Goal: Task Accomplishment & Management: Use online tool/utility

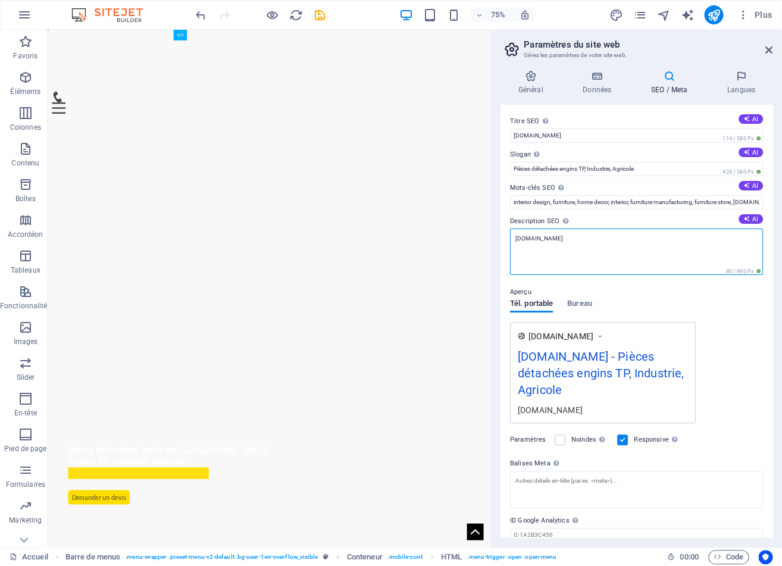
click at [566, 238] on textarea "[DOMAIN_NAME]" at bounding box center [636, 251] width 253 height 46
type textarea "[DOMAIN_NAME]"
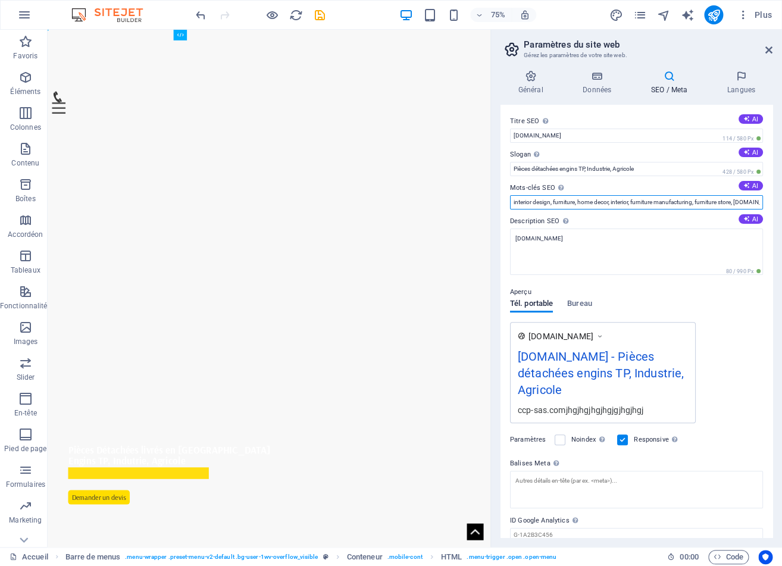
click at [557, 200] on input "interior design, furniture, home decor, interior, furniture manufacturing, furn…" at bounding box center [636, 202] width 253 height 14
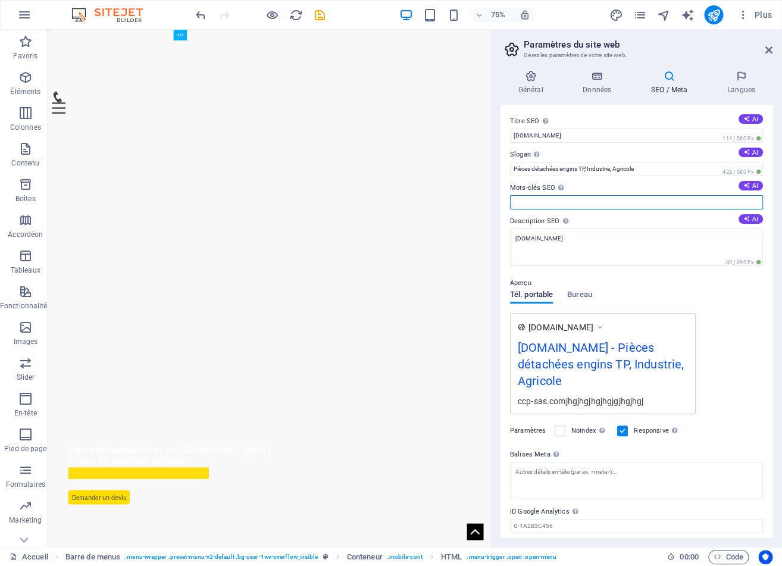
paste input "Lorem Ipsum Dolor Sitam Conse Adipi Elits Doeiu Tempo Incid Utlab Etdol Magna A…"
drag, startPoint x: 527, startPoint y: 205, endPoint x: 573, endPoint y: 180, distance: 52.2
click at [763, 207] on input "Mots-clés SEO Liste de mots-clés séparés par des virgules et représentant votre…" at bounding box center [636, 202] width 253 height 14
click at [532, 199] on input "Mots-clés SEO Liste de mots-clés séparés par des virgules et représentant votre…" at bounding box center [636, 202] width 253 height 14
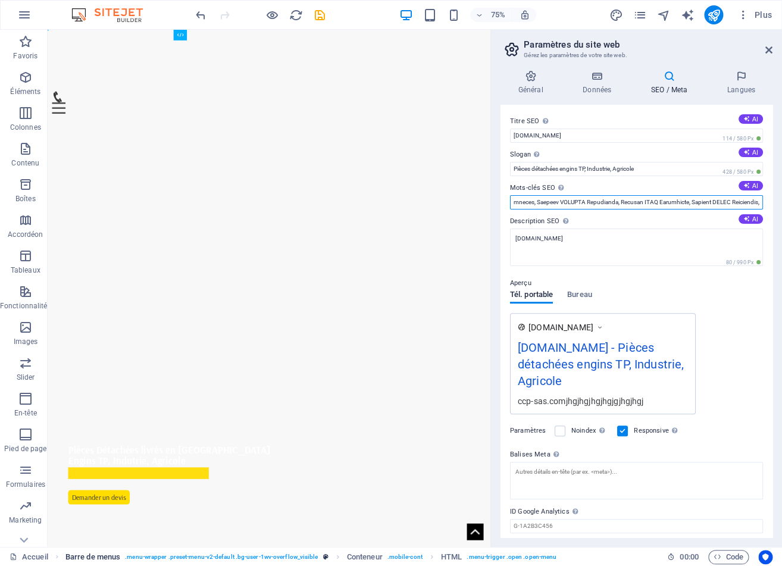
type input "Lorem Ipsum Dolor Sitam Conse Adipi Elits Doeiu Tempo Incid Utlab Etdol Magna A…"
click at [637, 403] on div "ccp-sas.comjhgjhgjhgjhgjgjhgjhgj" at bounding box center [603, 400] width 170 height 12
drag, startPoint x: 603, startPoint y: 397, endPoint x: 583, endPoint y: 397, distance: 19.6
click at [583, 397] on div "ccp-sas.comjhgjhgjhgjhgjgjhgjhgj" at bounding box center [603, 400] width 170 height 12
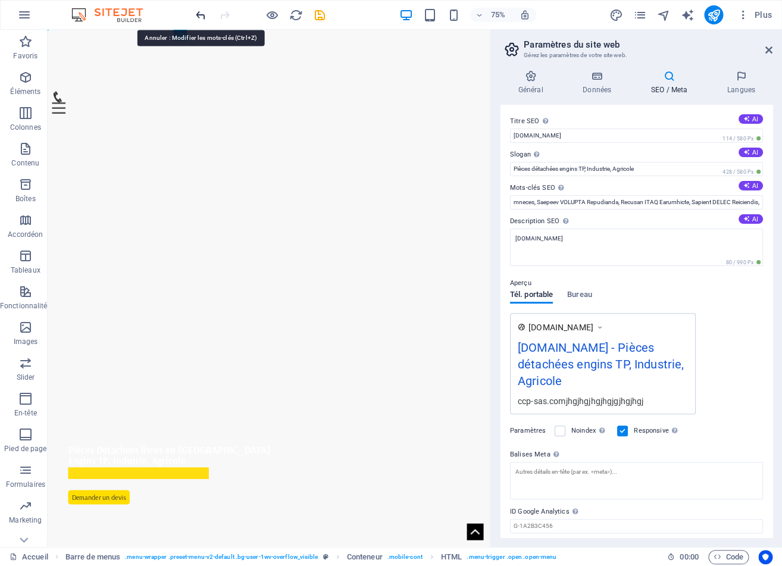
click at [198, 13] on icon "undo" at bounding box center [201, 15] width 14 height 14
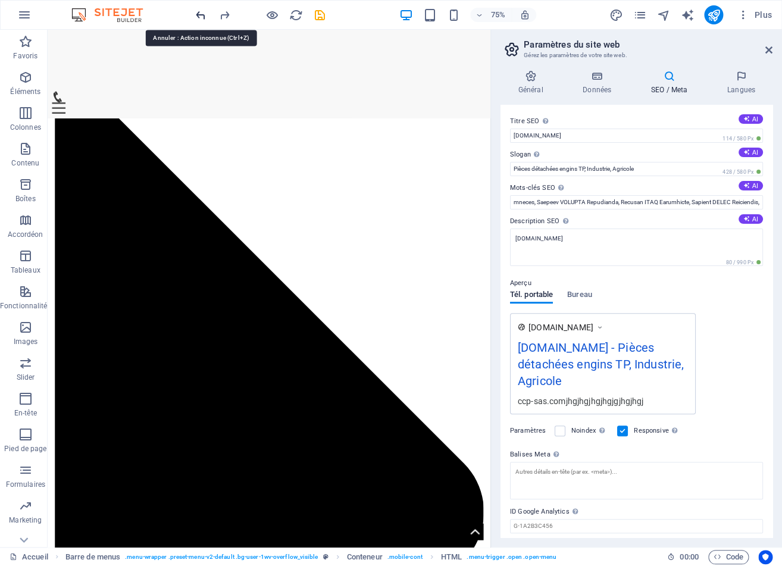
scroll to position [2043, 0]
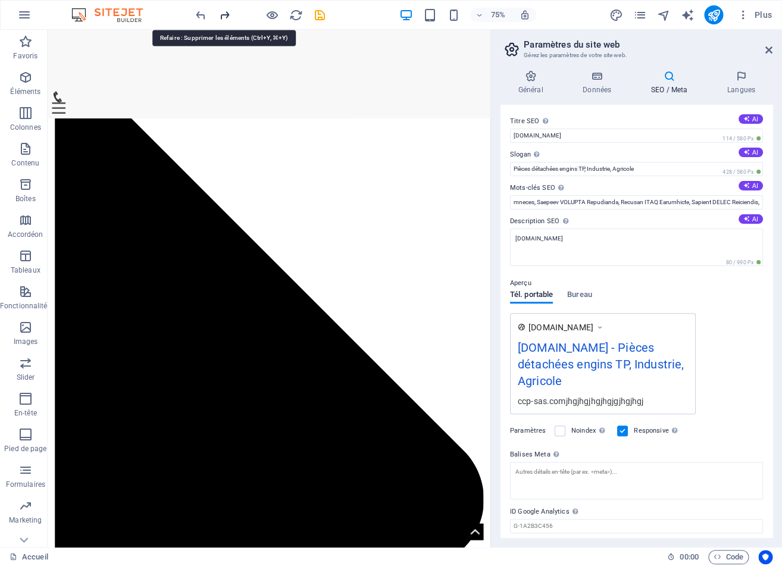
click at [222, 15] on icon "redo" at bounding box center [225, 15] width 14 height 14
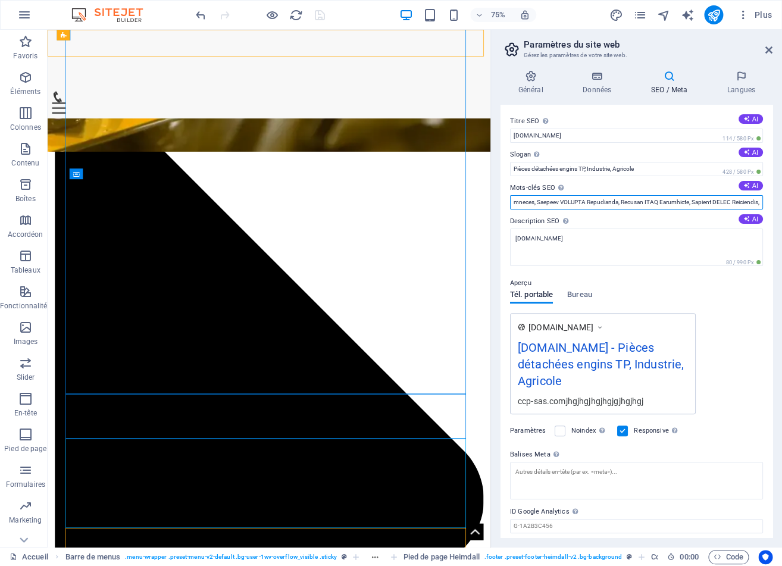
click at [546, 200] on input "Mots-clés SEO Liste de mots-clés séparés par des virgules et représentant votre…" at bounding box center [636, 202] width 253 height 14
click at [550, 200] on input "Mots-clés SEO Liste de mots-clés séparés par des virgules et représentant votre…" at bounding box center [636, 202] width 253 height 14
click at [551, 200] on input "Mots-clés SEO Liste de mots-clés séparés par des virgules et représentant votre…" at bounding box center [636, 202] width 253 height 14
click at [548, 200] on input "Mots-clés SEO Liste de mots-clés séparés par des virgules et représentant votre…" at bounding box center [636, 202] width 253 height 14
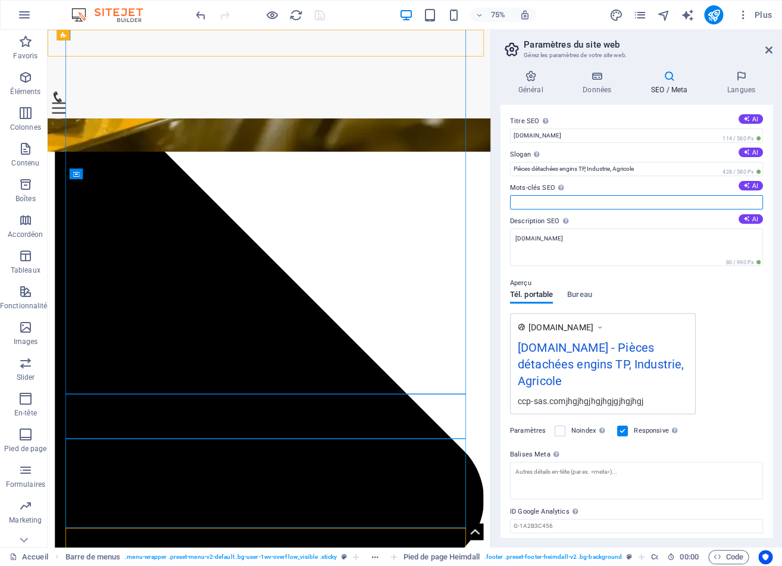
scroll to position [0, 0]
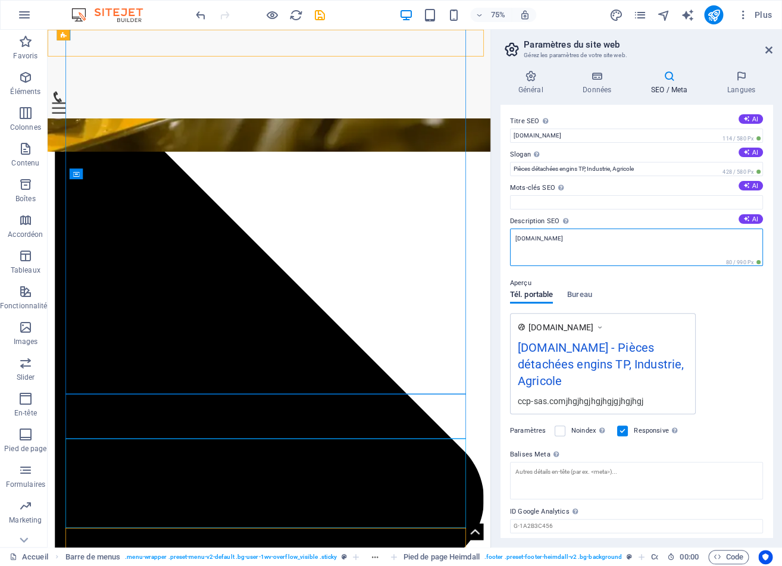
click at [563, 246] on textarea "[DOMAIN_NAME]" at bounding box center [636, 246] width 253 height 37
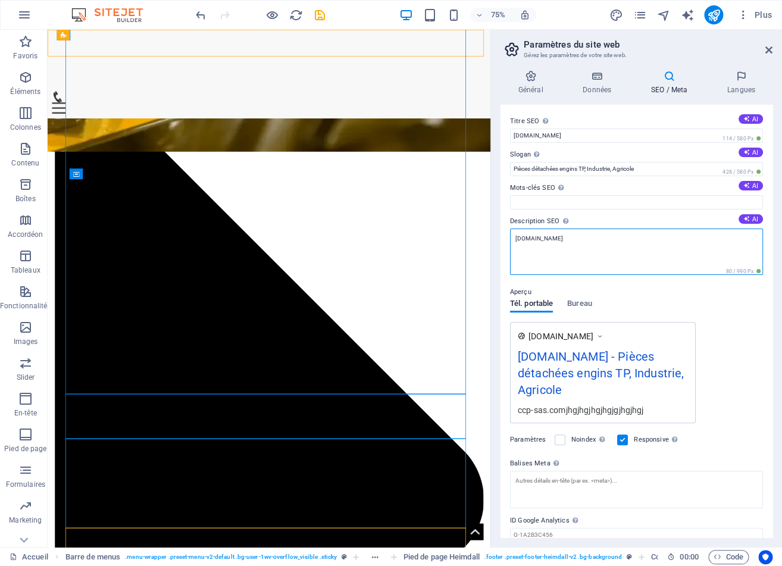
click at [543, 269] on textarea "[DOMAIN_NAME]" at bounding box center [636, 251] width 253 height 46
click at [584, 410] on div "[DOMAIN_NAME] [DOMAIN_NAME] - Pièces détachées engins TP, Industrie, Agricole c…" at bounding box center [603, 372] width 186 height 101
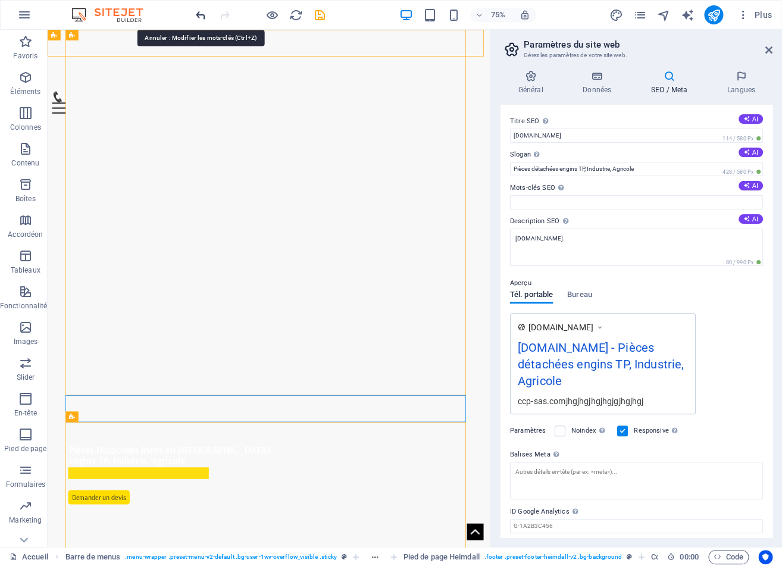
click at [198, 15] on icon "undo" at bounding box center [201, 15] width 14 height 14
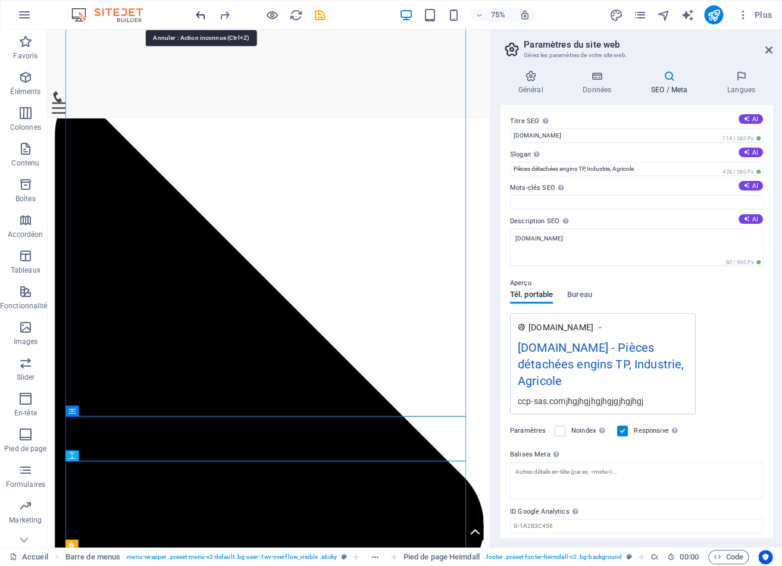
scroll to position [2043, 0]
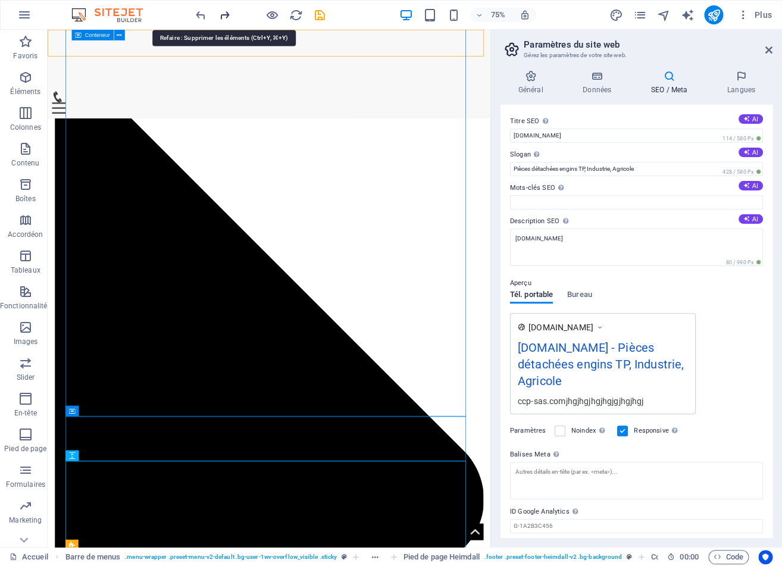
click at [220, 11] on icon "redo" at bounding box center [225, 15] width 14 height 14
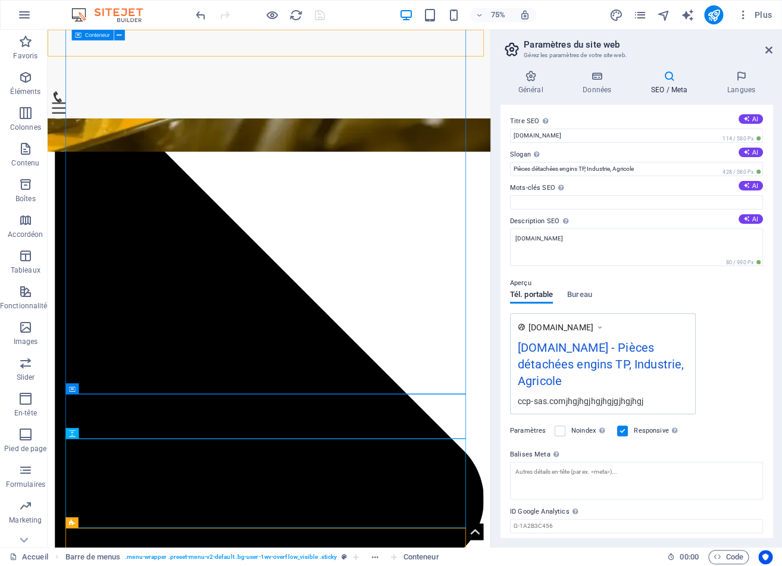
click at [220, 11] on div at bounding box center [259, 14] width 133 height 19
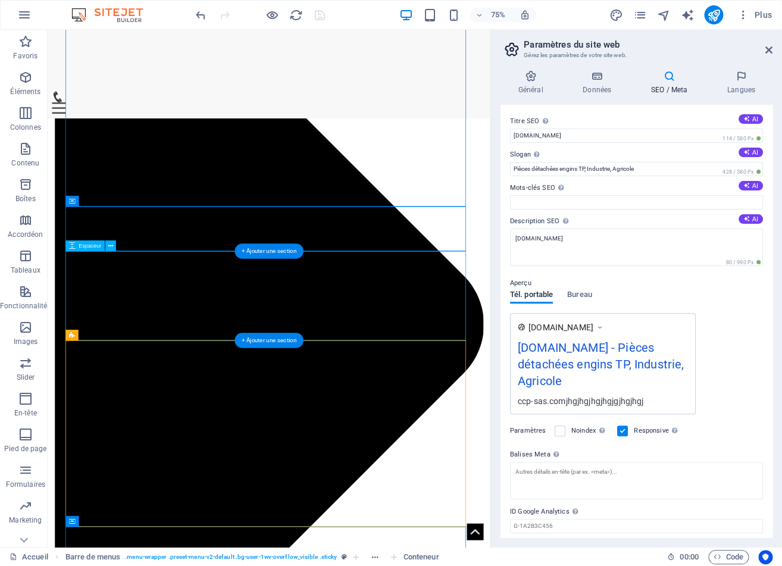
scroll to position [2293, 0]
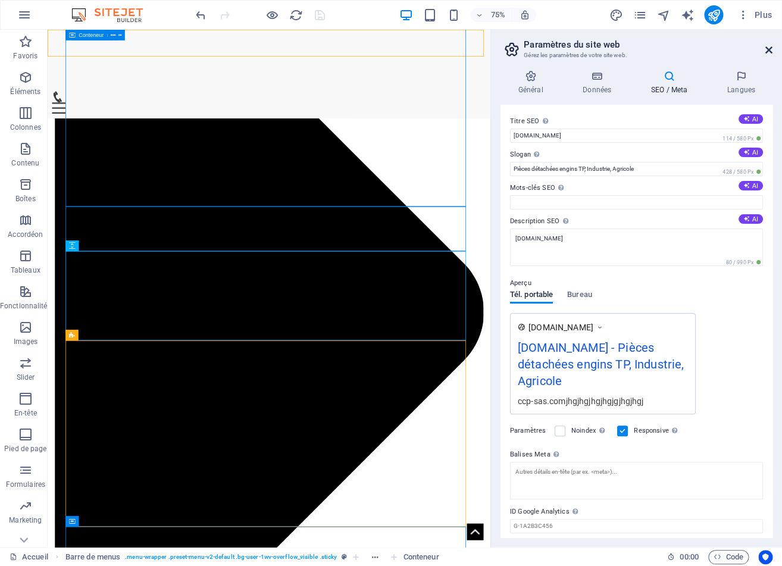
click at [767, 50] on icon at bounding box center [768, 50] width 7 height 10
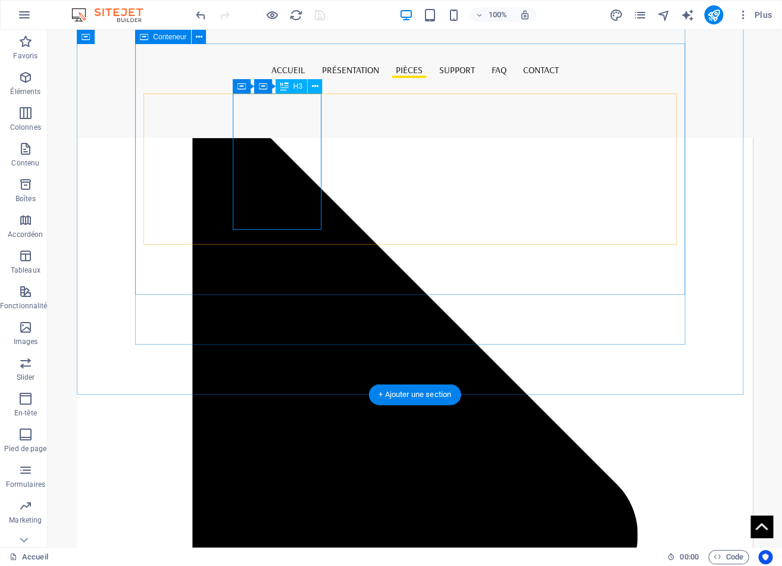
scroll to position [1785, 0]
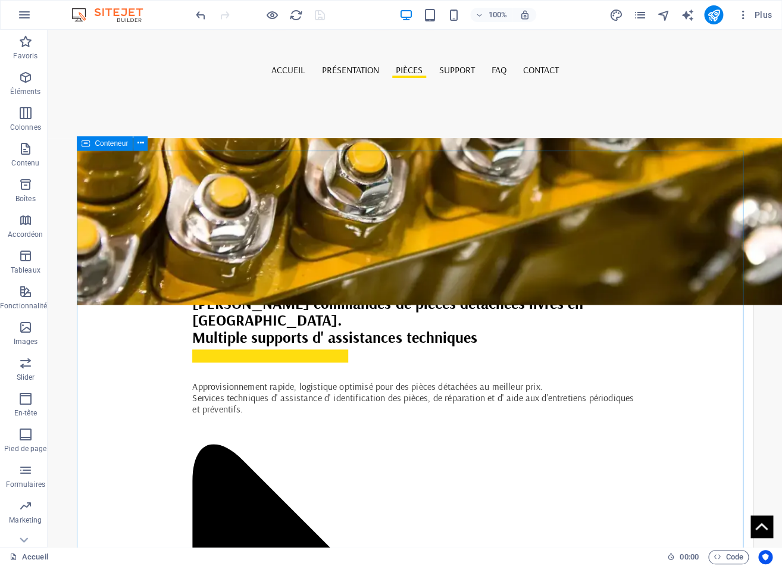
click at [104, 141] on span "Conteneur" at bounding box center [111, 143] width 33 height 7
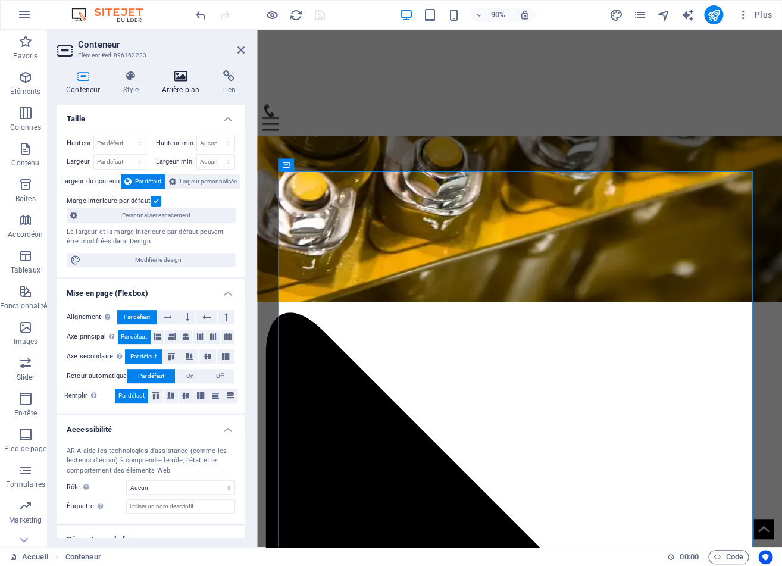
click at [183, 76] on icon at bounding box center [180, 76] width 56 height 12
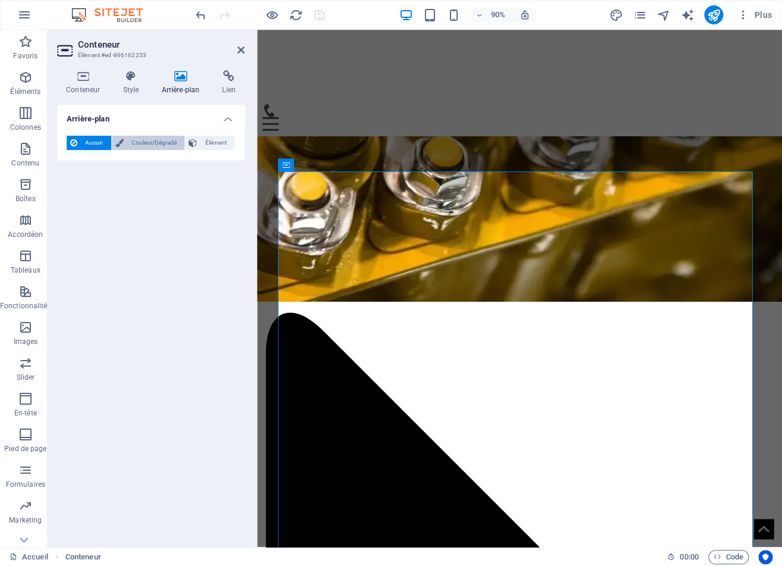
click at [147, 145] on span "Couleur/Dégradé" at bounding box center [154, 143] width 54 height 14
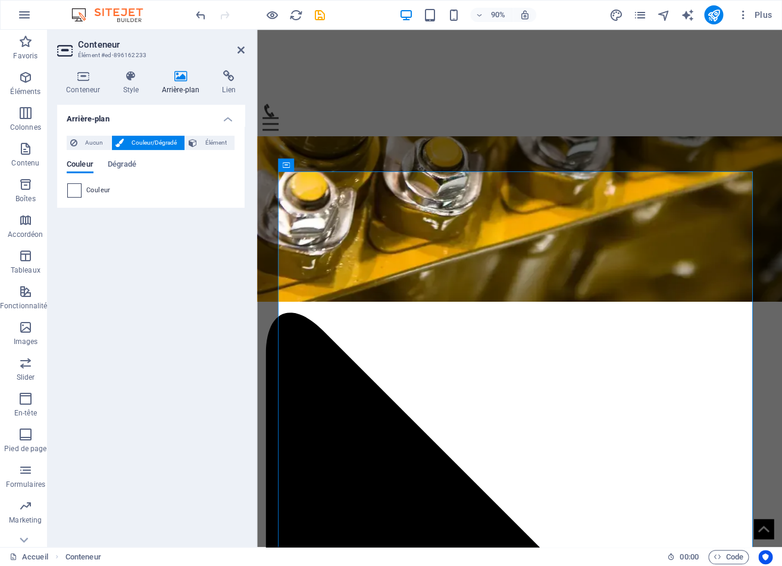
click at [76, 193] on span at bounding box center [74, 190] width 13 height 13
type input "#ffffff"
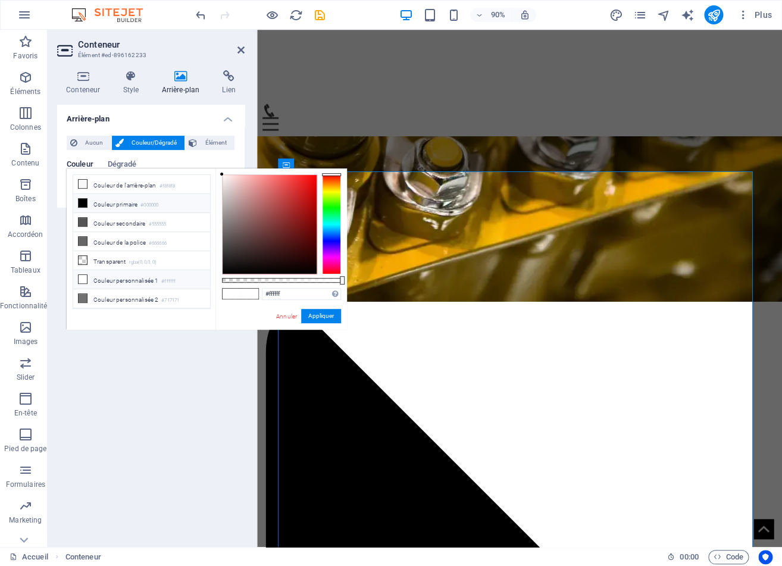
click at [124, 275] on li "Couleur personnalisée 1 #ffffff" at bounding box center [141, 279] width 137 height 19
click at [123, 275] on li "Couleur personnalisée 1 #ffffff" at bounding box center [141, 279] width 137 height 19
click at [330, 315] on button "Appliquer" at bounding box center [321, 316] width 40 height 14
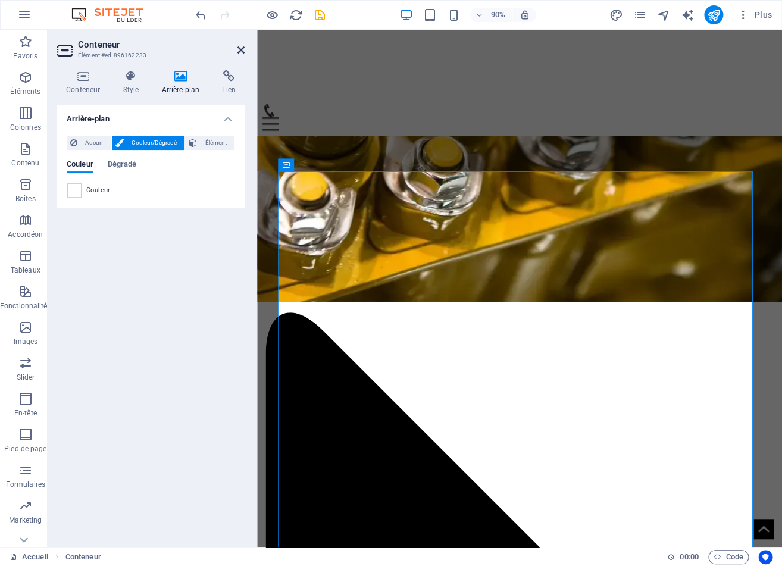
click at [243, 47] on icon at bounding box center [240, 50] width 7 height 10
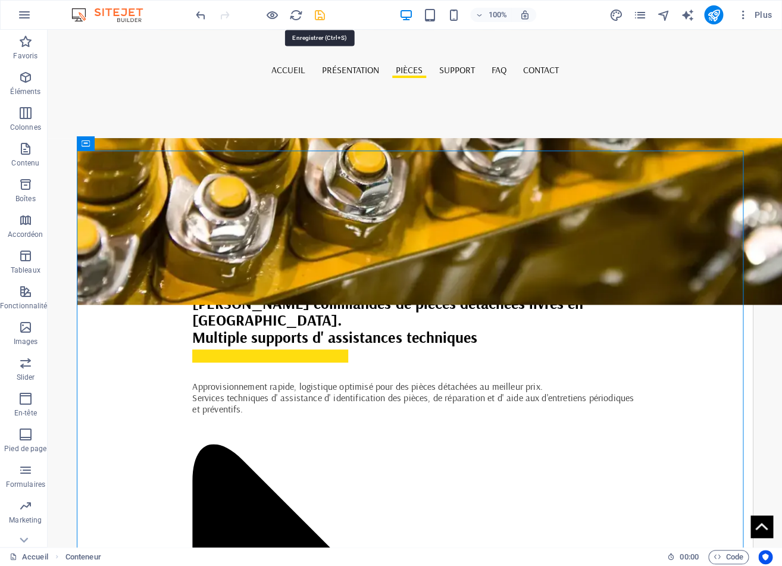
click at [322, 17] on icon "save" at bounding box center [320, 15] width 14 height 14
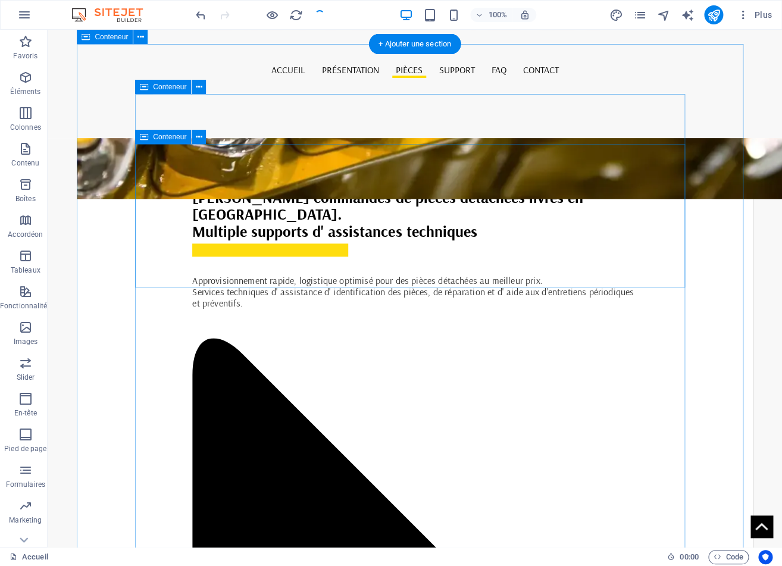
scroll to position [1660, 0]
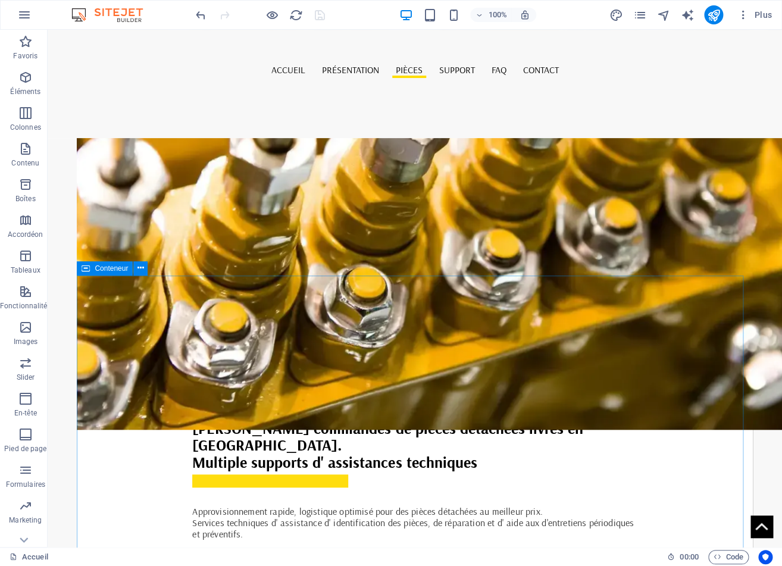
click at [108, 269] on span "Conteneur" at bounding box center [111, 268] width 33 height 7
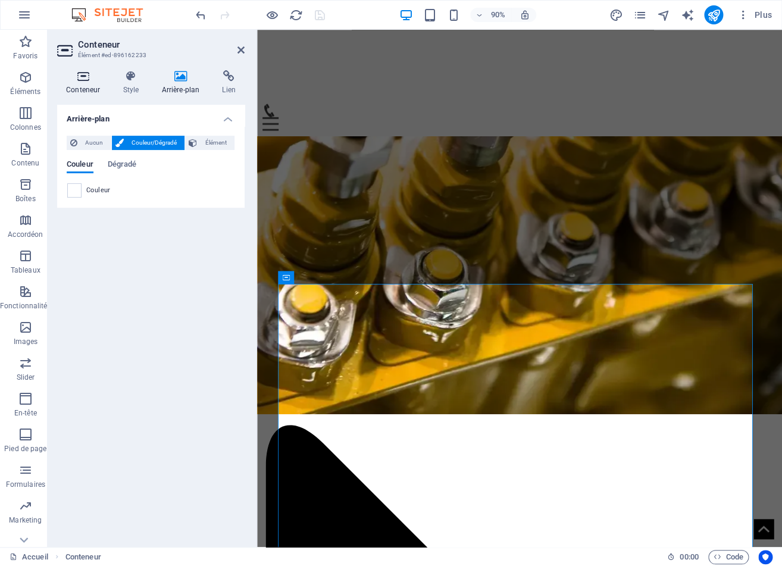
click at [84, 77] on icon at bounding box center [83, 76] width 52 height 12
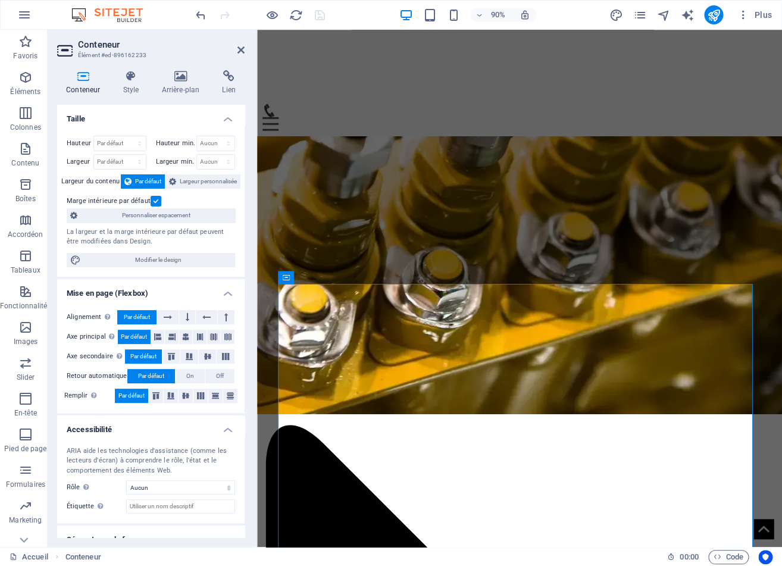
click at [152, 201] on label at bounding box center [156, 201] width 11 height 11
click at [0, 0] on input "Marge intérieure par défaut" at bounding box center [0, 0] width 0 height 0
click at [240, 45] on icon at bounding box center [240, 50] width 7 height 10
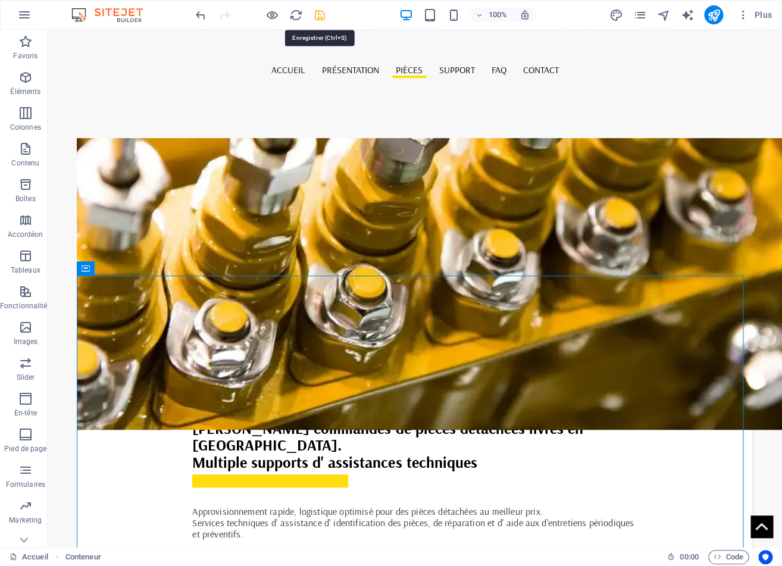
click at [319, 14] on icon "save" at bounding box center [320, 15] width 14 height 14
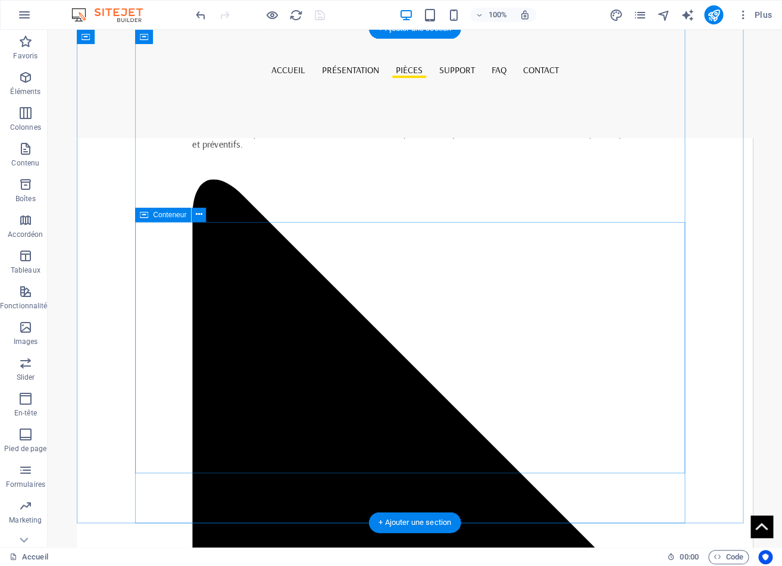
scroll to position [1785, 0]
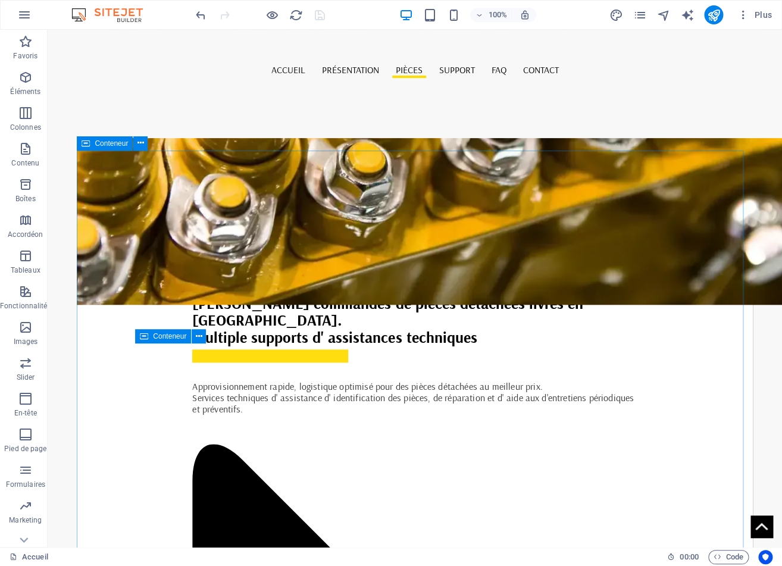
click at [87, 142] on icon at bounding box center [86, 143] width 8 height 14
select select "px"
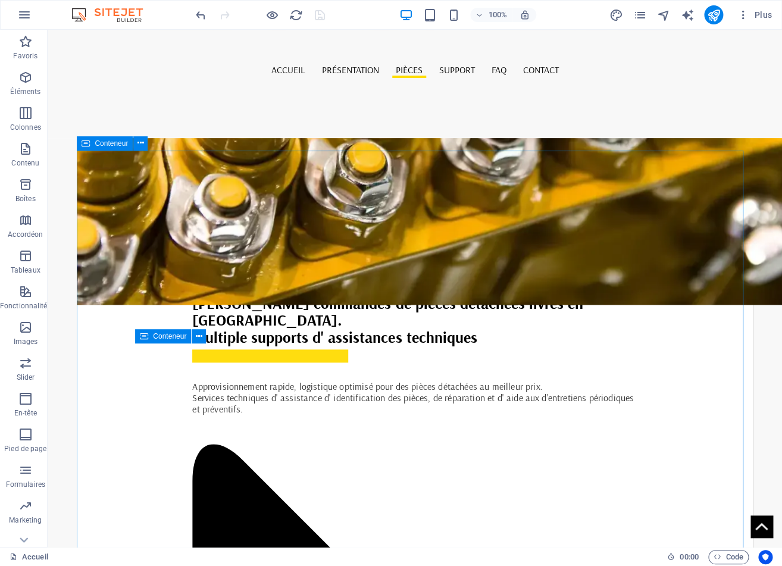
select select "px"
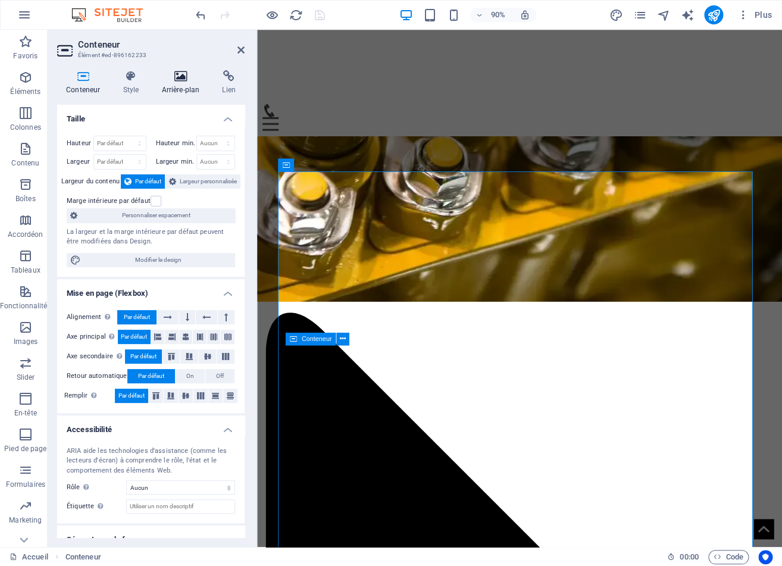
click at [177, 82] on icon at bounding box center [180, 76] width 56 height 12
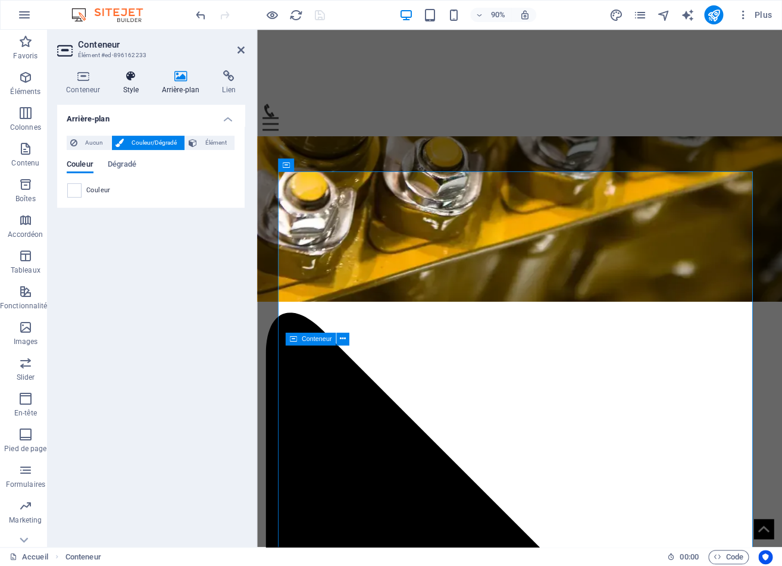
click at [135, 81] on icon at bounding box center [131, 76] width 34 height 12
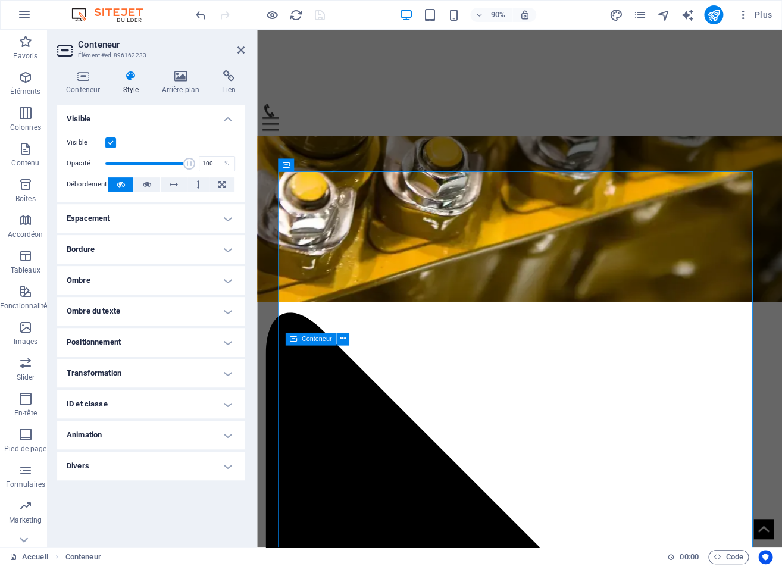
click at [158, 277] on h4 "Ombre" at bounding box center [150, 280] width 187 height 29
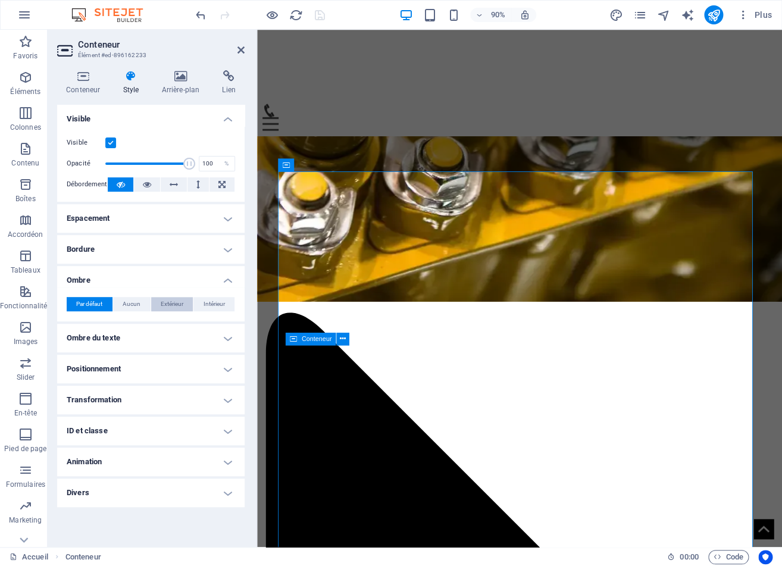
click at [167, 305] on span "Extérieur" at bounding box center [172, 304] width 23 height 14
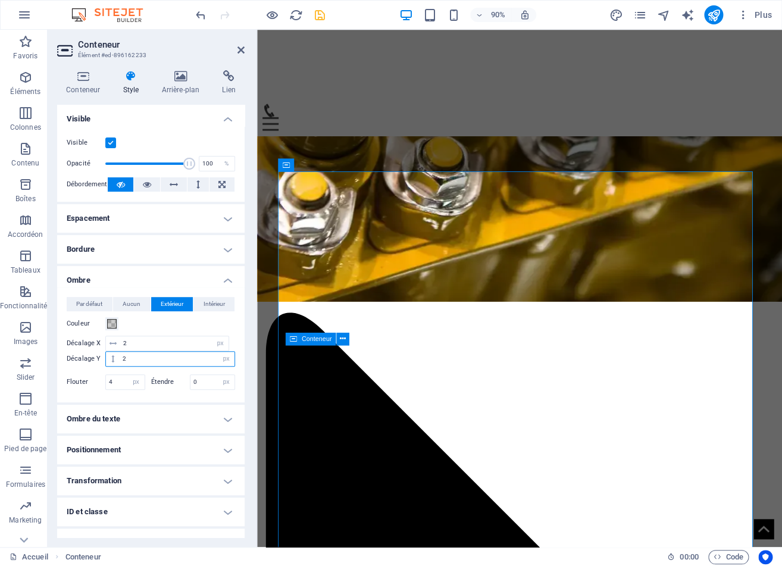
drag, startPoint x: 137, startPoint y: 358, endPoint x: 85, endPoint y: 350, distance: 52.3
click at [120, 352] on input "0" at bounding box center [177, 359] width 115 height 14
type input "6"
drag, startPoint x: 114, startPoint y: 383, endPoint x: 93, endPoint y: 374, distance: 22.1
click at [106, 375] on input "0" at bounding box center [125, 382] width 39 height 14
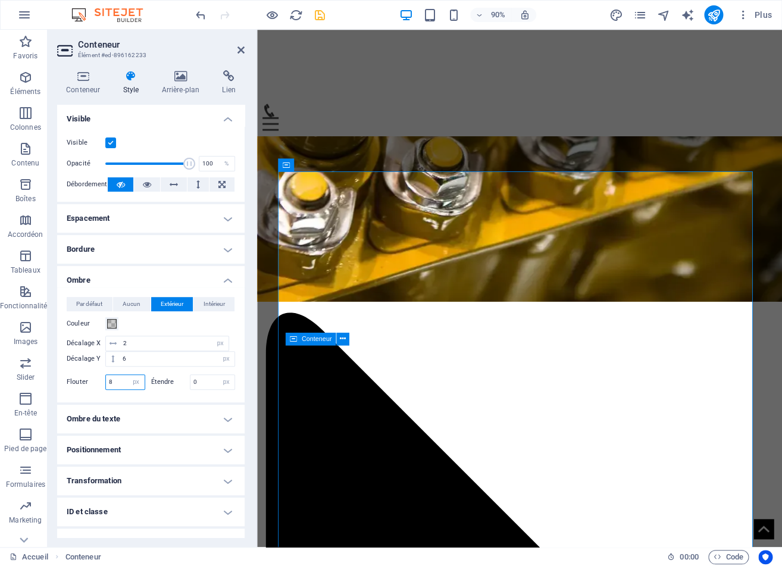
type input "8"
click at [319, 13] on icon "save" at bounding box center [320, 15] width 14 height 14
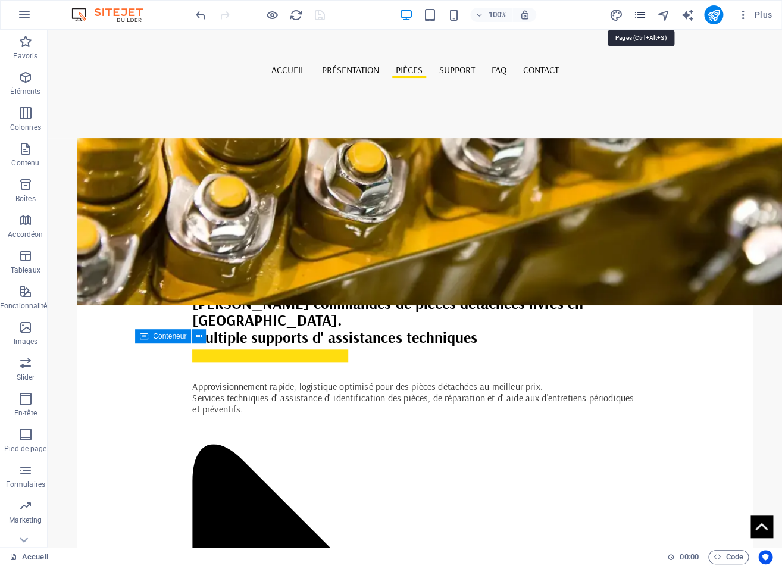
click at [638, 14] on icon "pages" at bounding box center [639, 15] width 14 height 14
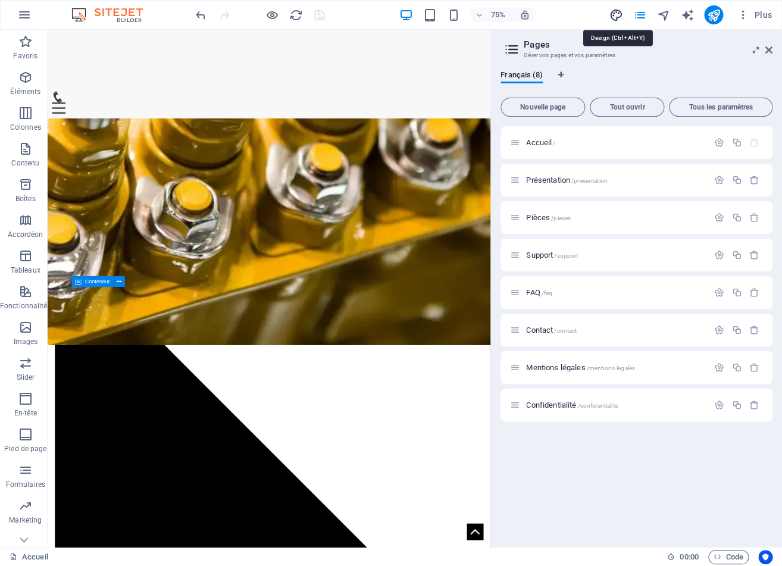
click at [619, 14] on icon "design" at bounding box center [616, 15] width 14 height 14
select select "rem"
select select "px"
select select "400"
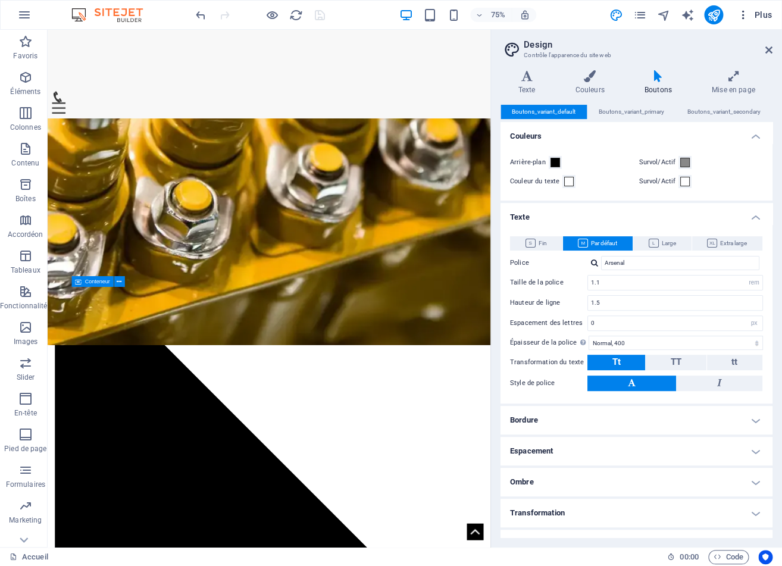
click at [760, 16] on span "Plus" at bounding box center [754, 15] width 35 height 12
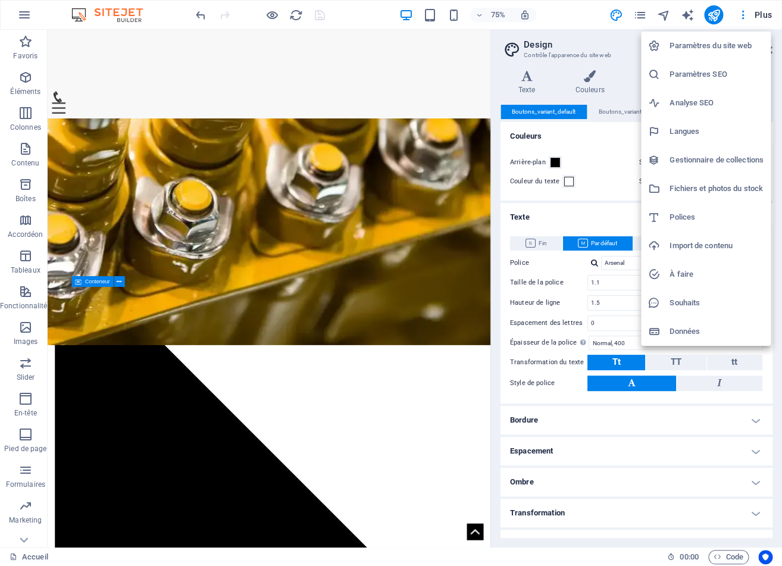
click at [705, 72] on h6 "Paramètres SEO" at bounding box center [716, 74] width 94 height 14
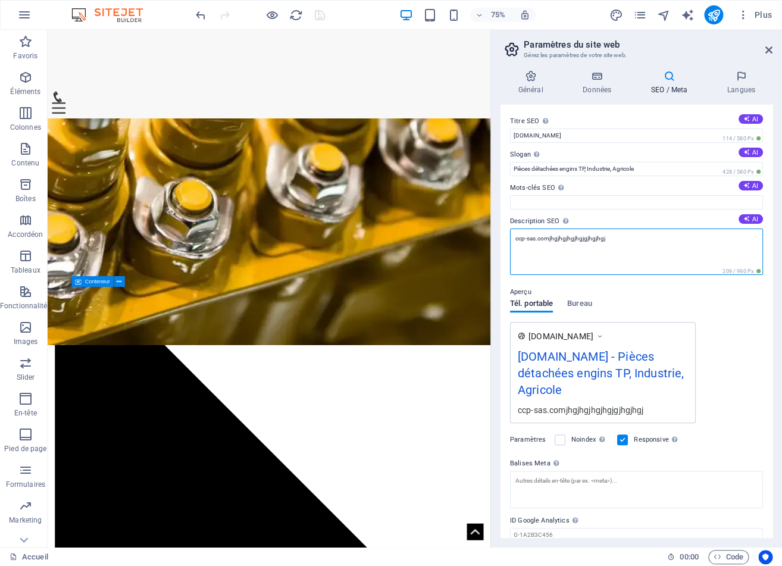
drag, startPoint x: 550, startPoint y: 240, endPoint x: 650, endPoint y: 237, distance: 99.4
click at [651, 235] on textarea "ccp-sas.comjhgjhgjhgjhgjgjhgjhgj" at bounding box center [636, 251] width 253 height 46
type textarea "c"
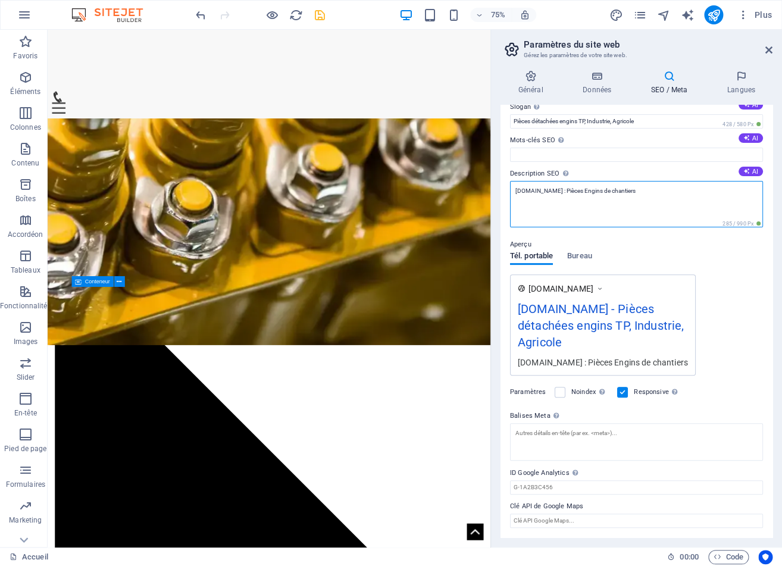
scroll to position [0, 0]
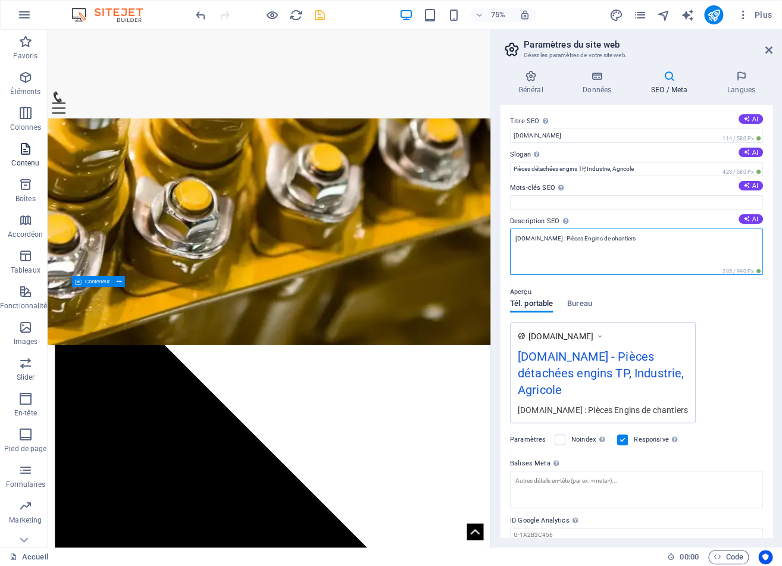
type textarea "[DOMAIN_NAME] : Pièces Engins de chantiers"
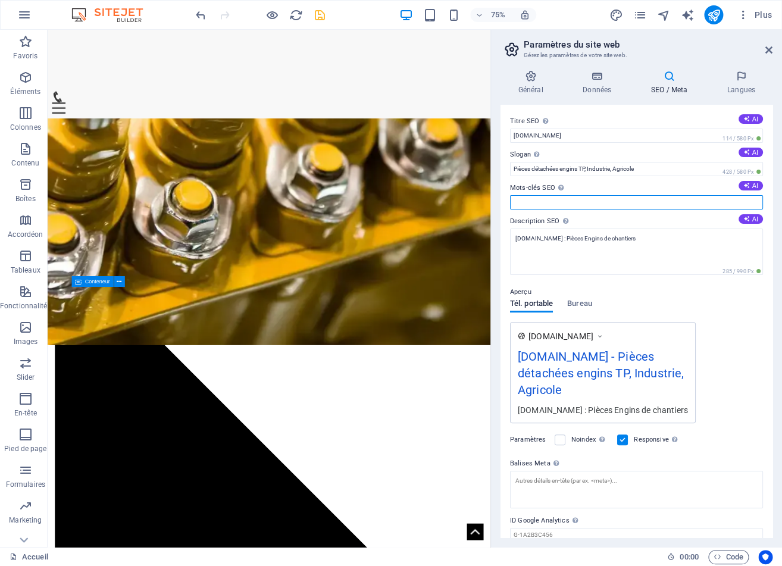
click at [576, 202] on input "Mots-clés SEO Liste de mots-clés séparés par des virgules et représentant votre…" at bounding box center [636, 202] width 253 height 14
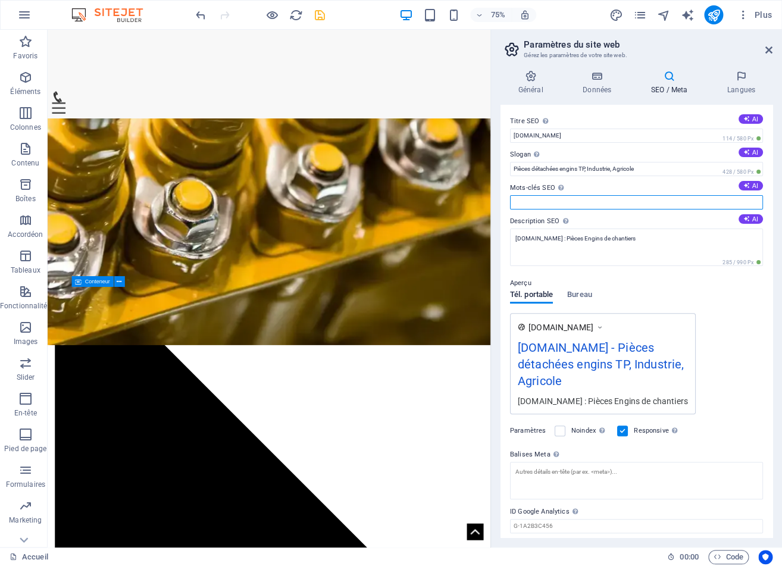
paste input "Lorem ipsumdo SIT, Ametc adipisc ELITSEDDOEI Tempo incidid UTLABOR, Etdol magna…"
click at [593, 203] on input "Mots-clés SEO Liste de mots-clés séparés par des virgules et représentant votre…" at bounding box center [636, 202] width 253 height 14
type input "Lorem ipsumdo SIT, Ametc adipisc ELITSEDDOEI Tempo incidid UTLABOR, Etdol magna…"
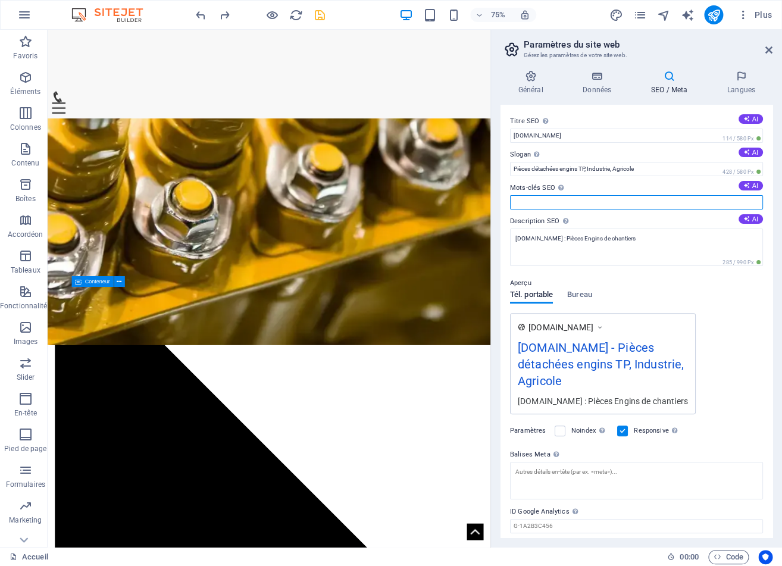
scroll to position [0, 0]
paste input "Lorem ipsumdo SIT, Ametc adipisc ELITSEDDOEI Tempo incidid UTLABOR, Etdol magna…"
type input "Lorem ipsumdo SIT, Ametc adipisc ELITSEDDOEI Tempo incidid UTLABOR, Etdol magna…"
paste input "Lorem ipsumdo SIT, Ametc adipisc ELITSEDDOEI, Tempo incidid UTLABOR, Etdol magn…"
type input "Lorem ipsumdo SIT, Ametc adipisc ELITSEDDOEI, Tempo incidid UTLABOR, Etdol magn…"
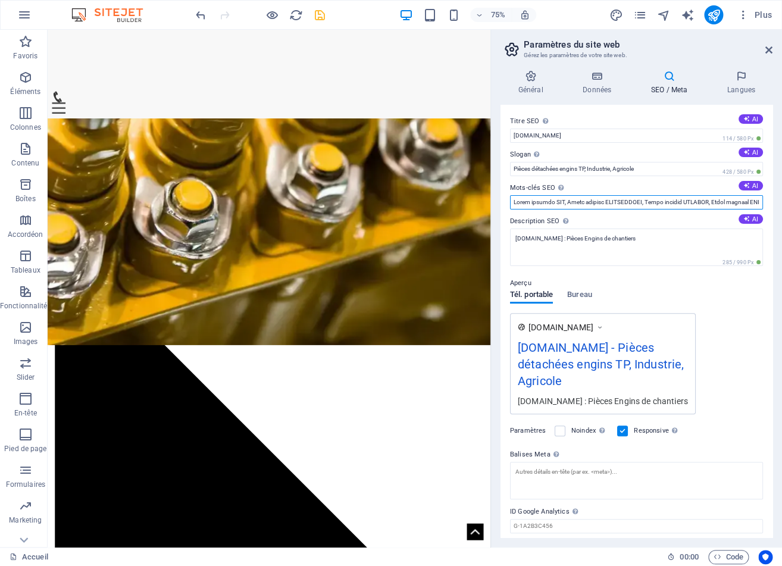
scroll to position [0, 76297]
click at [556, 205] on input "Mots-clés SEO Liste de mots-clés séparés par des virgules et représentant votre…" at bounding box center [636, 202] width 253 height 14
drag, startPoint x: 588, startPoint y: 205, endPoint x: 378, endPoint y: 181, distance: 211.3
click at [510, 195] on input "Mots-clés SEO Liste de mots-clés séparés par des virgules et représentant votre…" at bounding box center [636, 202] width 253 height 14
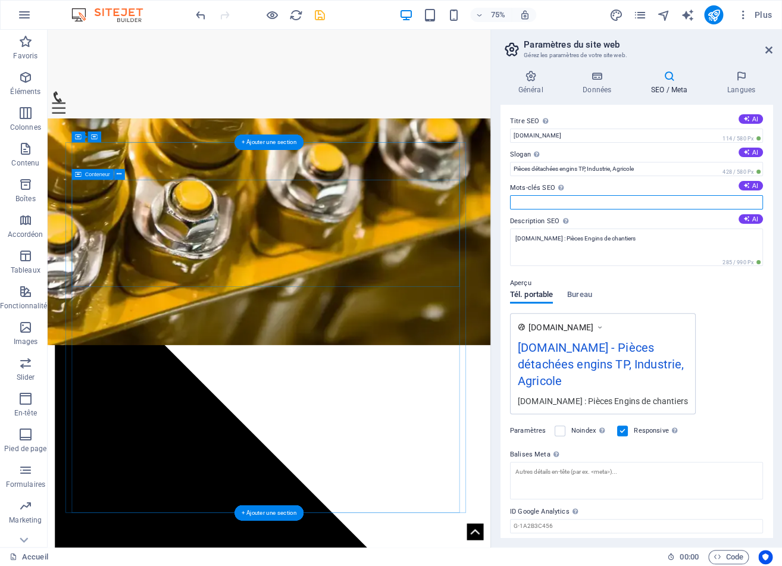
scroll to position [0, 0]
paste input "Lorem ipsumdo SIT, Ametc adipisc ELITSEDDOEI, Tempo incidid UTLABOR, Etdol magn…"
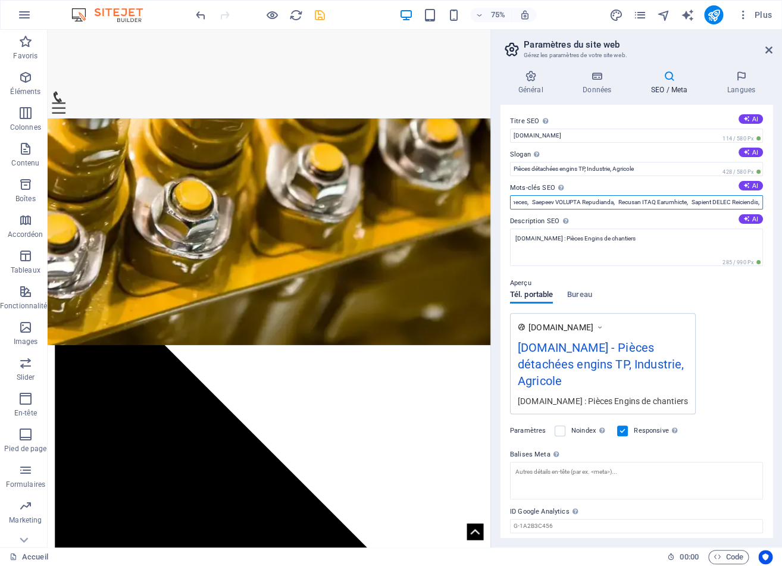
drag, startPoint x: 515, startPoint y: 203, endPoint x: 786, endPoint y: 215, distance: 271.0
click at [763, 209] on input "Mots-clés SEO Liste de mots-clés séparés par des virgules et représentant votre…" at bounding box center [636, 202] width 253 height 14
click at [631, 203] on input "Mots-clés SEO Liste de mots-clés séparés par des virgules et représentant votre…" at bounding box center [636, 202] width 253 height 14
drag, startPoint x: 631, startPoint y: 203, endPoint x: 594, endPoint y: 200, distance: 36.4
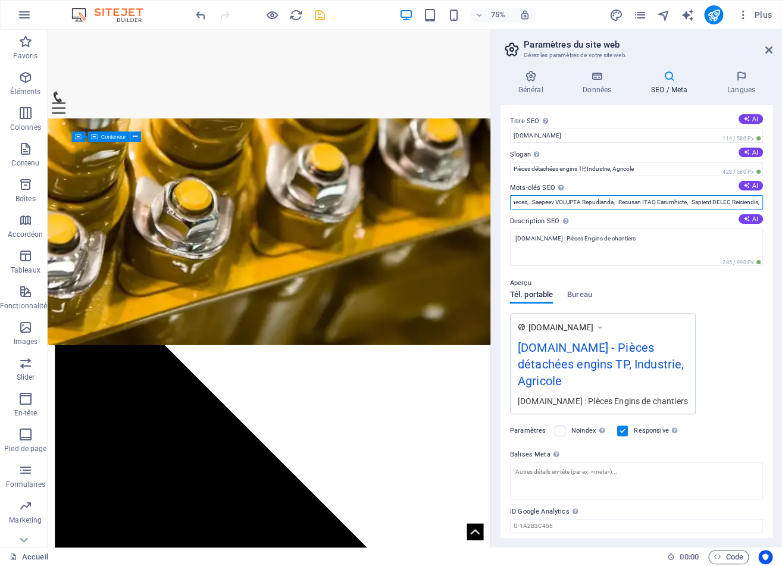
click at [594, 200] on input "Mots-clés SEO Liste de mots-clés séparés par des virgules et représentant votre…" at bounding box center [636, 202] width 253 height 14
type input "Lorem ipsumdo SIT, Ametc adipisc ELITSEDDOEI, Tempo incidid UTLABOR, Etdol magn…"
click at [663, 203] on input "Mots-clés SEO Liste de mots-clés séparés par des virgules et représentant votre…" at bounding box center [636, 202] width 253 height 14
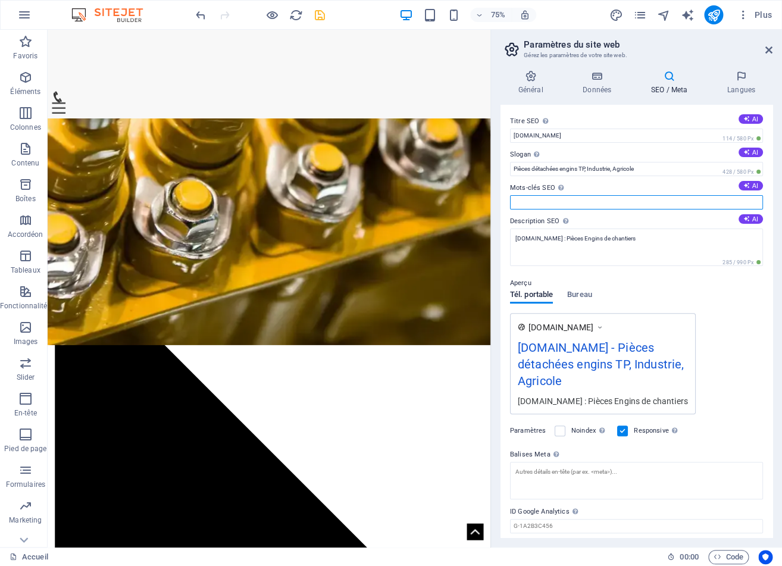
scroll to position [0, 0]
paste input "Lorem ipsumdo SIT, Ametc adipisc ELITSEDDOEI, Tempo incidid UTLABOR, Etdol magn…"
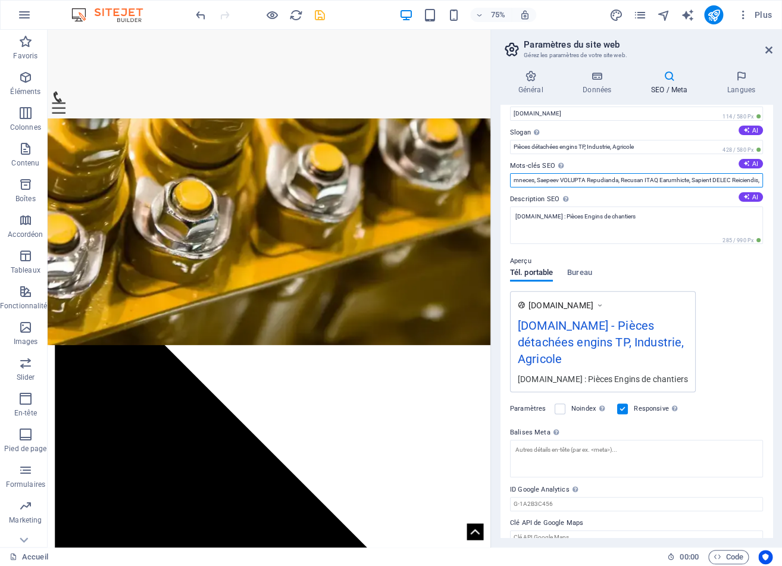
scroll to position [39, 0]
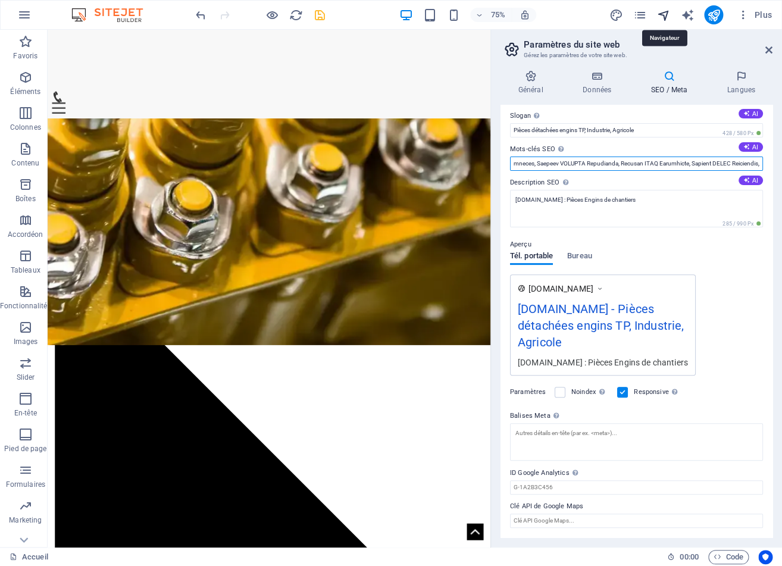
type input "Lorem ipsumdo SIT, Ametc adipisc ELITSEDDOEI, Tempo incidid UTLABOR, Etdol magn…"
click at [665, 14] on icon "navigator" at bounding box center [663, 15] width 14 height 14
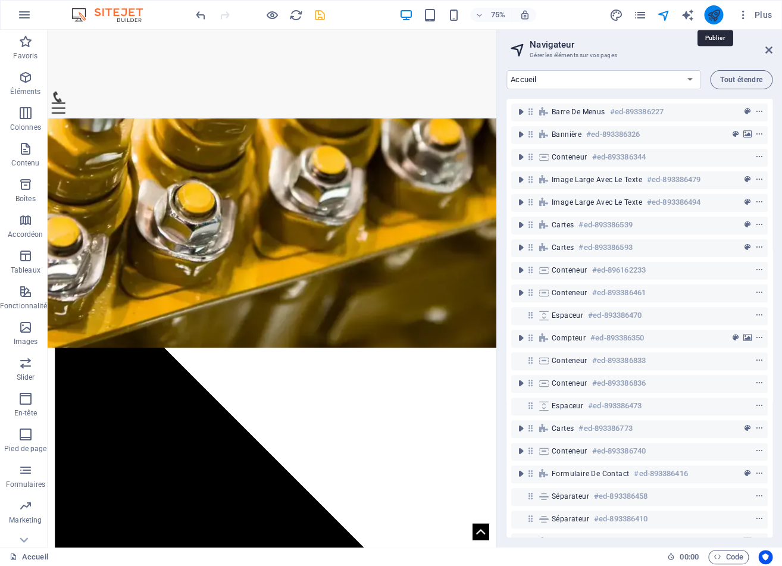
click at [712, 16] on icon "publish" at bounding box center [713, 15] width 14 height 14
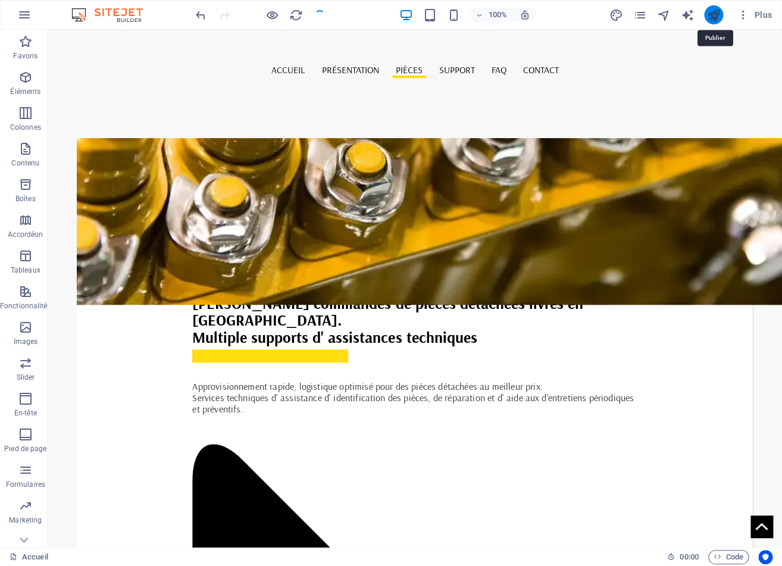
click at [712, 16] on icon "publish" at bounding box center [713, 15] width 14 height 14
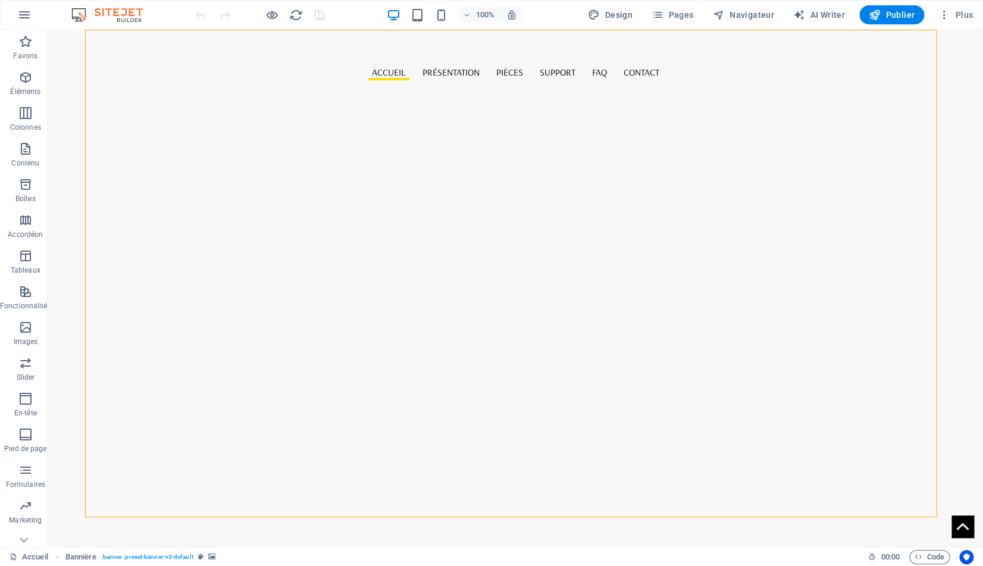
select select "%"
select select "rem"
select select "%"
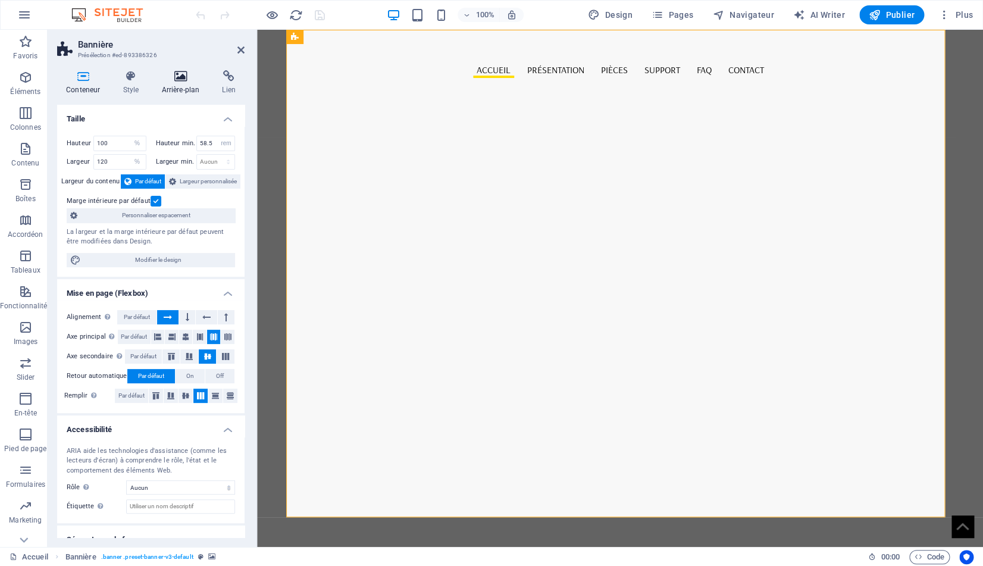
click at [183, 82] on icon at bounding box center [180, 76] width 56 height 12
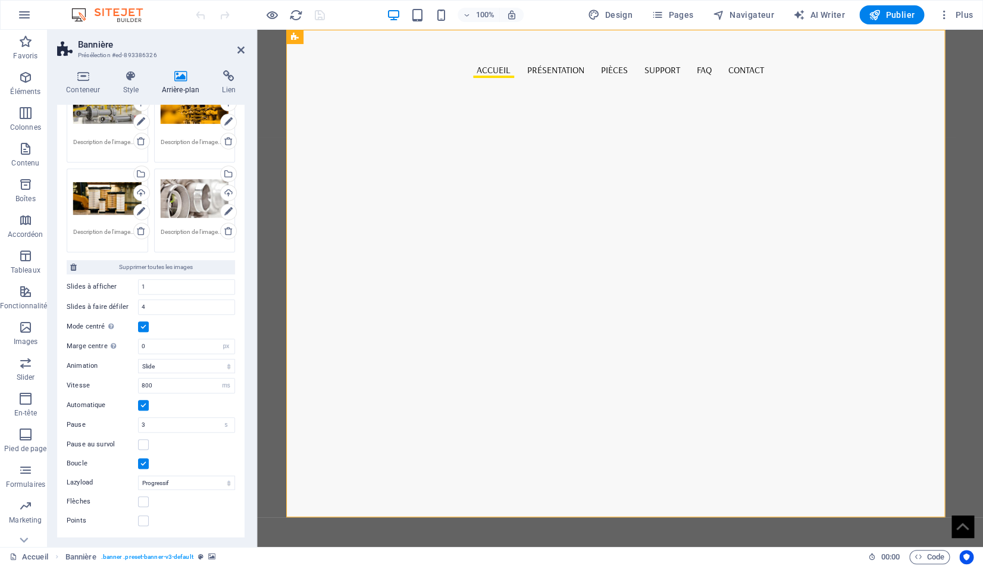
scroll to position [98, 0]
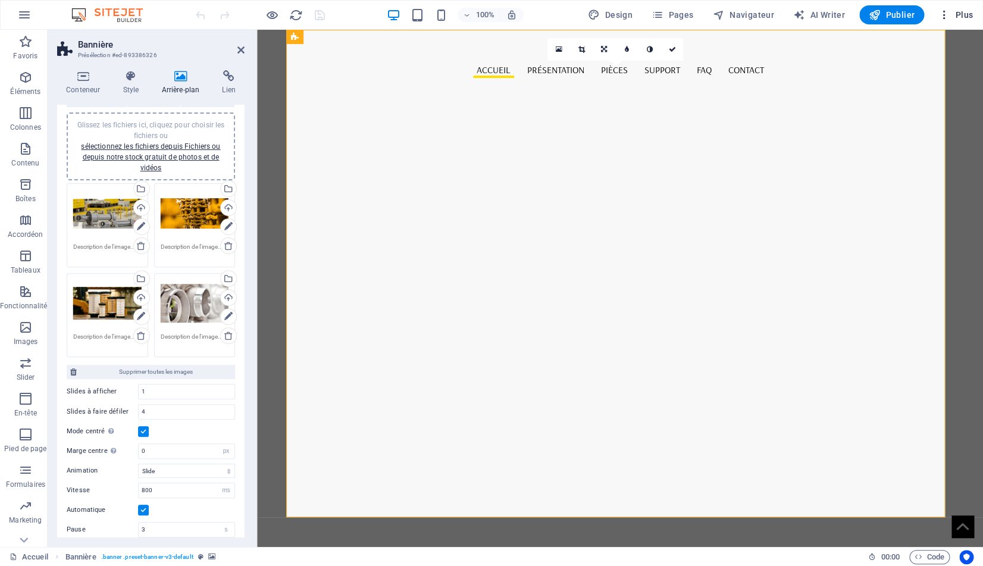
click at [949, 17] on icon "button" at bounding box center [944, 15] width 12 height 12
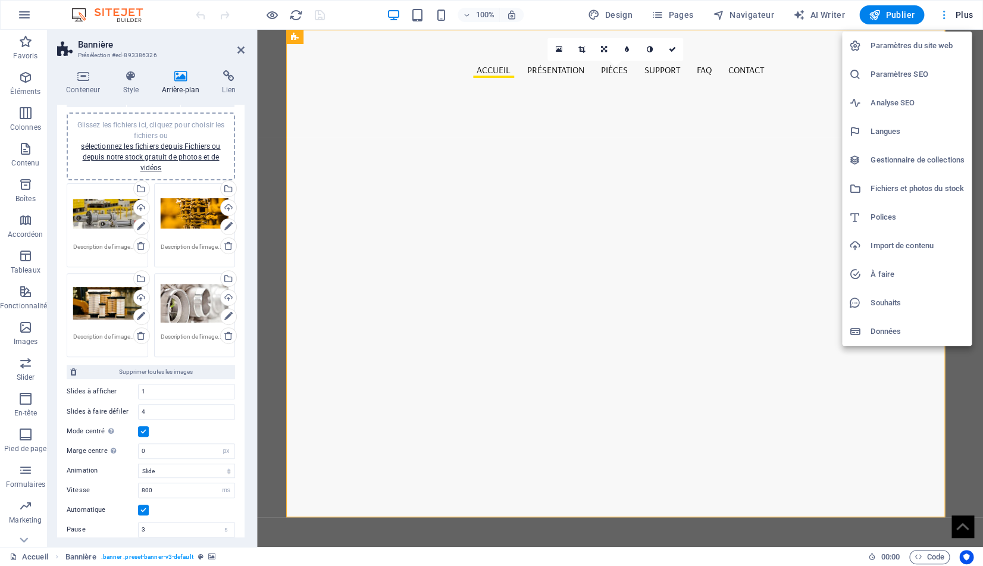
click at [949, 17] on div at bounding box center [491, 283] width 983 height 566
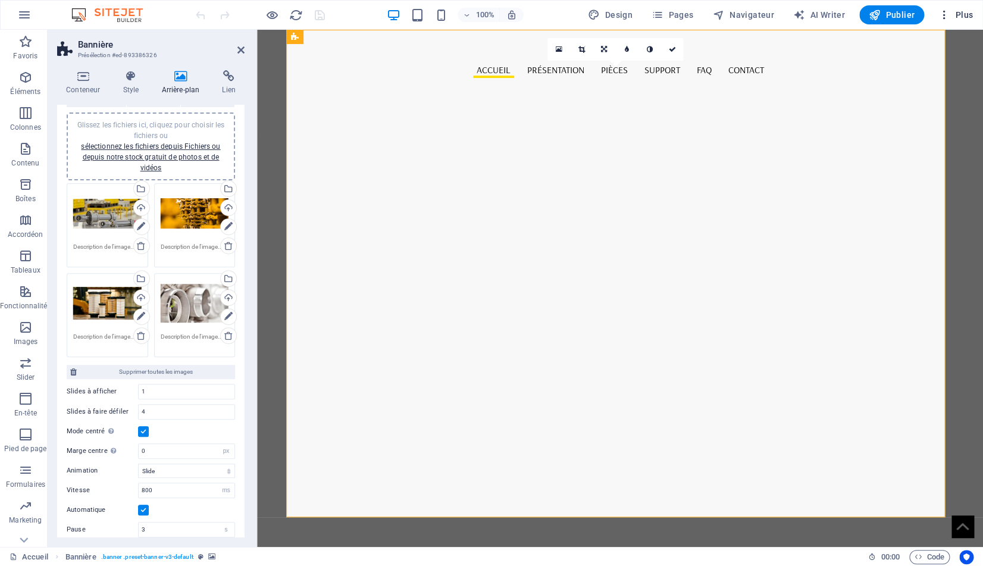
click at [938, 17] on button "Plus" at bounding box center [955, 14] width 44 height 19
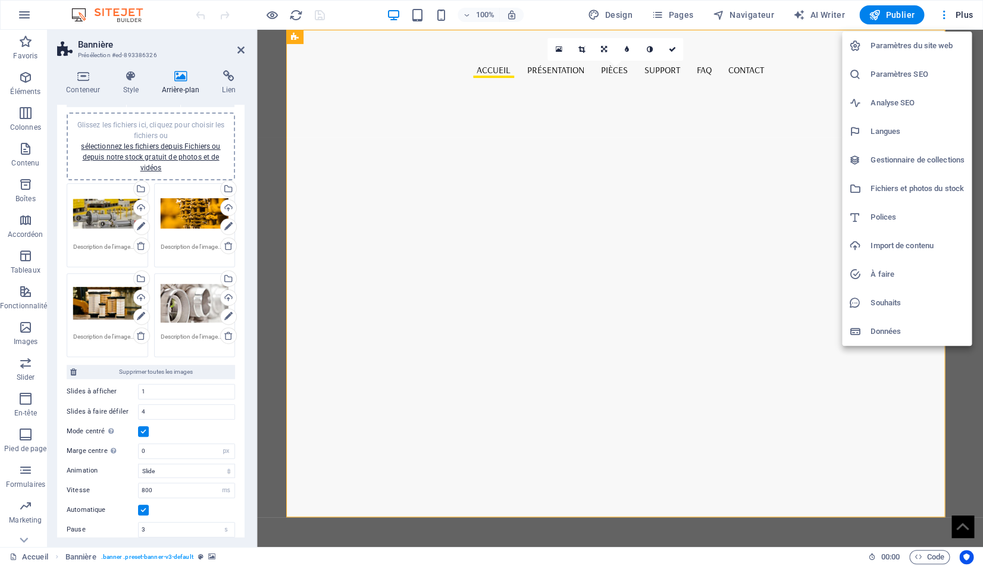
click at [939, 17] on div at bounding box center [491, 283] width 983 height 566
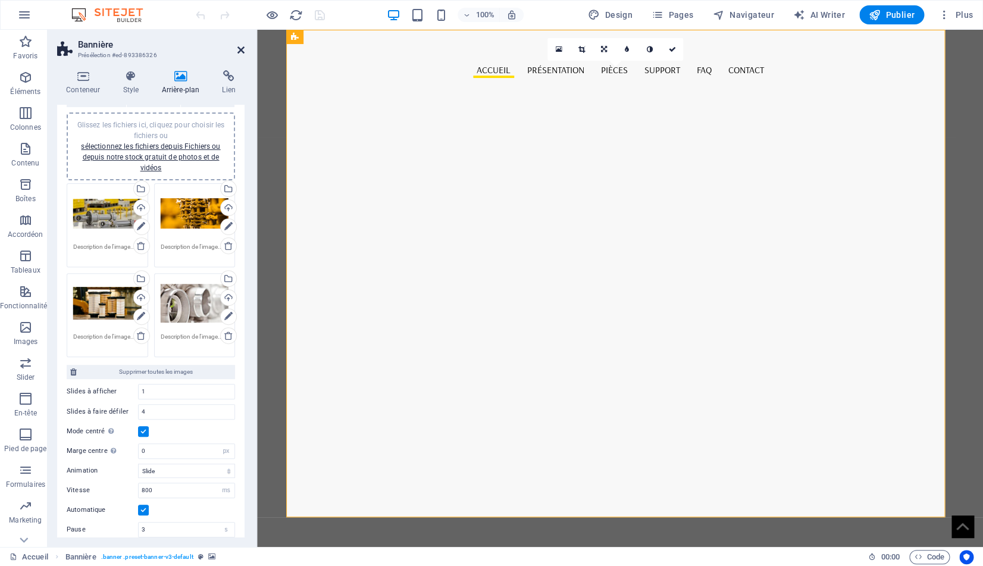
click at [237, 48] on icon at bounding box center [240, 50] width 7 height 10
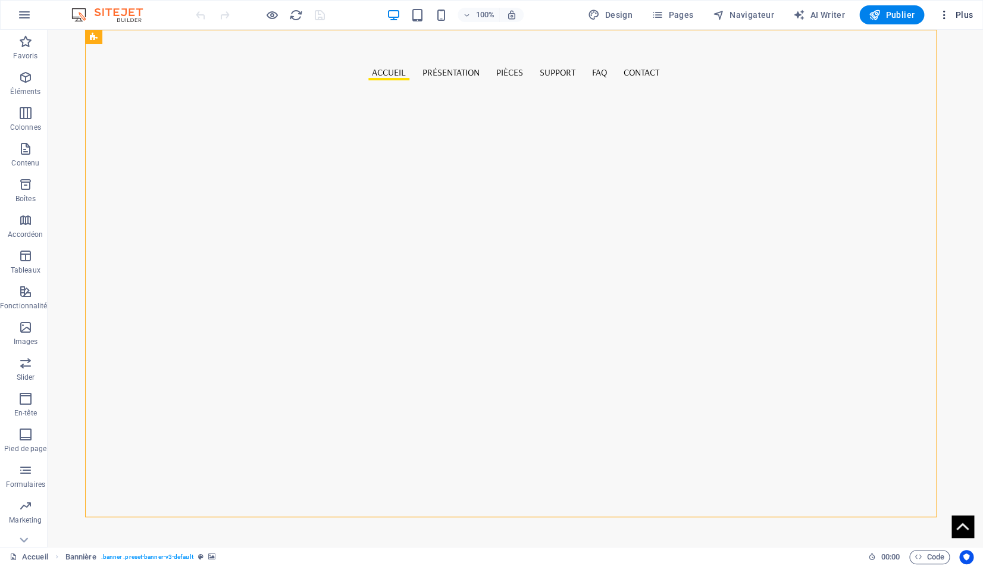
click at [939, 18] on icon "button" at bounding box center [944, 15] width 12 height 12
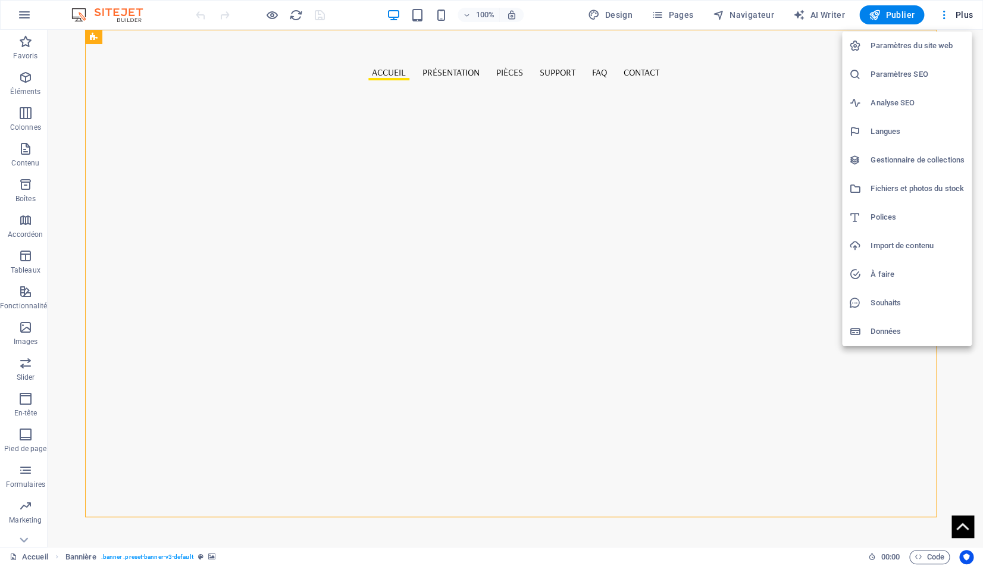
click at [657, 13] on div at bounding box center [491, 283] width 983 height 566
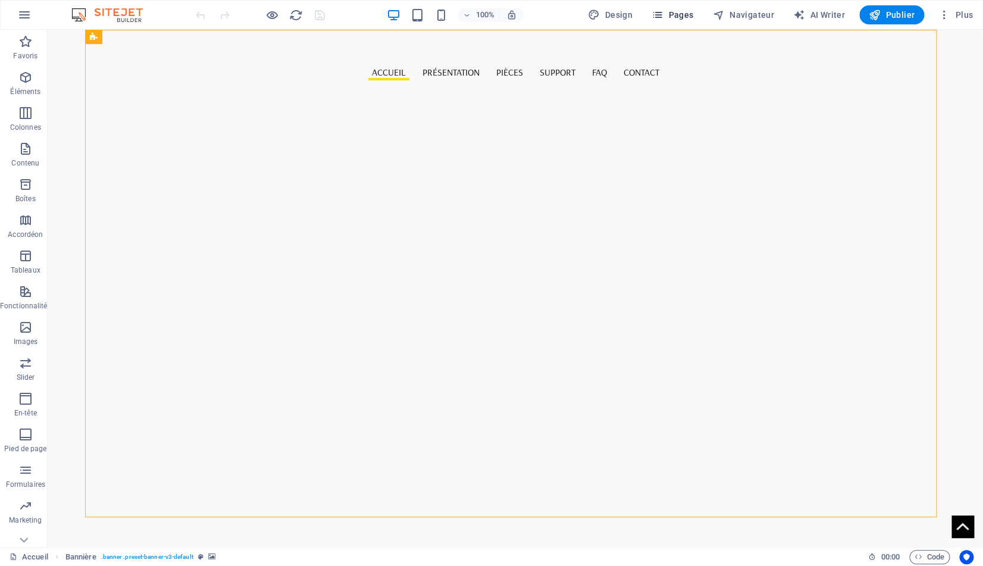
click at [663, 13] on icon "button" at bounding box center [657, 15] width 12 height 12
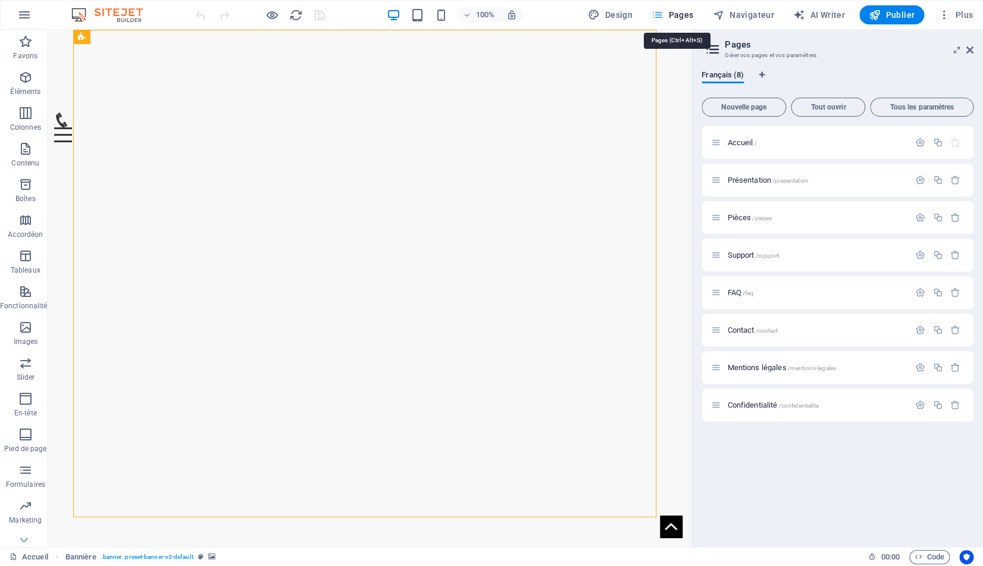
click at [663, 14] on icon "button" at bounding box center [657, 15] width 12 height 12
click at [724, 289] on div "FAQ /faq" at bounding box center [810, 293] width 198 height 14
click at [739, 292] on span "FAQ /faq" at bounding box center [740, 292] width 26 height 9
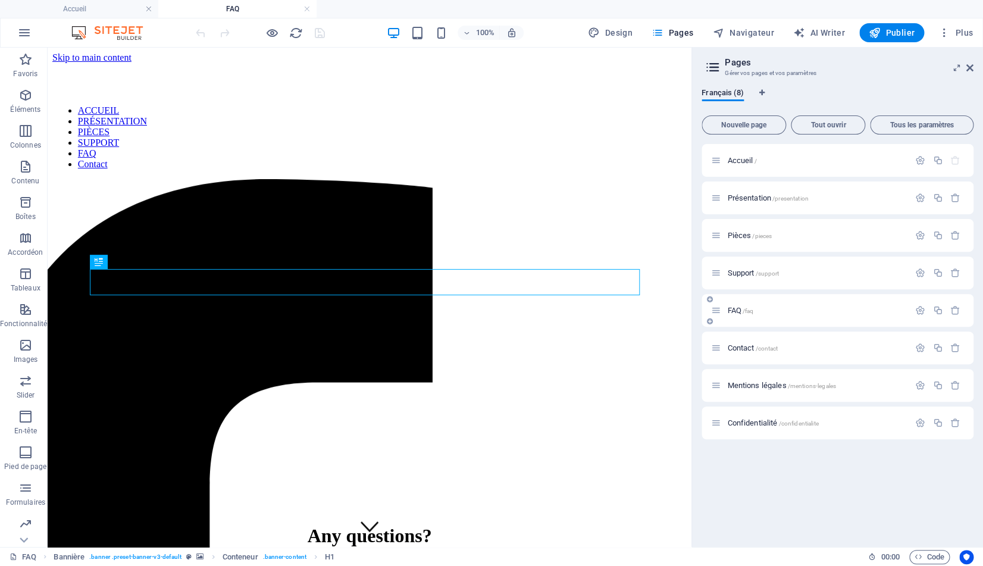
scroll to position [0, 0]
click at [716, 65] on icon at bounding box center [713, 67] width 18 height 17
click at [973, 69] on aside "Pages Gérer vos pages et vos paramètres Français (8) Nouvelle page Tout ouvrir …" at bounding box center [837, 297] width 292 height 499
click at [973, 68] on aside "Pages Gérer vos pages et vos paramètres Français (8) Nouvelle page Tout ouvrir …" at bounding box center [837, 297] width 292 height 499
click at [970, 68] on icon at bounding box center [969, 68] width 7 height 10
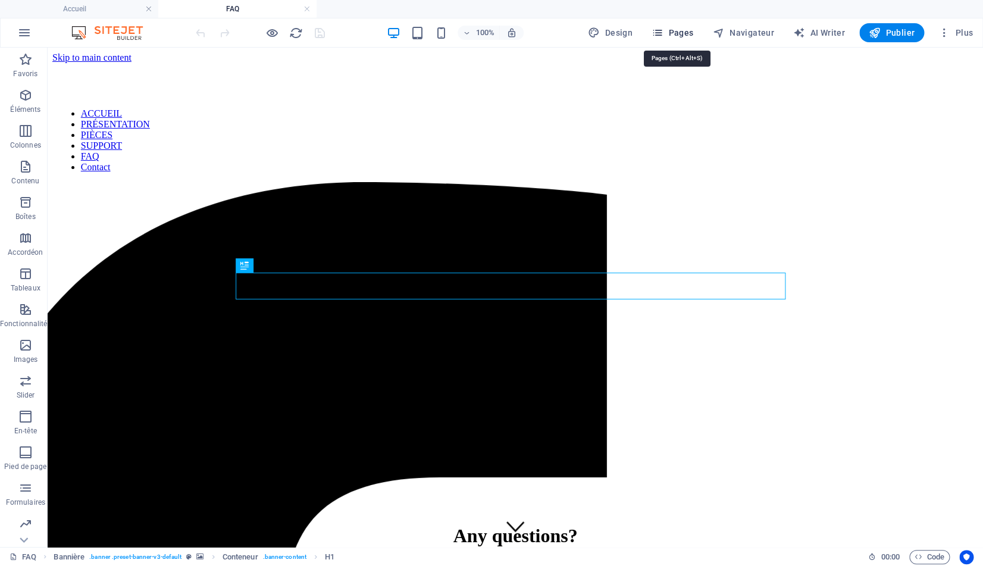
click at [675, 33] on span "Pages" at bounding box center [672, 33] width 42 height 12
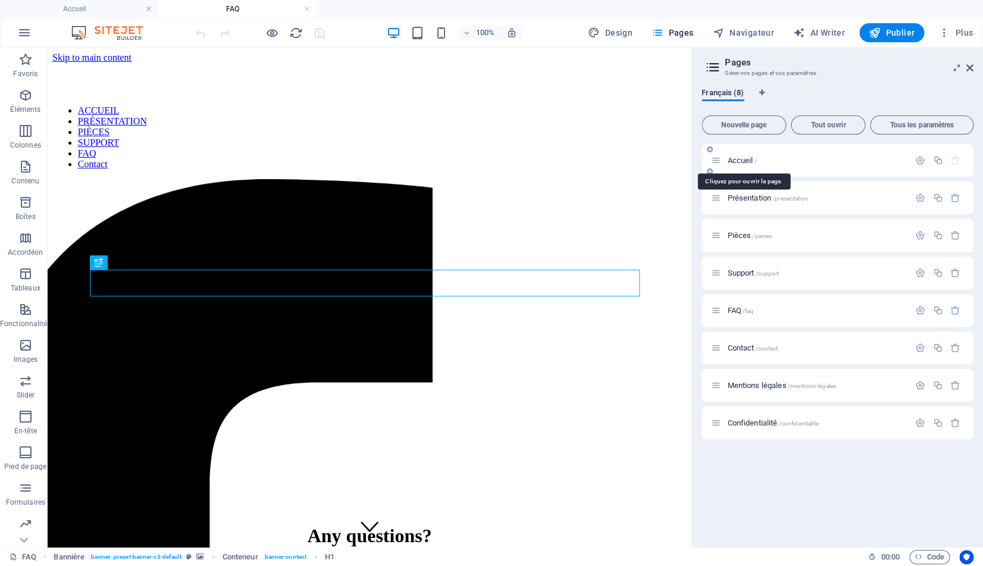
click at [743, 162] on span "Accueil /" at bounding box center [741, 160] width 29 height 9
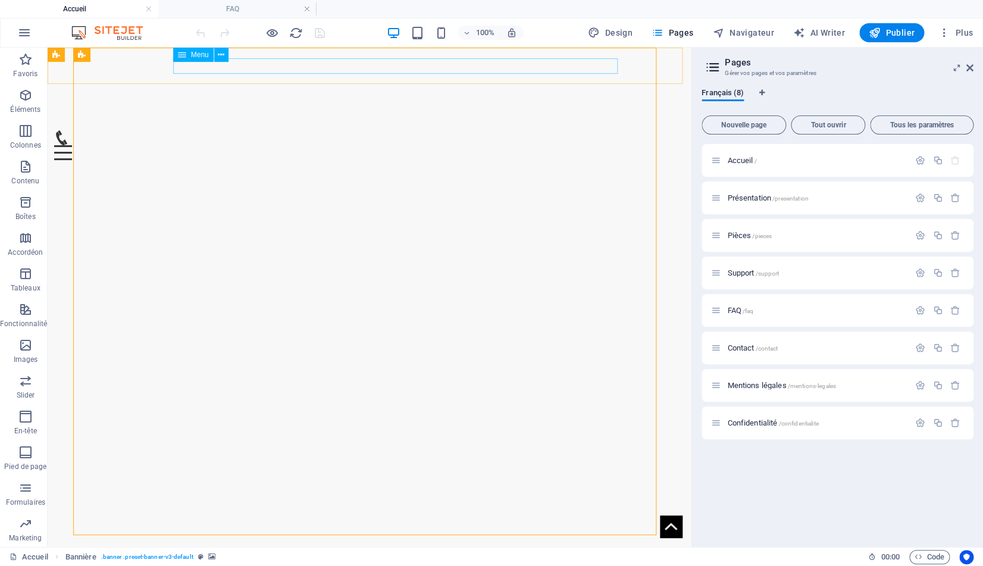
click at [691, 68] on nav "ACCUEIL PRÉSENTATION PIÈCES SUPPORT FAQ Contact" at bounding box center [732, 297] width 83 height 499
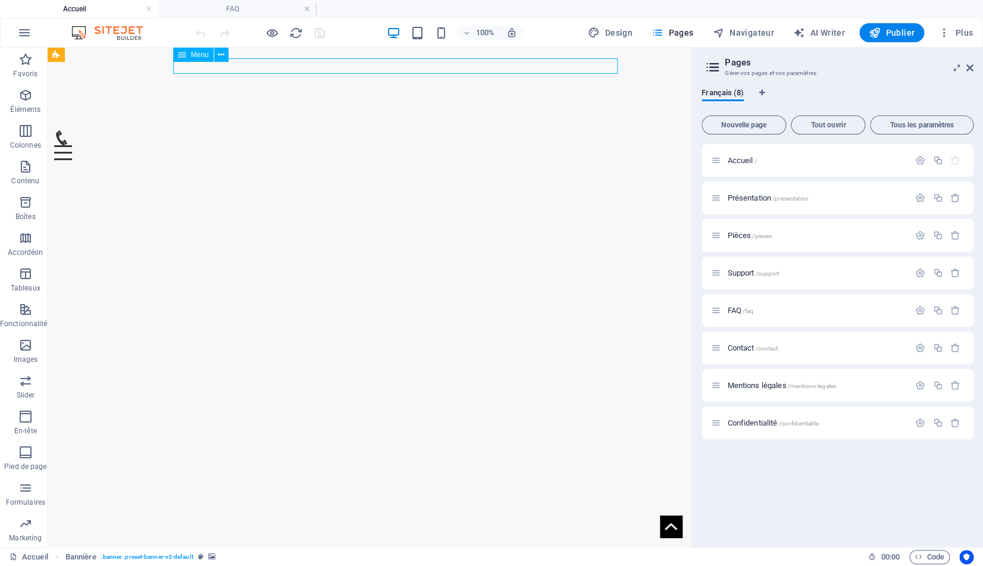
click at [691, 68] on nav "ACCUEIL PRÉSENTATION PIÈCES SUPPORT FAQ Contact" at bounding box center [732, 297] width 83 height 499
select select
select select "4"
select select
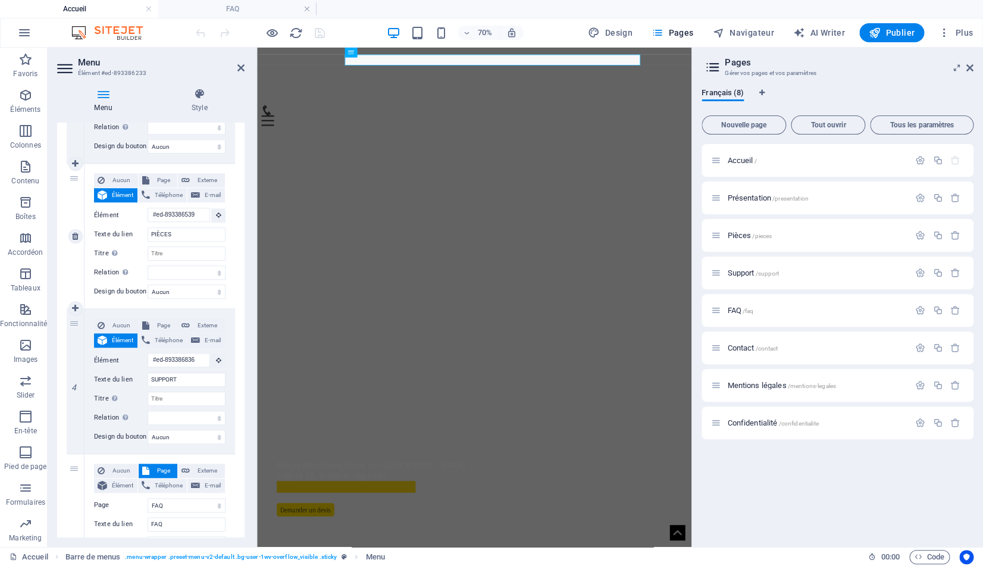
scroll to position [609, 0]
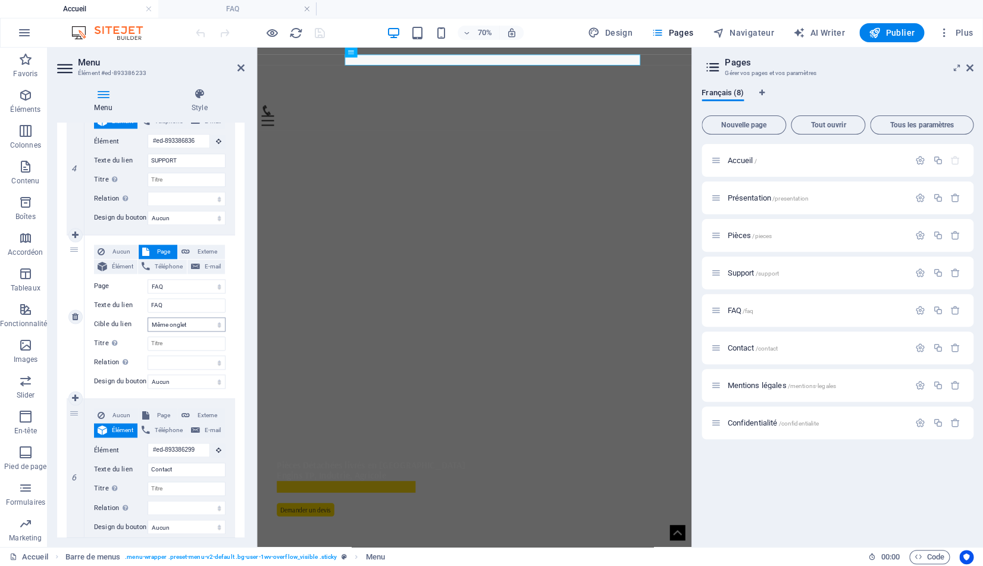
click at [122, 274] on span "Élément" at bounding box center [122, 266] width 23 height 14
select select
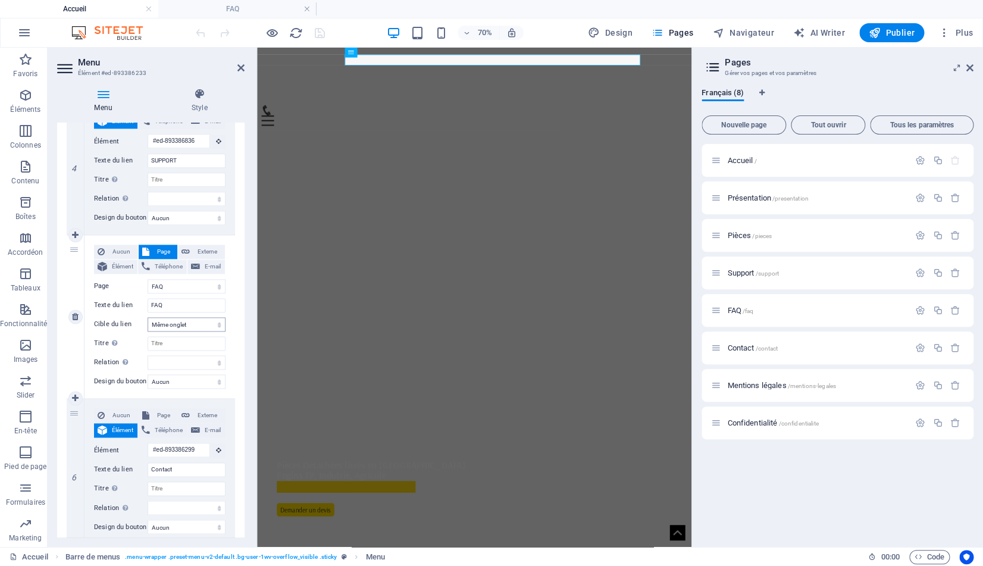
select select
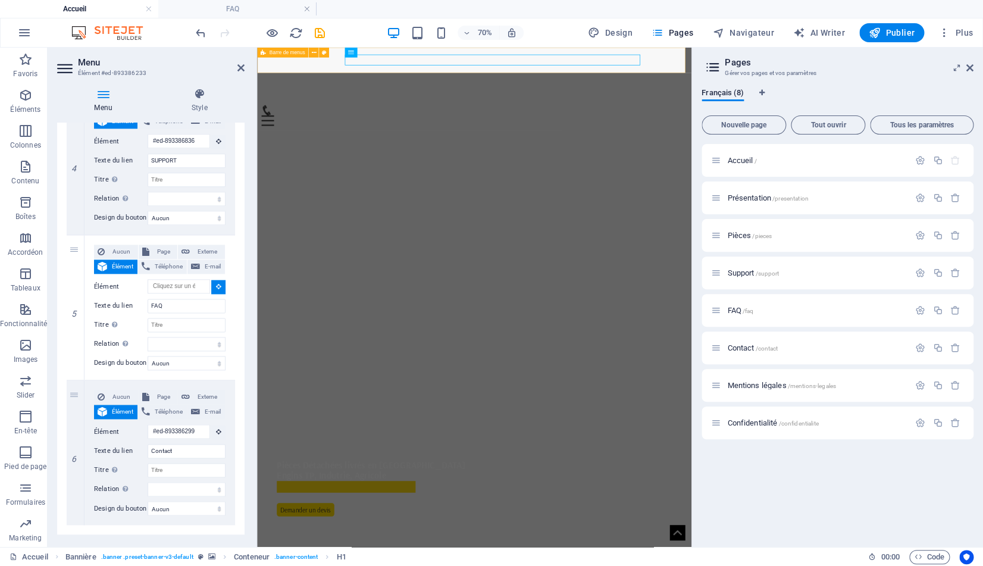
click at [292, 78] on div "ACCUEIL PRÉSENTATION PIÈCES SUPPORT FAQ Contact" at bounding box center [567, 107] width 620 height 118
select select
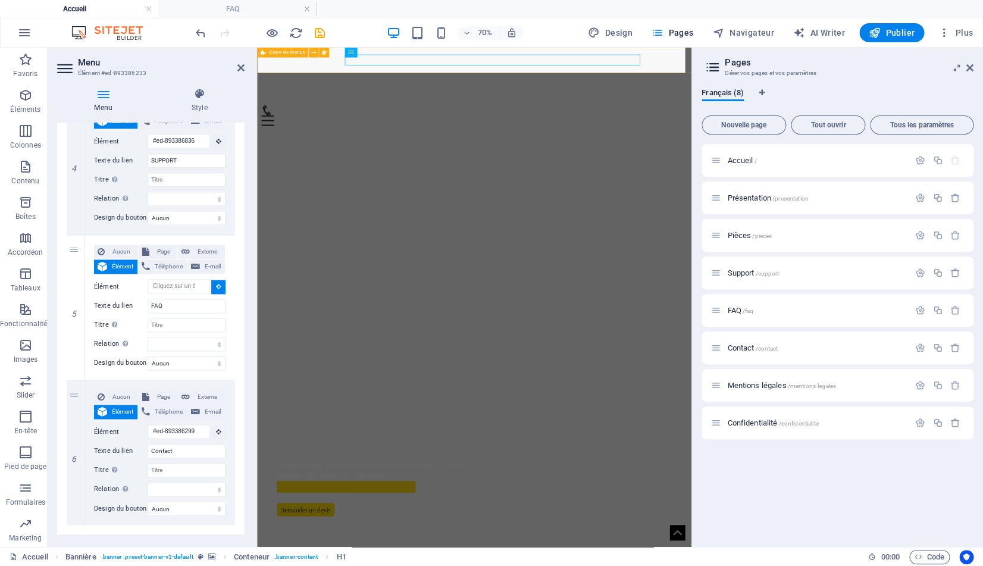
type input "#ed-893386227"
select select
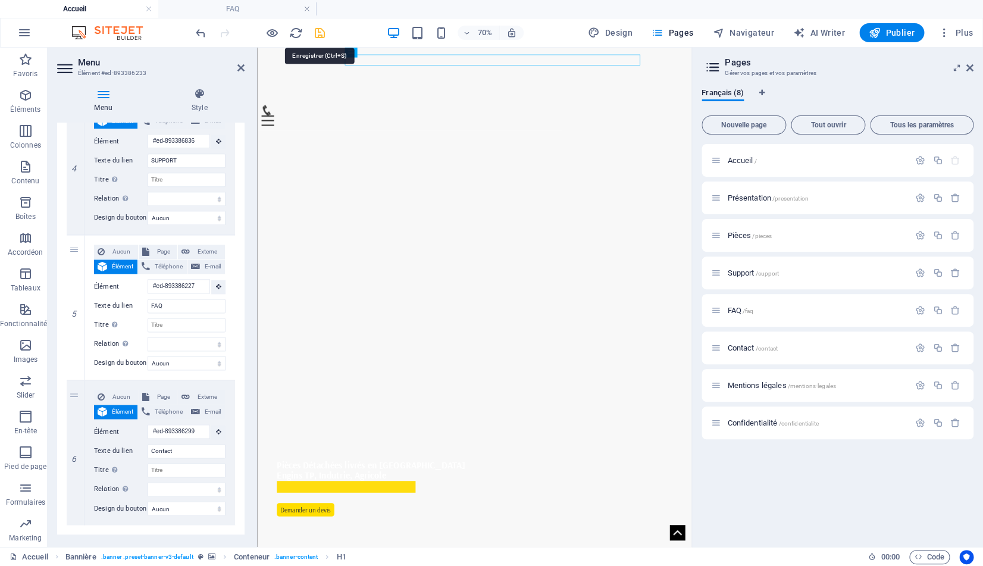
click at [318, 30] on icon "save" at bounding box center [320, 33] width 14 height 14
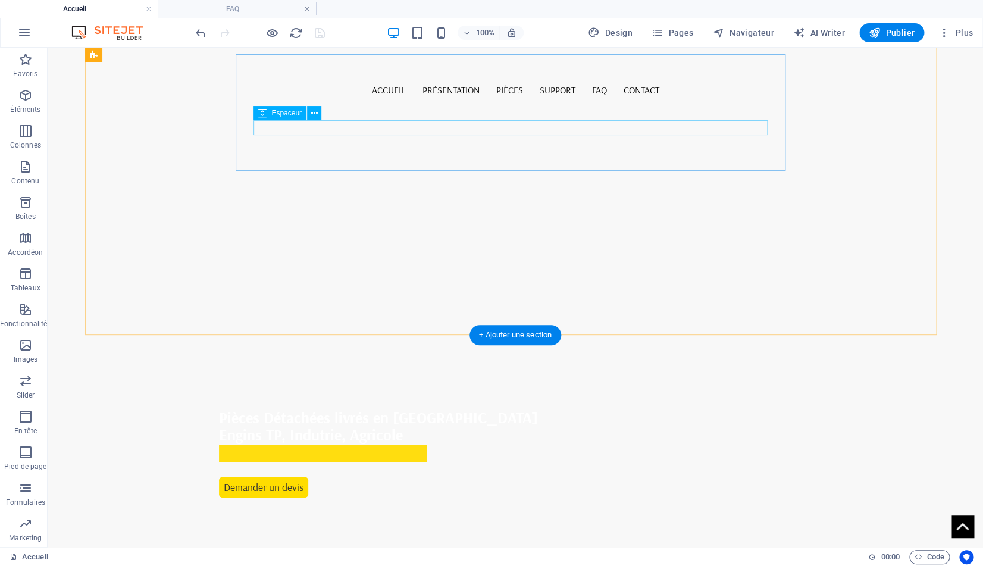
scroll to position [383, 0]
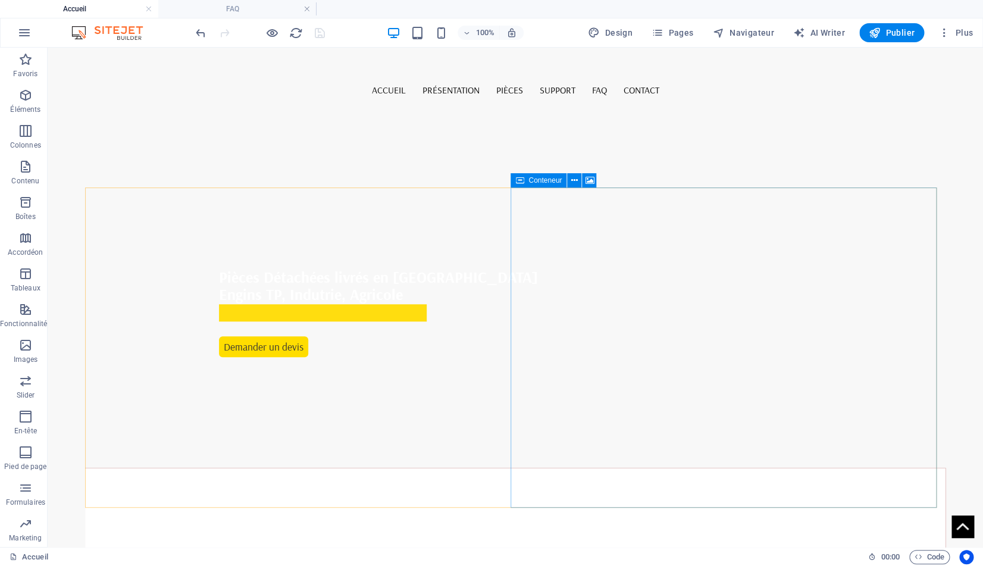
click at [546, 180] on span "Conteneur" at bounding box center [544, 180] width 33 height 7
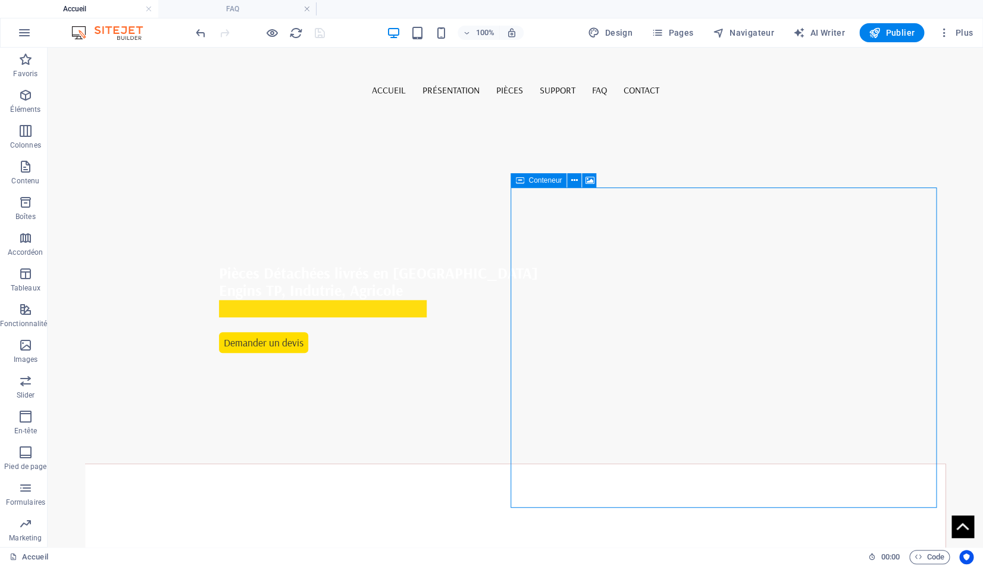
select select "px"
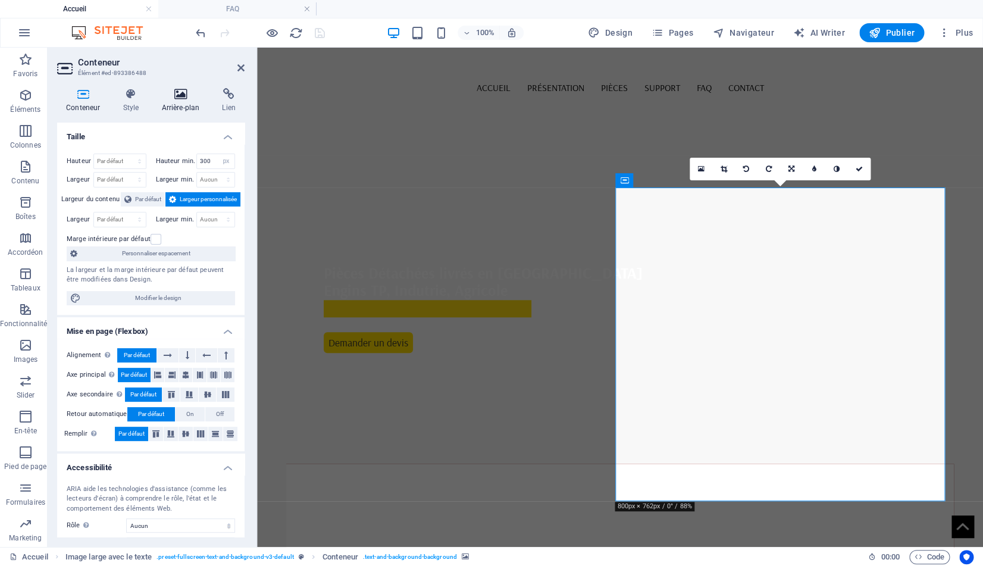
click at [180, 93] on icon at bounding box center [180, 94] width 56 height 12
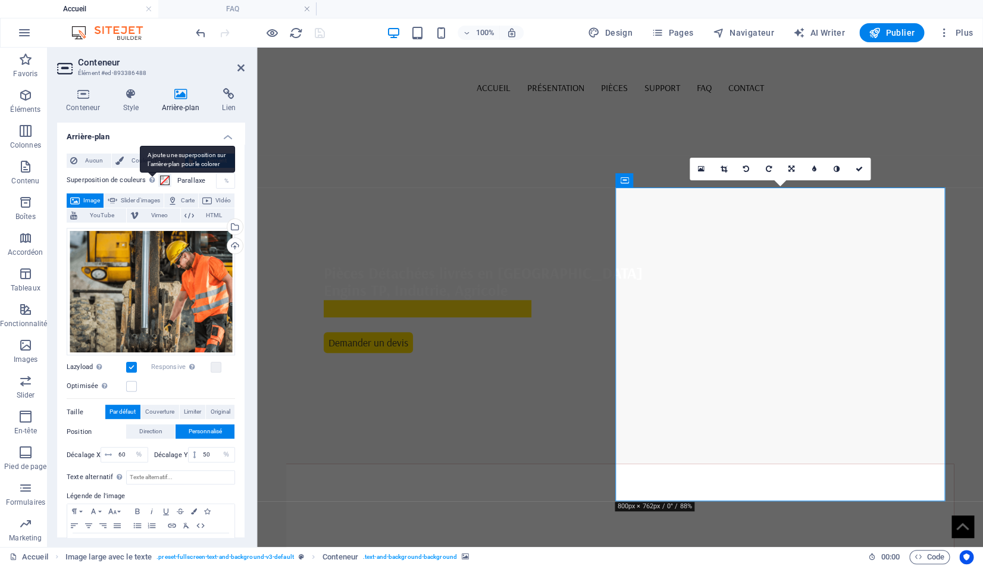
click at [140, 162] on div "Ajoute une superposition sur l'arrière-plan pour le colorer" at bounding box center [187, 159] width 95 height 27
click at [158, 174] on button "Superposition de couleurs Ajoute une superposition sur l'arrière-plan pour le c…" at bounding box center [164, 180] width 13 height 13
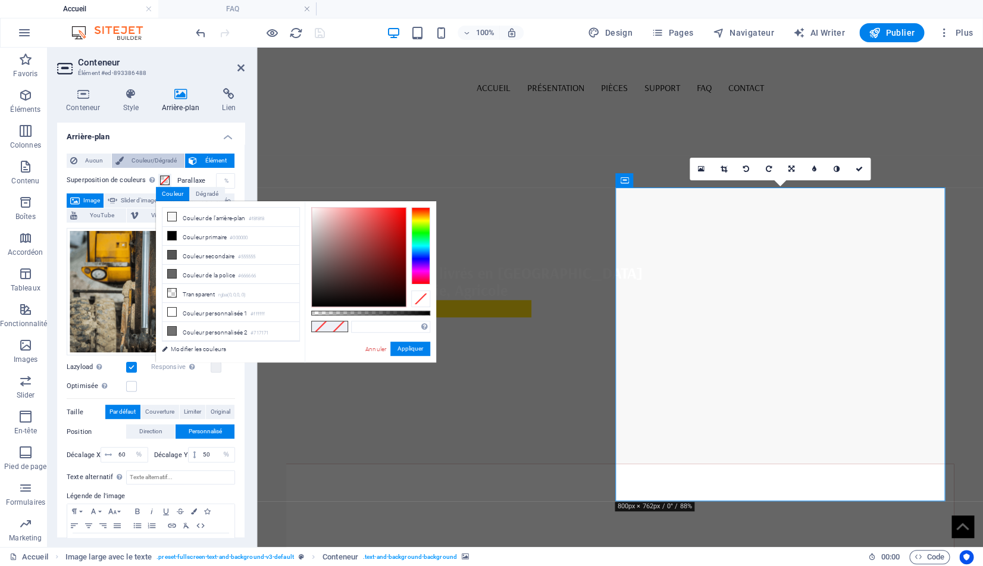
click at [129, 159] on span "Couleur/Dégradé" at bounding box center [154, 160] width 54 height 14
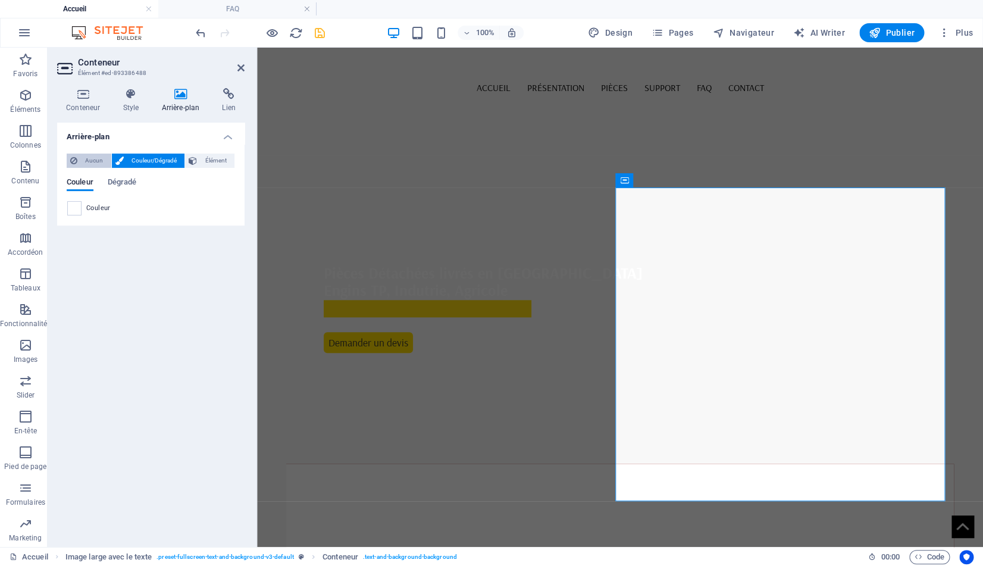
click at [90, 161] on span "Aucun" at bounding box center [94, 160] width 27 height 14
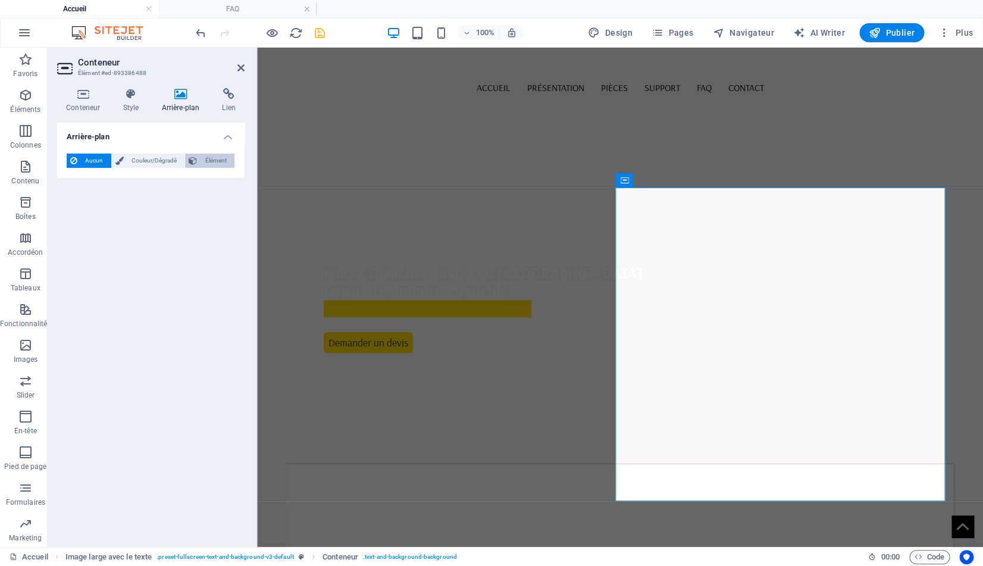
click at [214, 161] on span "Élément" at bounding box center [215, 160] width 30 height 14
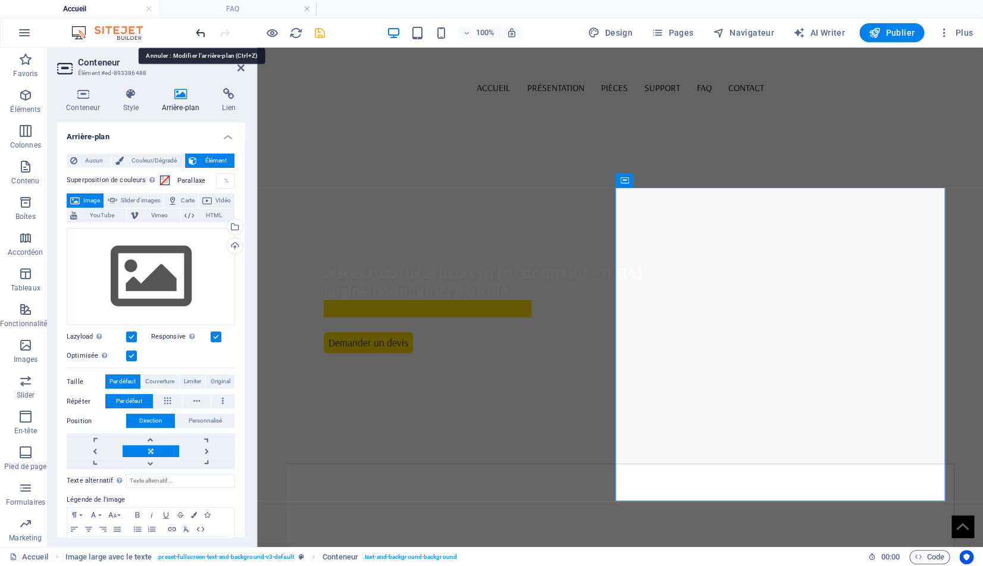
click at [198, 31] on icon "undo" at bounding box center [201, 33] width 14 height 14
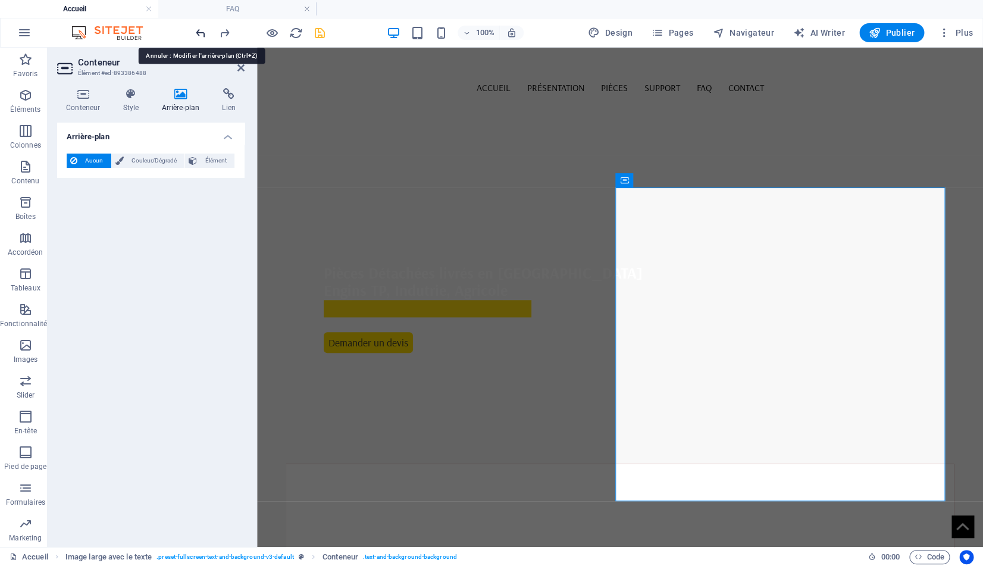
click at [198, 31] on icon "undo" at bounding box center [201, 33] width 14 height 14
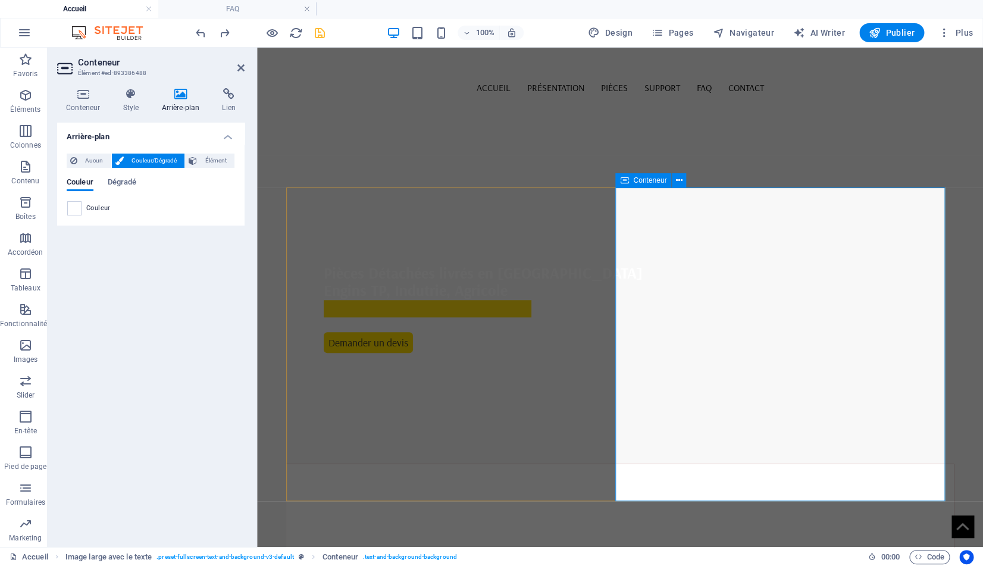
click at [635, 179] on span "Conteneur" at bounding box center [649, 180] width 33 height 7
click at [206, 158] on span "Élément" at bounding box center [215, 160] width 30 height 14
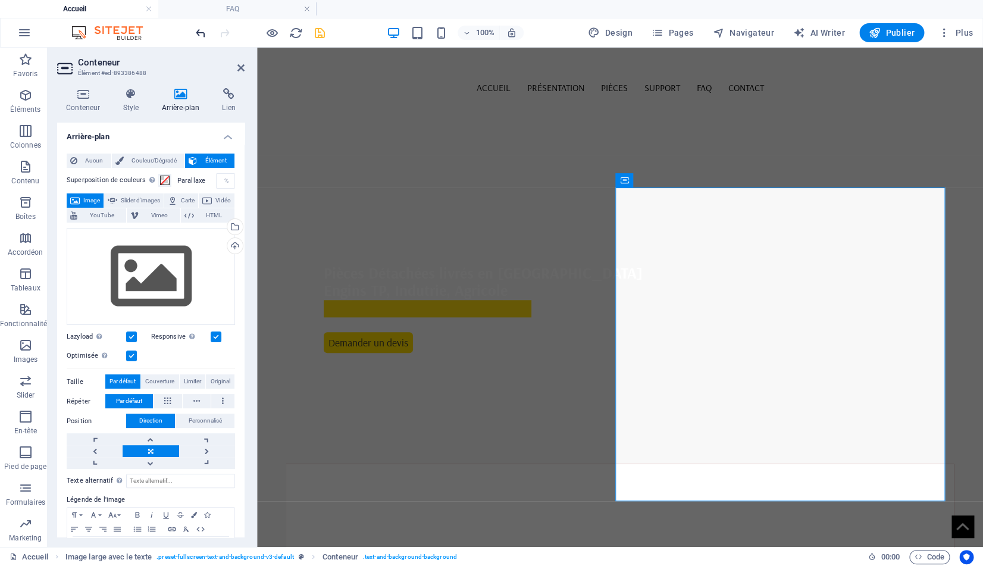
click at [197, 33] on icon "undo" at bounding box center [201, 33] width 14 height 14
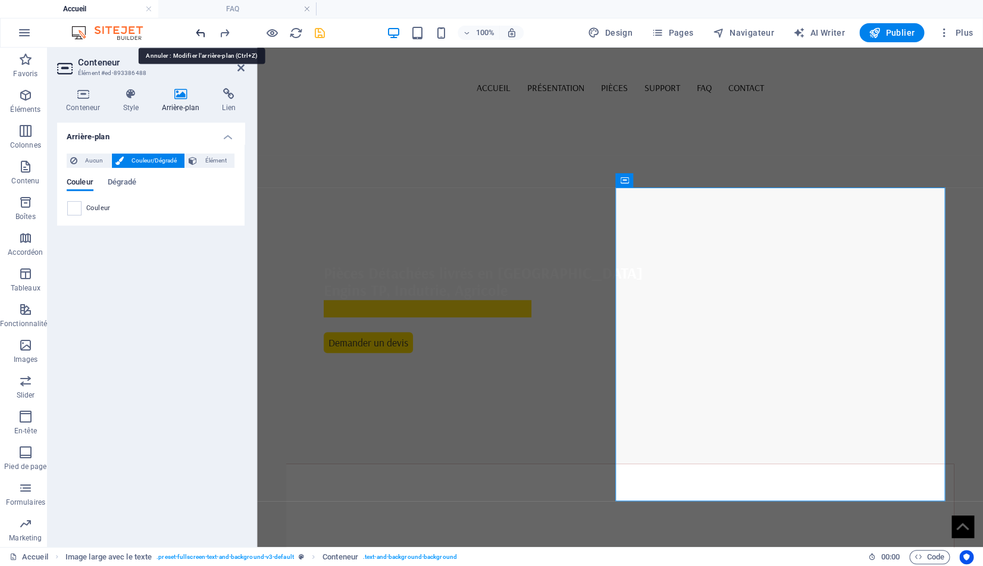
click at [198, 33] on icon "undo" at bounding box center [201, 33] width 14 height 14
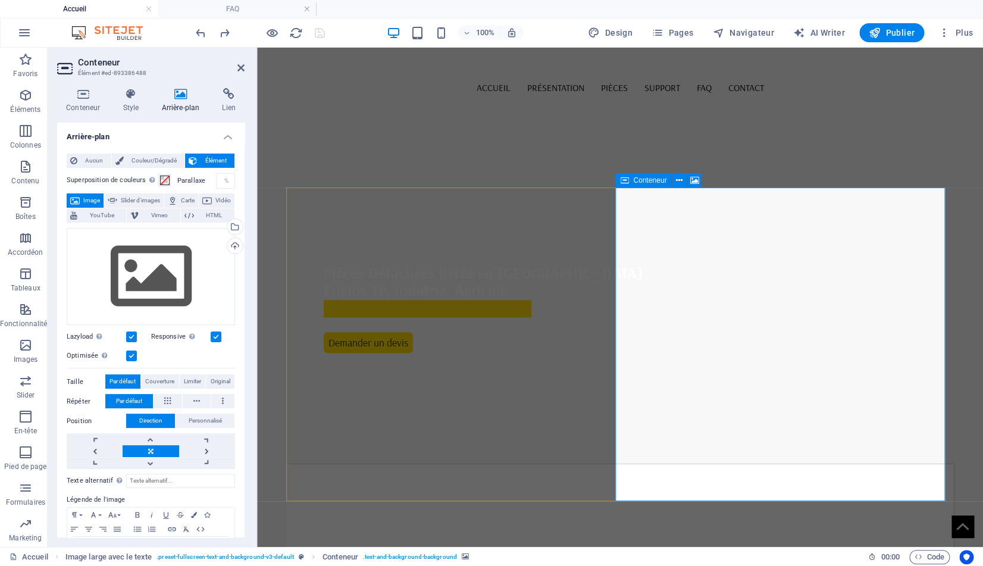
click at [230, 249] on div "Téléverser" at bounding box center [234, 247] width 18 height 18
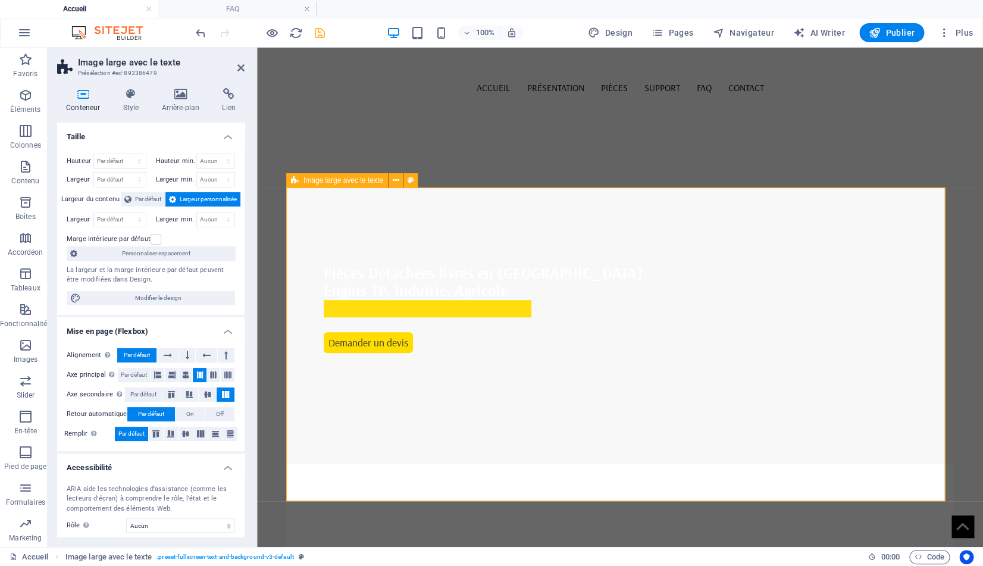
click at [178, 101] on h4 "Arrière-plan" at bounding box center [182, 100] width 61 height 25
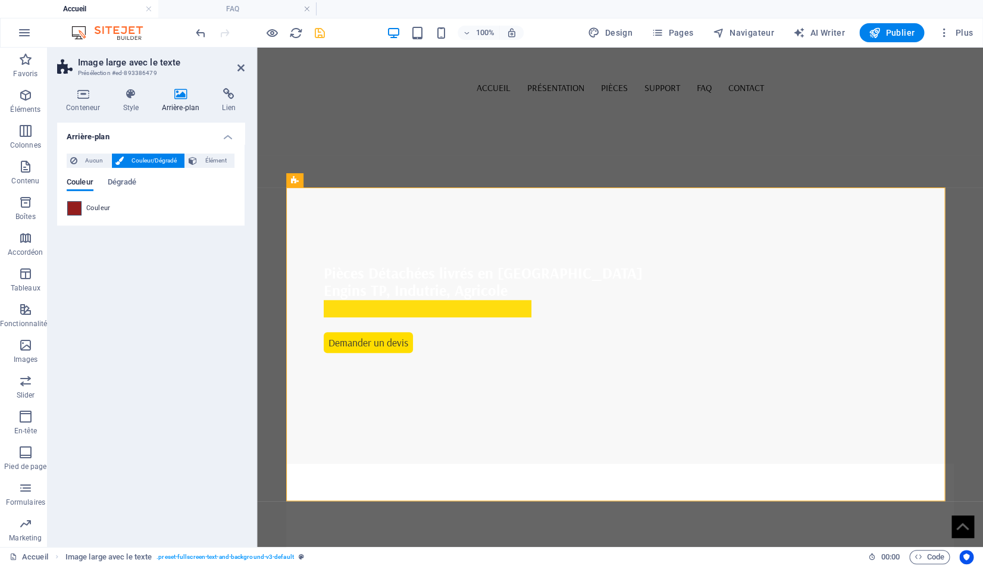
click at [80, 203] on span at bounding box center [74, 208] width 13 height 13
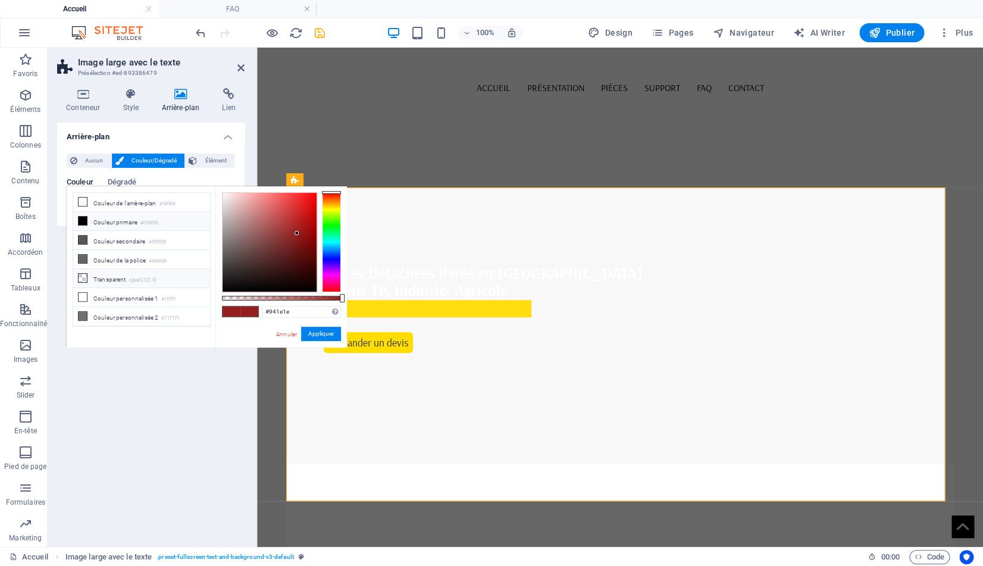
click at [113, 276] on li "Transparent rgba(0,0,0,.0)" at bounding box center [141, 278] width 137 height 19
click at [317, 335] on button "Appliquer" at bounding box center [321, 334] width 40 height 14
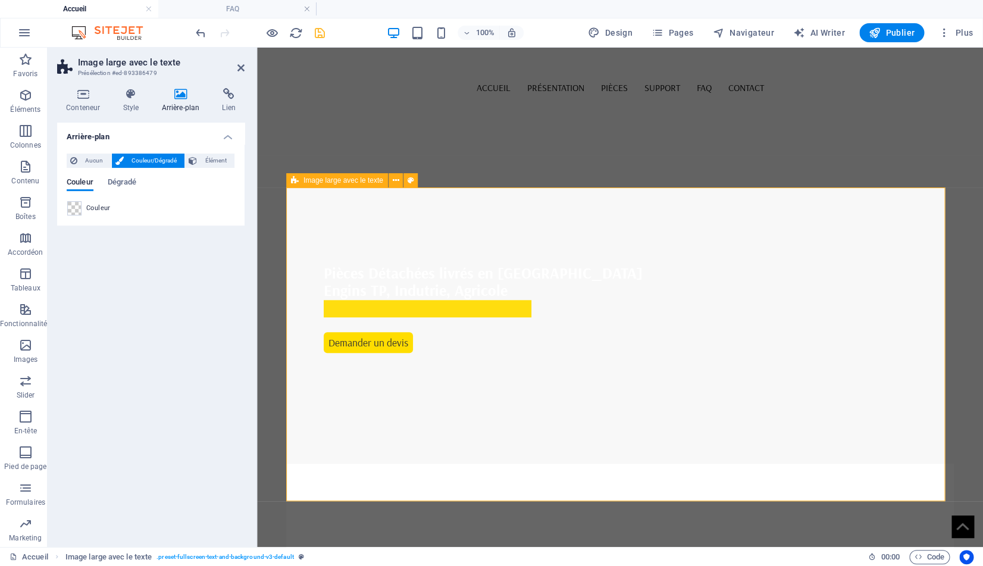
click at [184, 102] on h4 "Arrière-plan" at bounding box center [182, 100] width 61 height 25
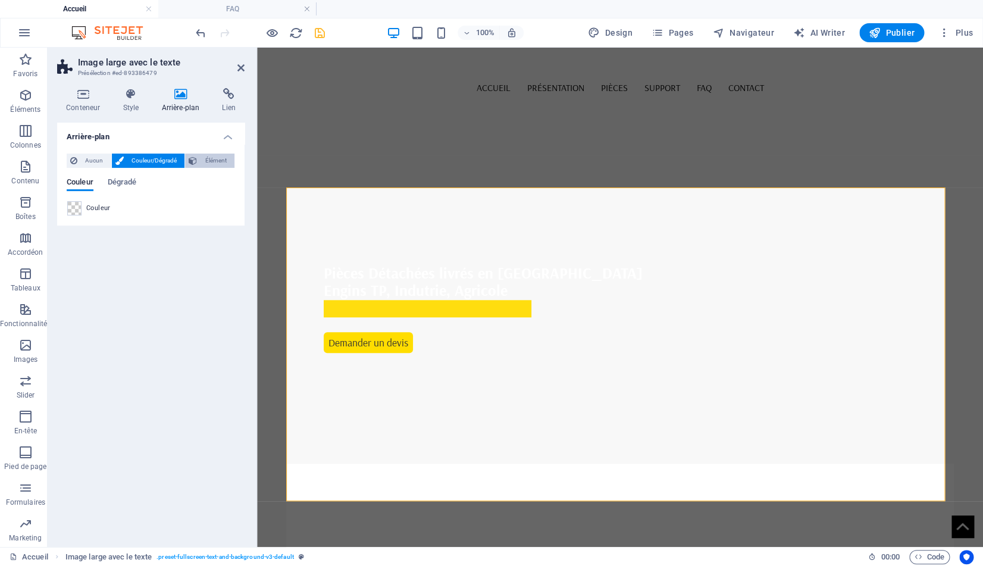
click at [203, 161] on span "Élément" at bounding box center [215, 160] width 30 height 14
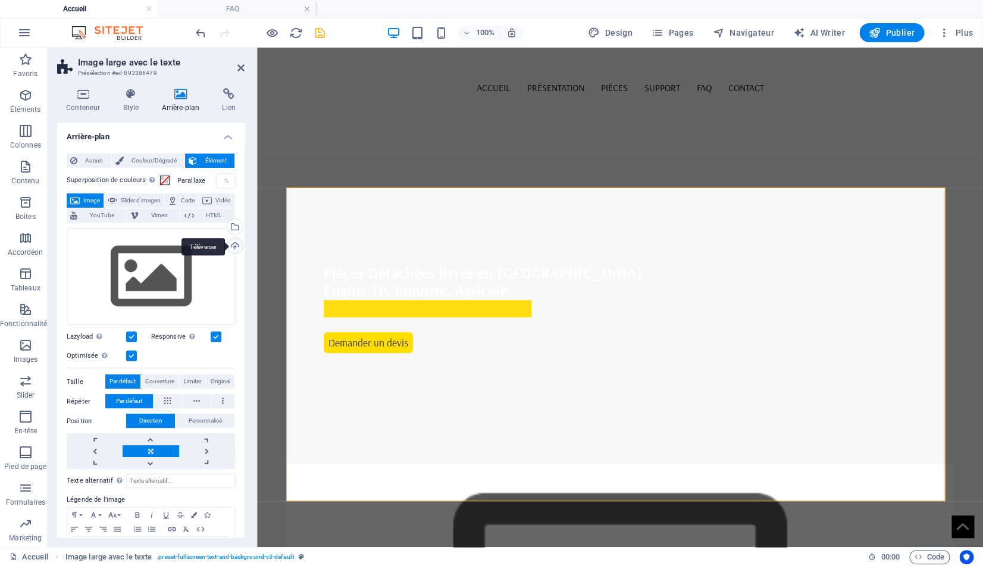
click at [227, 246] on div "Téléverser" at bounding box center [234, 247] width 18 height 18
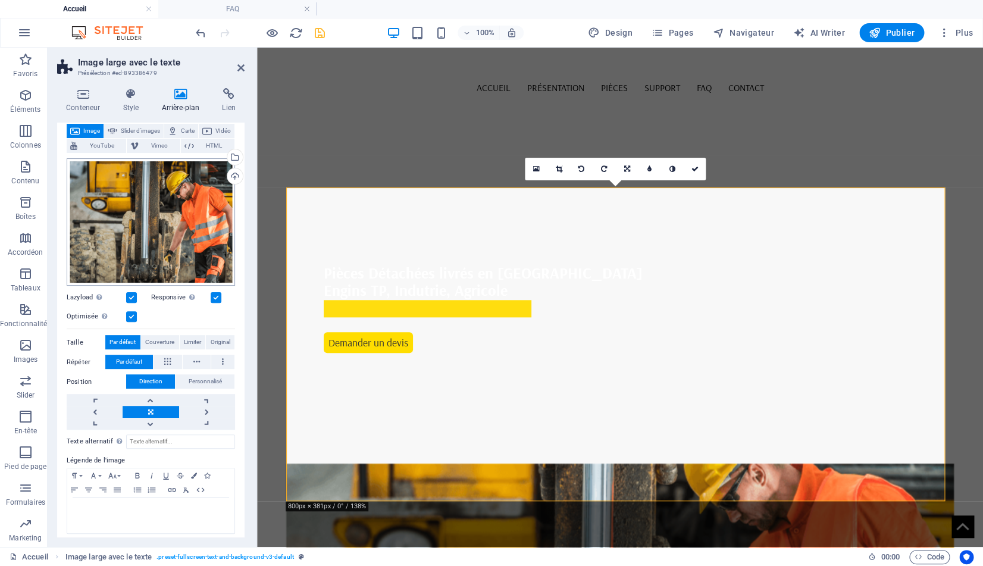
scroll to position [0, 0]
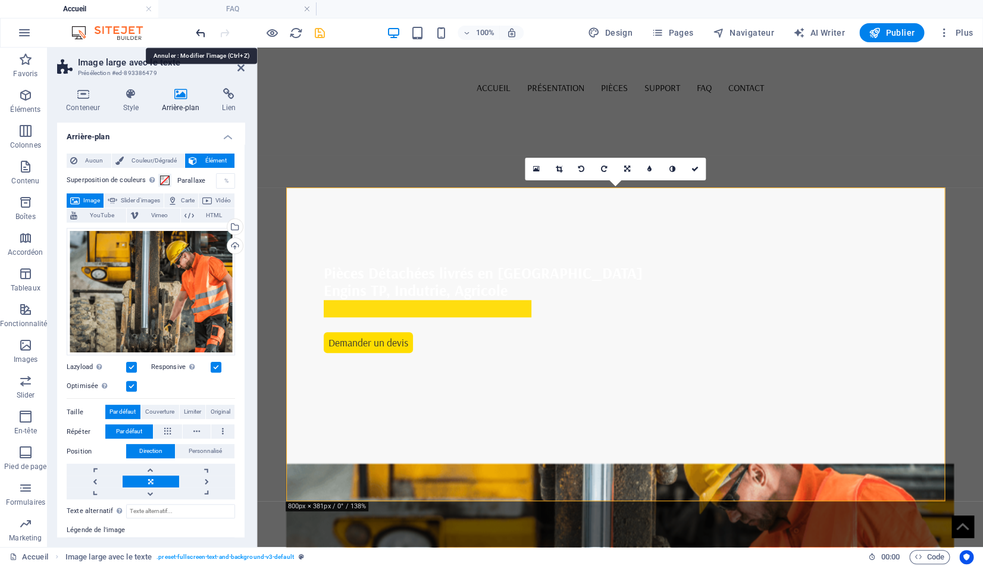
click at [200, 33] on icon "undo" at bounding box center [201, 33] width 14 height 14
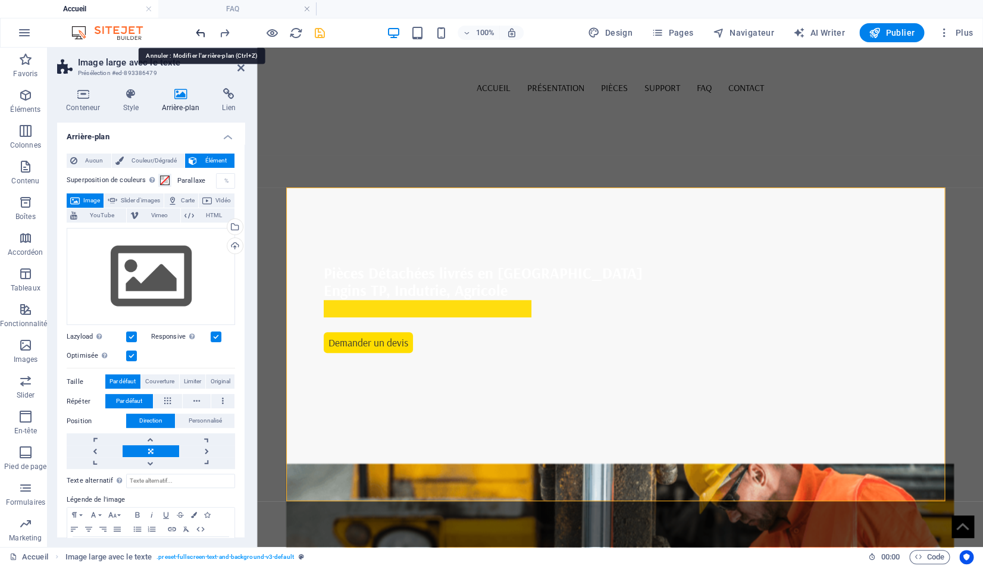
click at [200, 33] on icon "undo" at bounding box center [201, 33] width 14 height 14
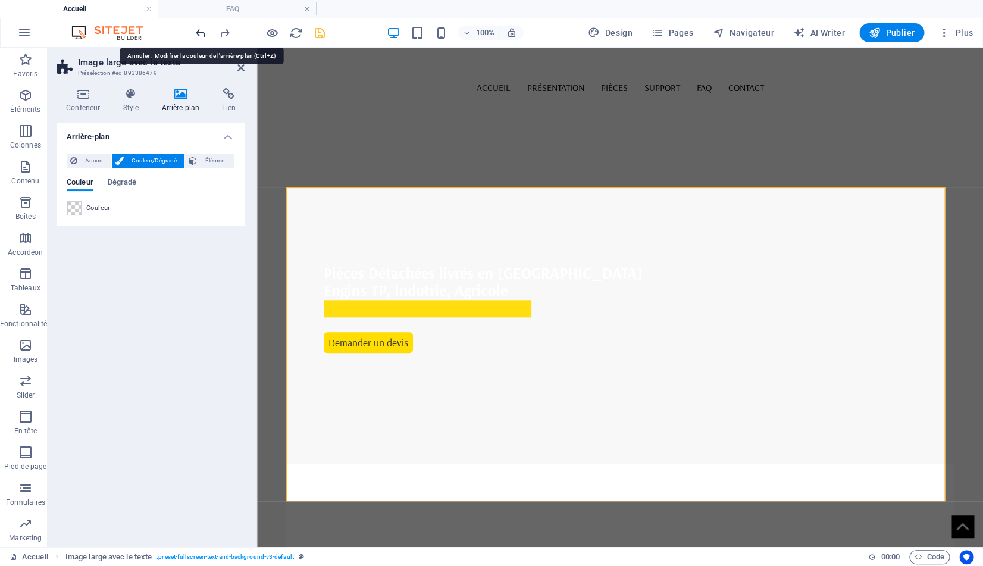
click at [199, 33] on icon "undo" at bounding box center [201, 33] width 14 height 14
click at [73, 206] on span at bounding box center [74, 208] width 13 height 13
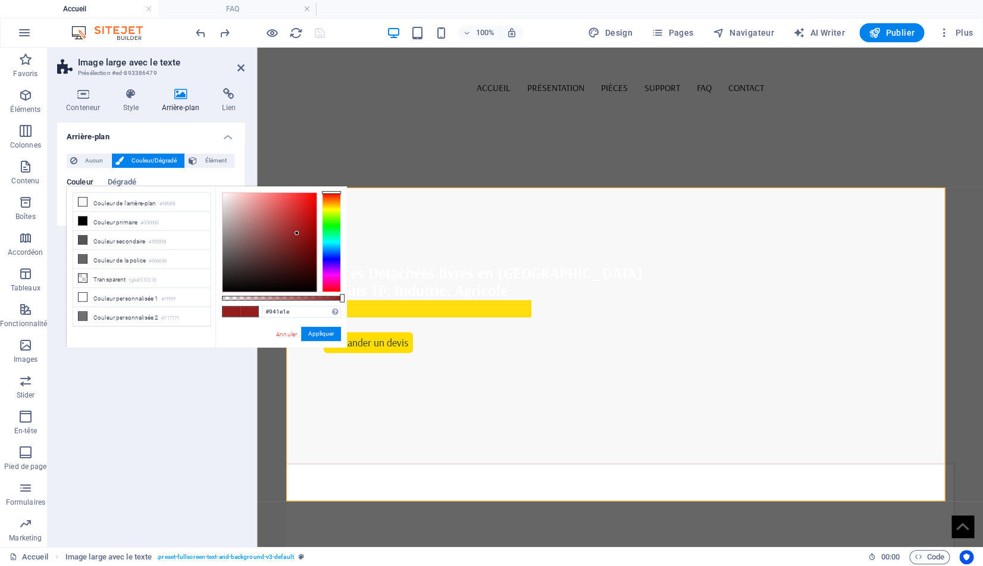
click at [73, 206] on li "Couleur de l'arrière-plan #f8f8f8" at bounding box center [141, 202] width 137 height 19
click at [105, 276] on li "Transparent rgba(0,0,0,.0)" at bounding box center [141, 278] width 137 height 19
type input "rgba(0, 0, 0, 0)"
click at [324, 335] on button "Appliquer" at bounding box center [321, 334] width 40 height 14
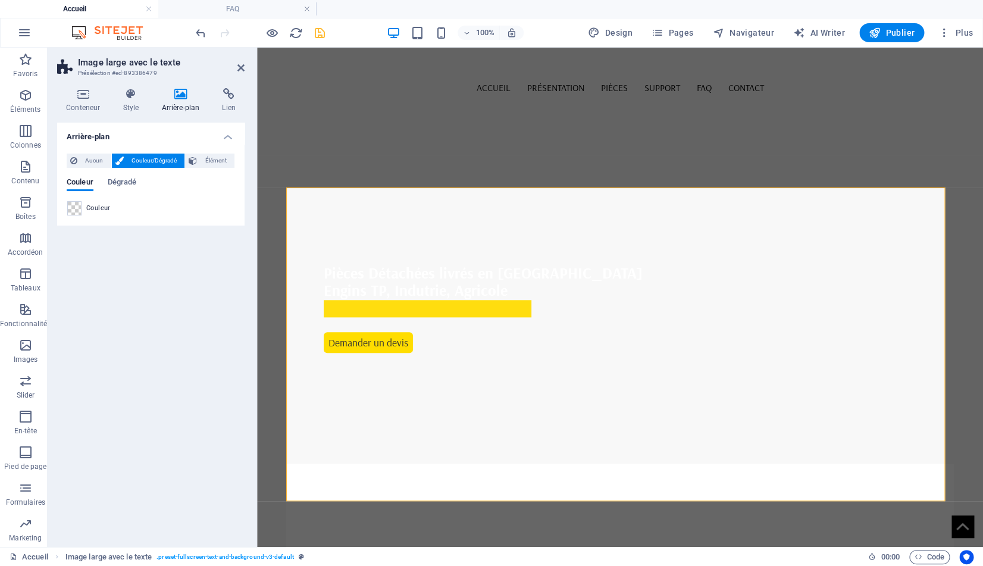
click at [318, 30] on icon "save" at bounding box center [320, 33] width 14 height 14
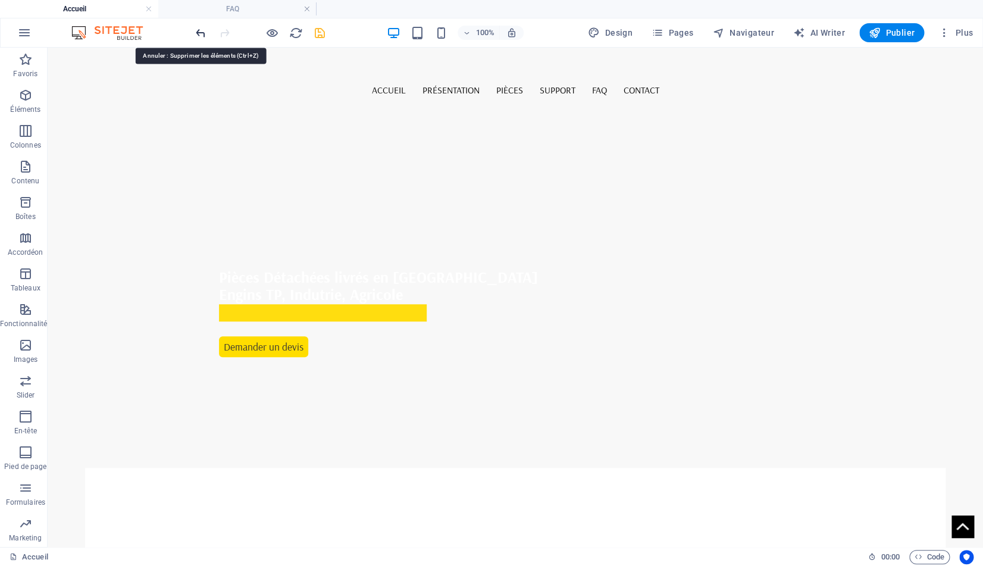
click at [198, 33] on icon "undo" at bounding box center [201, 33] width 14 height 14
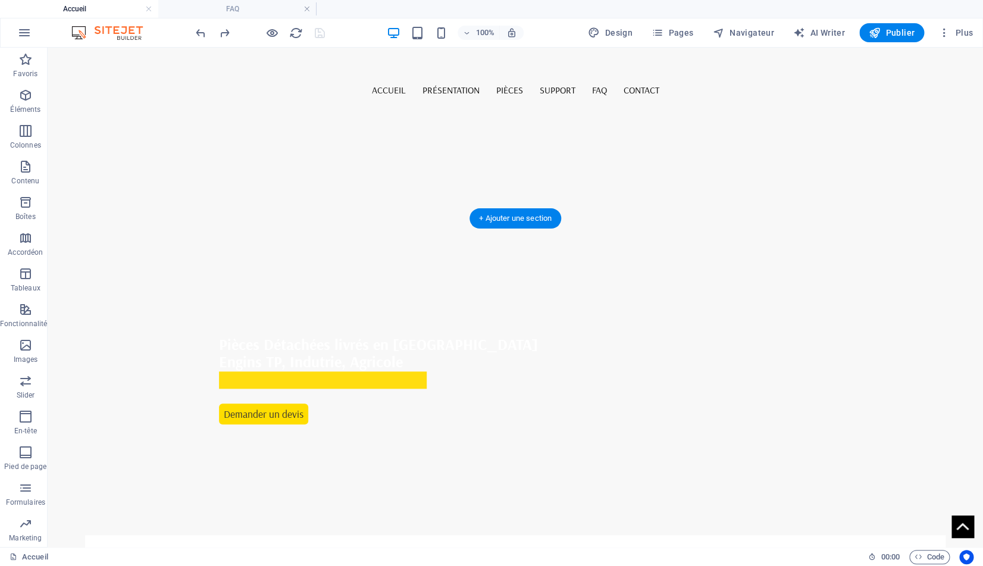
scroll to position [225, 0]
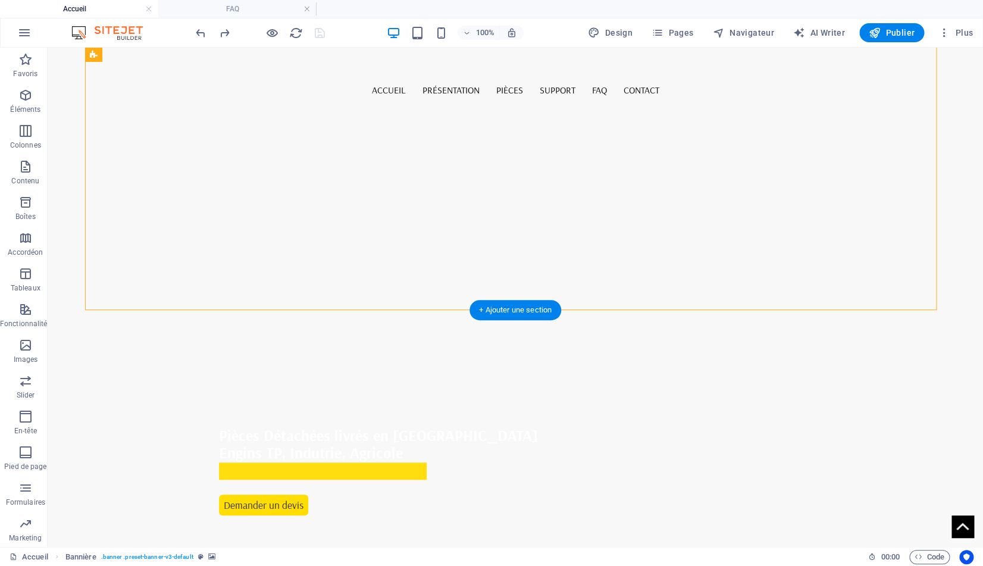
select select "px"
select select "ms"
select select "s"
select select "progressive"
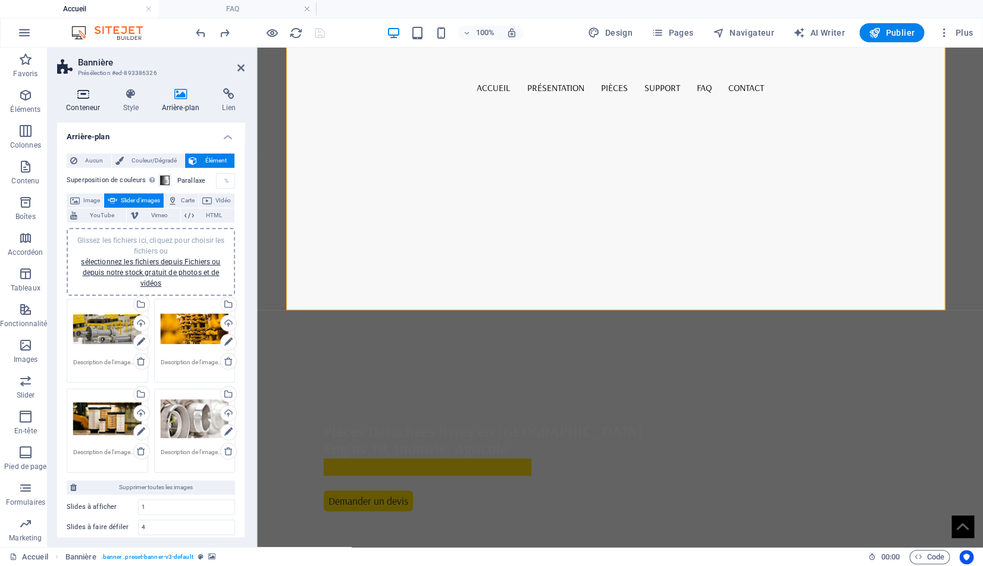
click at [80, 97] on icon at bounding box center [83, 94] width 52 height 12
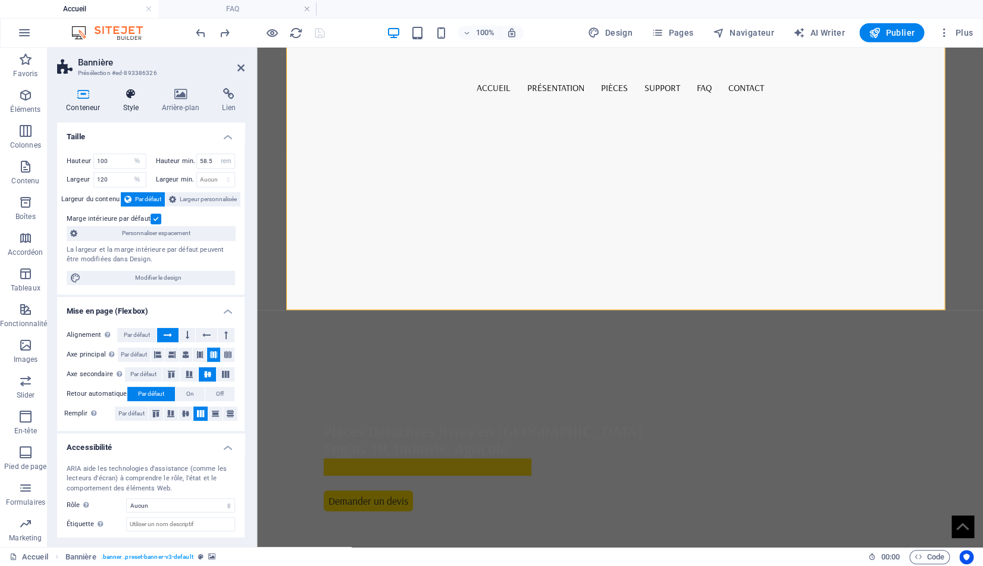
click at [131, 101] on h4 "Style" at bounding box center [133, 100] width 39 height 25
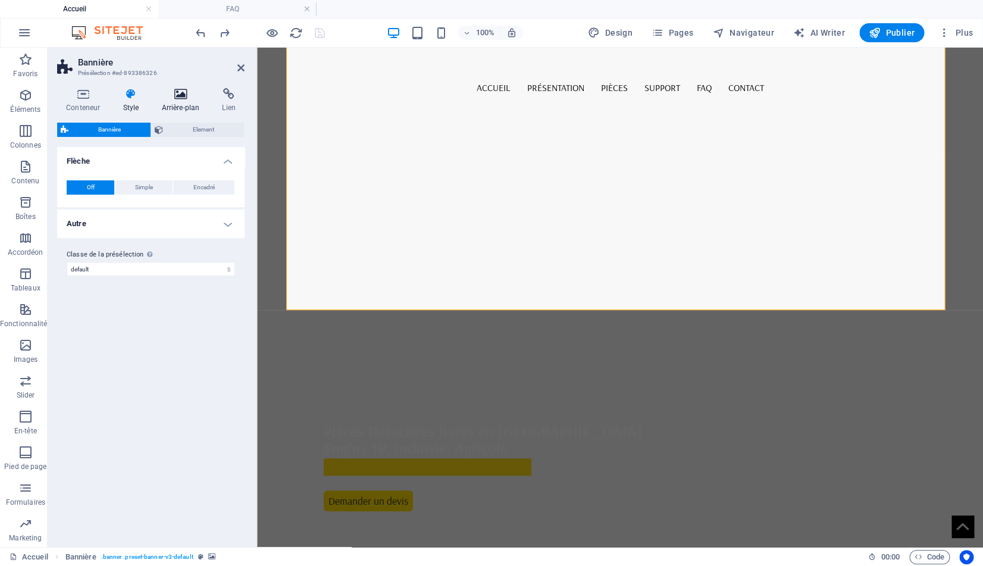
click at [171, 96] on icon at bounding box center [180, 94] width 56 height 12
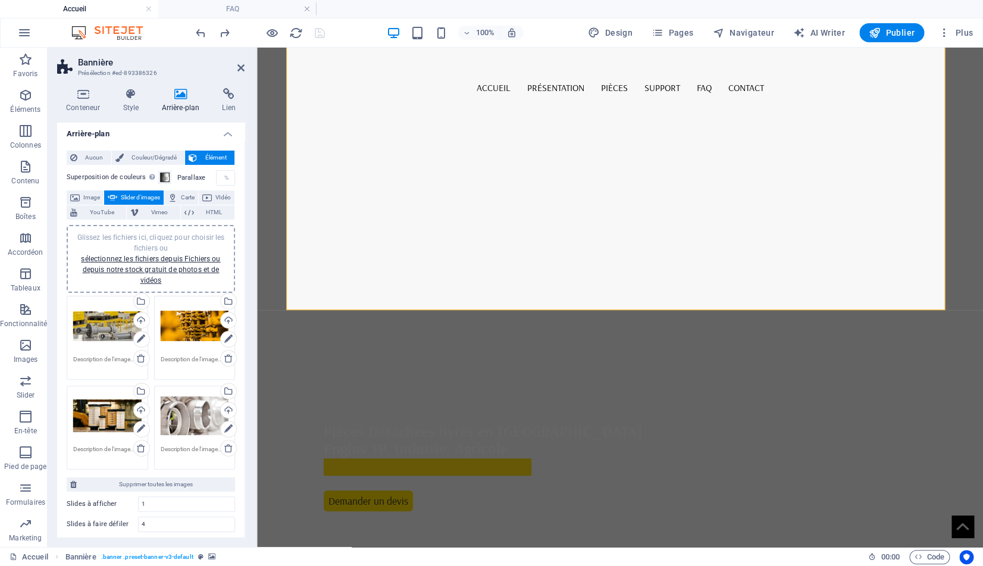
scroll to position [0, 0]
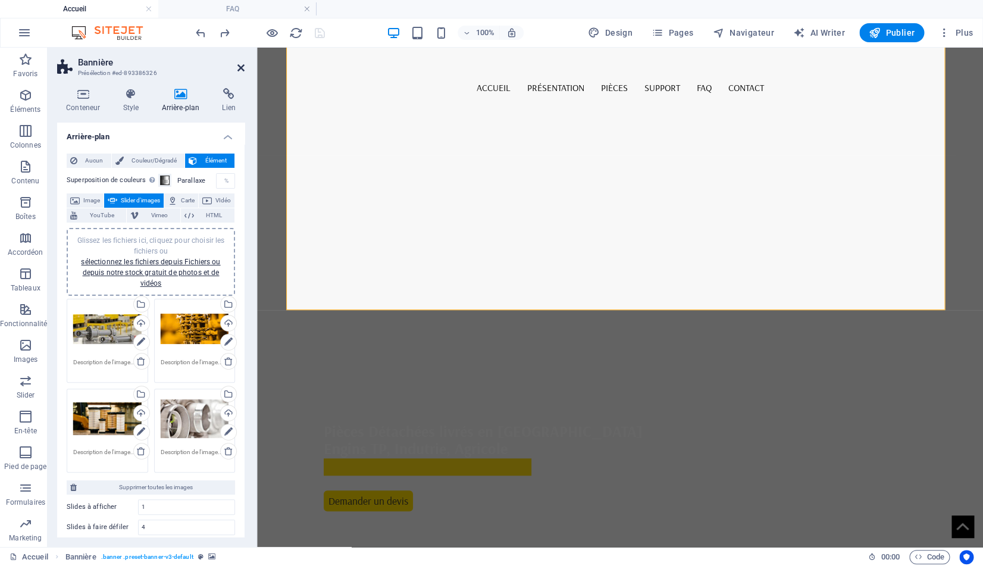
click at [241, 67] on icon at bounding box center [240, 68] width 7 height 10
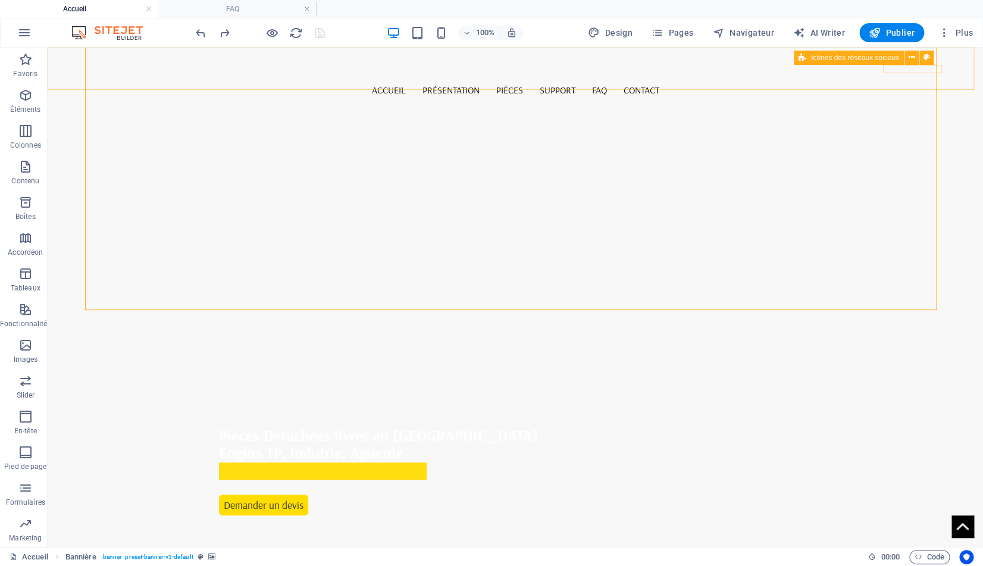
click at [822, 57] on span "Icônes des réseaux sociaux" at bounding box center [855, 57] width 88 height 7
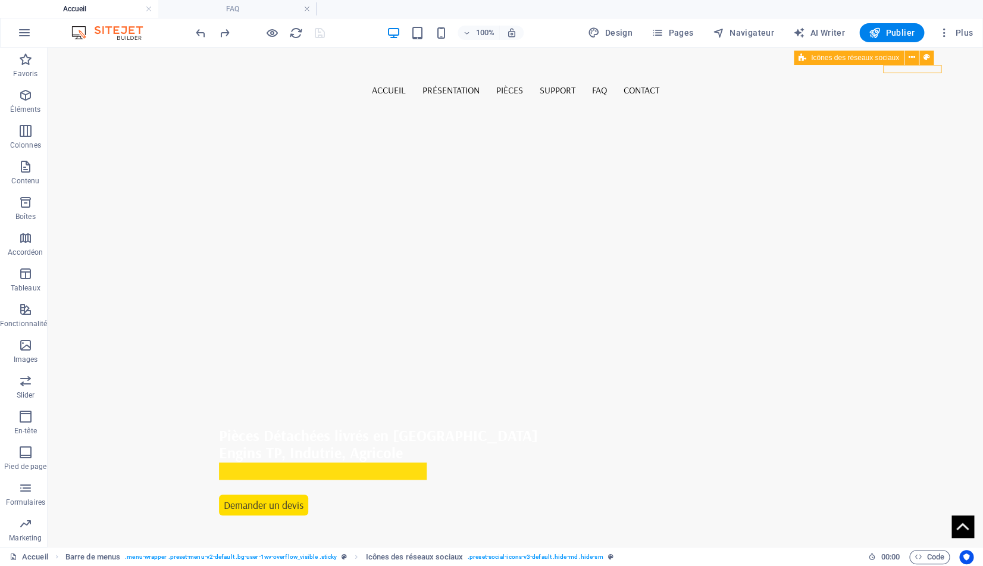
click at [822, 57] on span "Icônes des réseaux sociaux" at bounding box center [855, 57] width 88 height 7
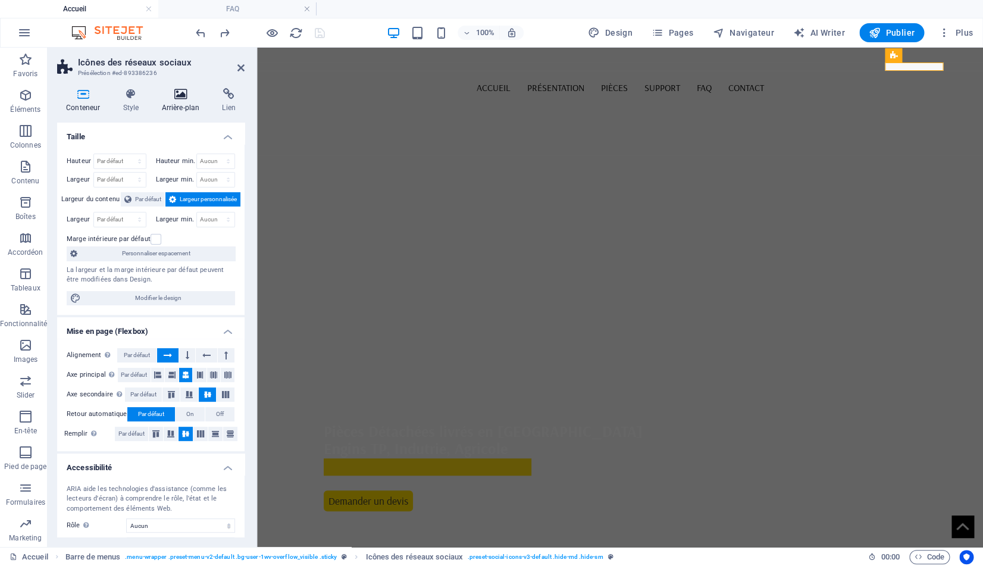
click at [181, 98] on icon at bounding box center [180, 94] width 56 height 12
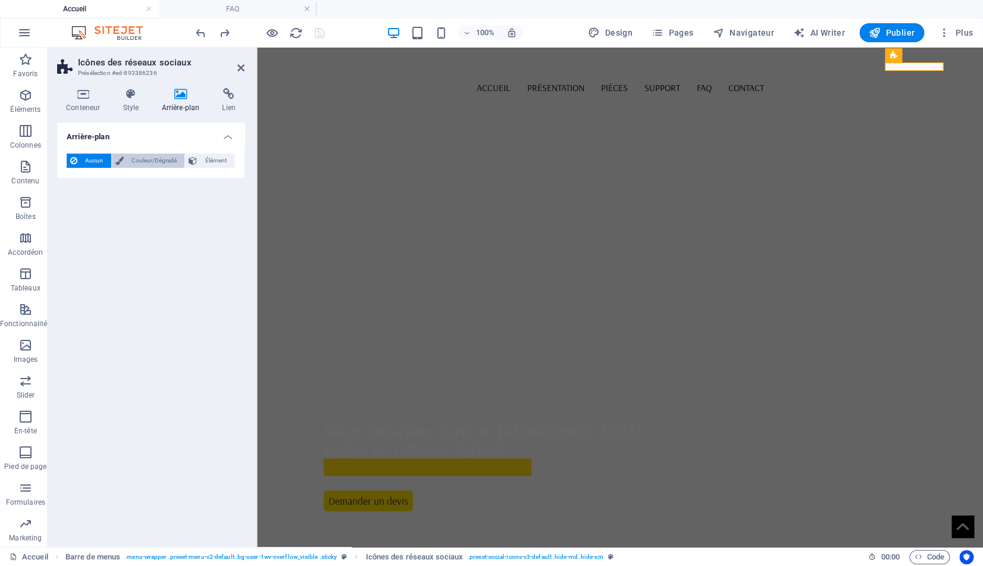
click at [143, 162] on span "Couleur/Dégradé" at bounding box center [154, 160] width 54 height 14
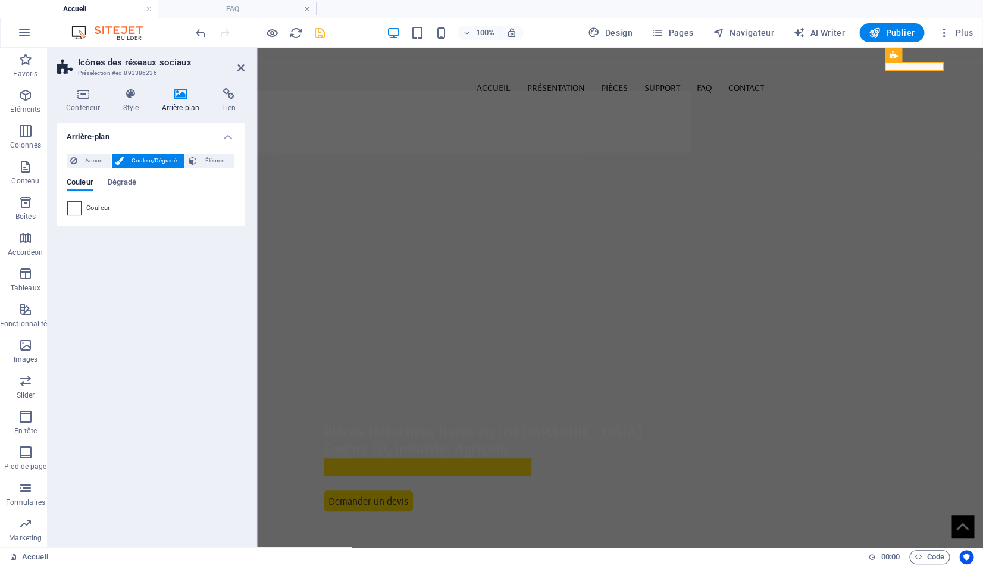
click at [79, 214] on span at bounding box center [74, 208] width 13 height 13
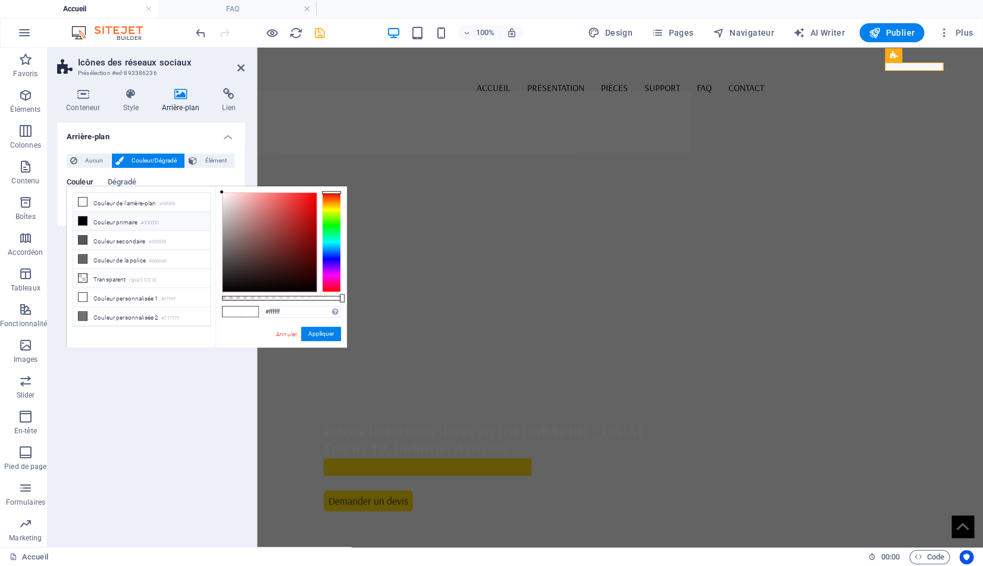
click at [87, 219] on span at bounding box center [83, 221] width 10 height 10
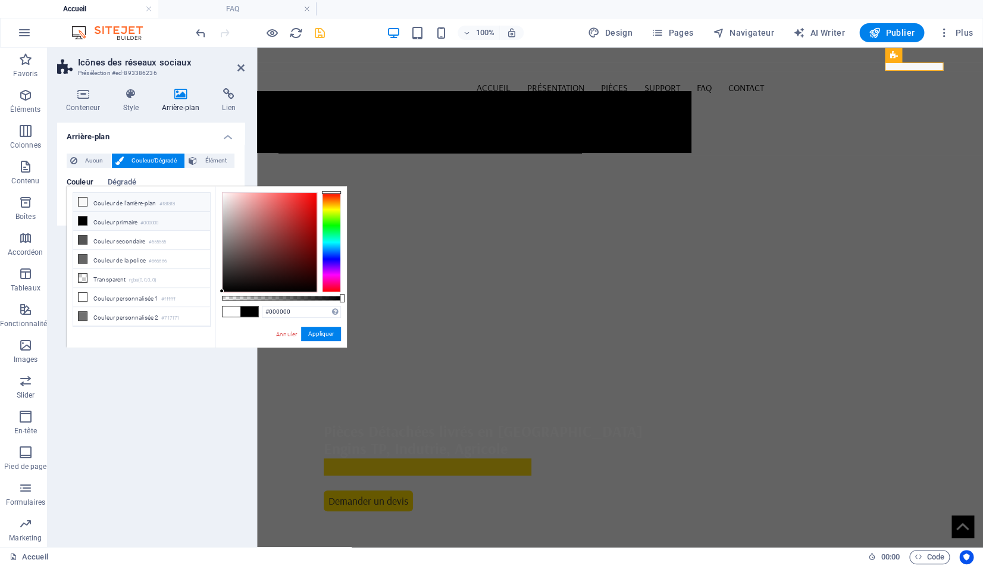
click at [87, 201] on li "Couleur de l'arrière-plan #f8f8f8" at bounding box center [141, 202] width 137 height 19
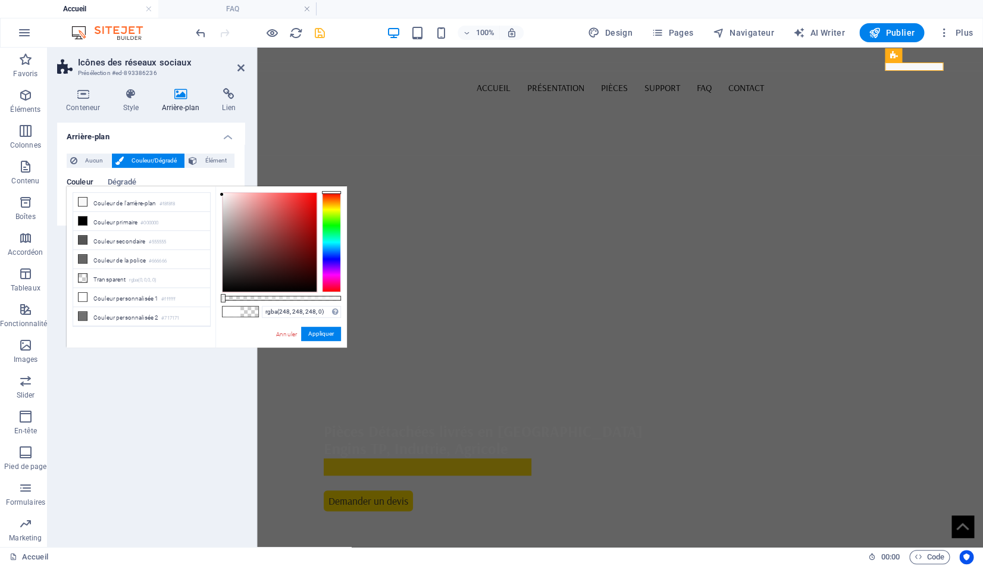
drag, startPoint x: 342, startPoint y: 298, endPoint x: 201, endPoint y: 296, distance: 141.0
click at [201, 296] on div "less Couleur de l'arrière-plan #f8f8f8 Couleur primaire #000000 Couleur seconda…" at bounding box center [207, 266] width 280 height 161
drag, startPoint x: 236, startPoint y: 295, endPoint x: 369, endPoint y: 302, distance: 133.4
click at [369, 302] on body "ccp-sas.com Accueil FAQ Favoris Éléments Colonnes Contenu Boîtes Accordéon Tabl…" at bounding box center [491, 283] width 983 height 566
click at [319, 330] on button "Appliquer" at bounding box center [321, 334] width 40 height 14
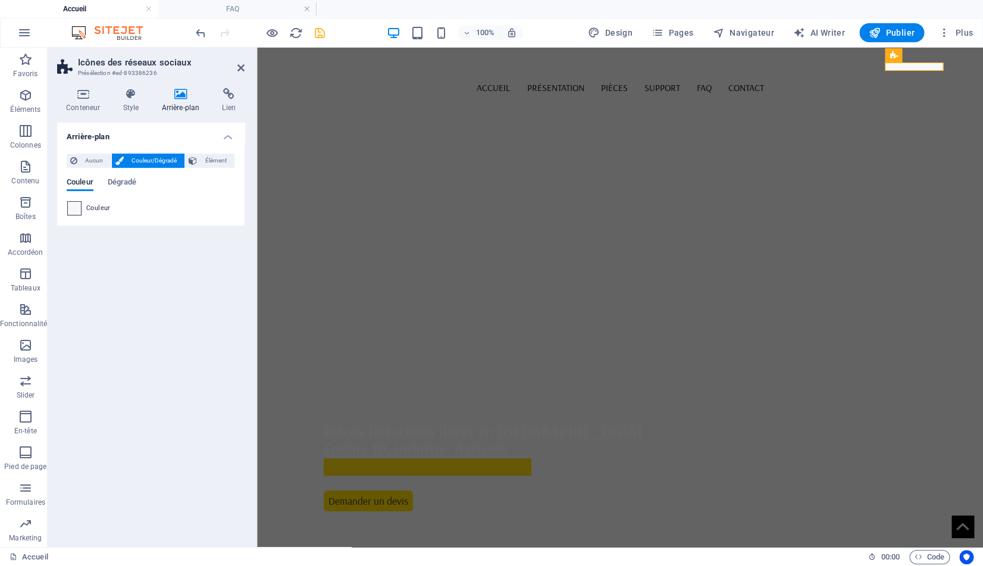
click at [75, 211] on span at bounding box center [74, 208] width 13 height 13
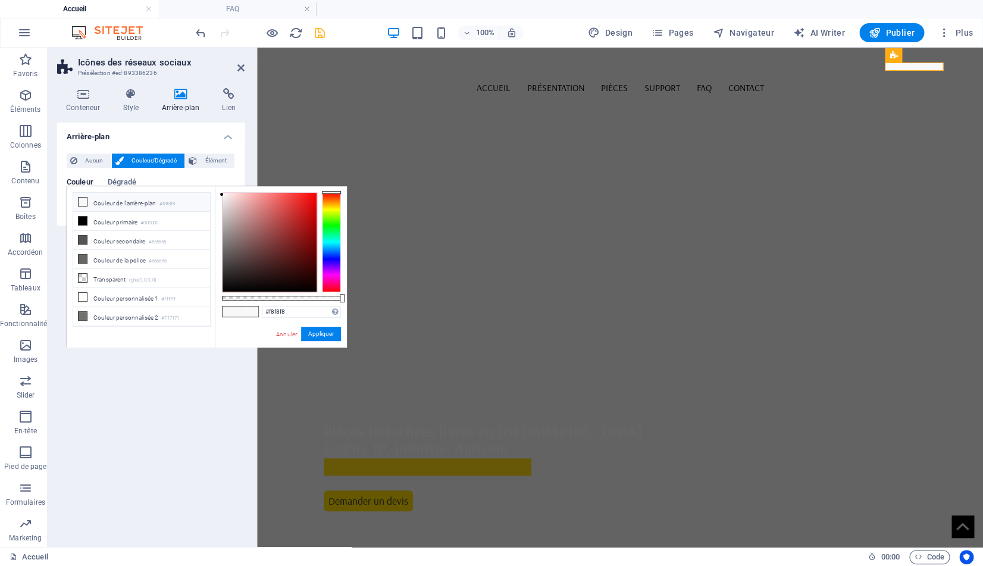
click at [74, 211] on li "Couleur de l'arrière-plan #f8f8f8" at bounding box center [141, 202] width 137 height 19
click at [86, 258] on icon at bounding box center [83, 259] width 8 height 8
type input "#666666"
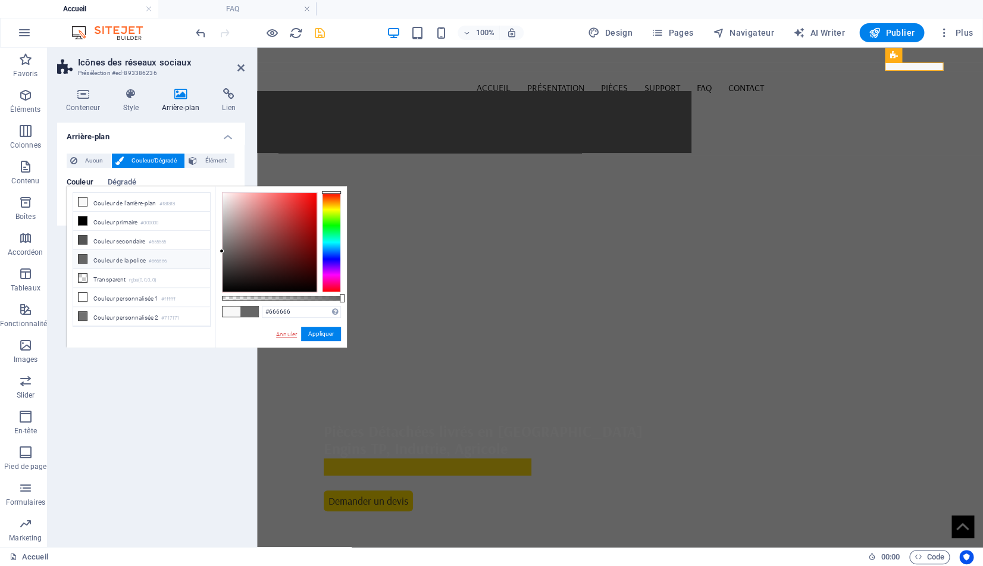
drag, startPoint x: 290, startPoint y: 335, endPoint x: 33, endPoint y: 288, distance: 261.3
click at [290, 335] on link "Annuler" at bounding box center [286, 334] width 23 height 9
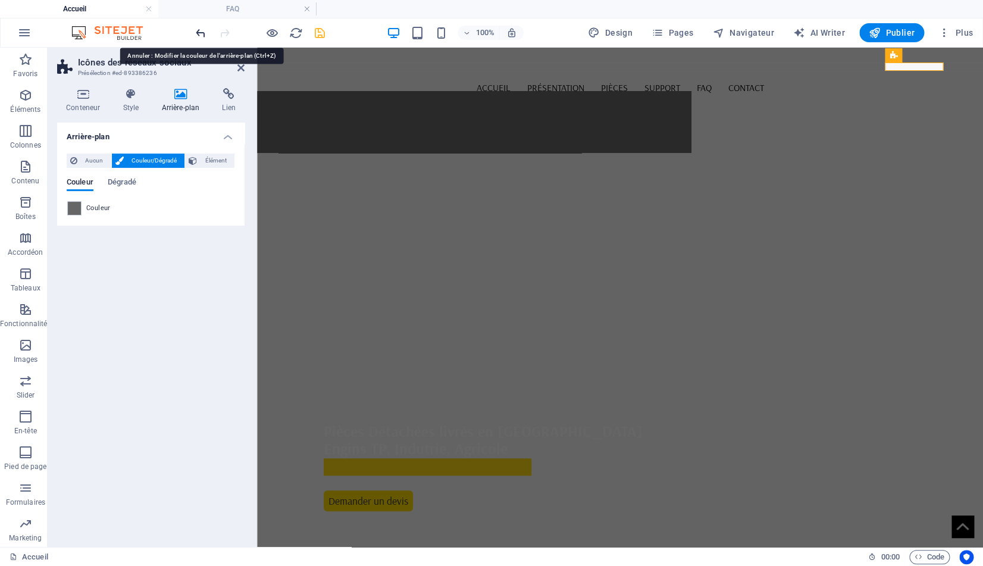
click at [203, 33] on icon "undo" at bounding box center [201, 33] width 14 height 14
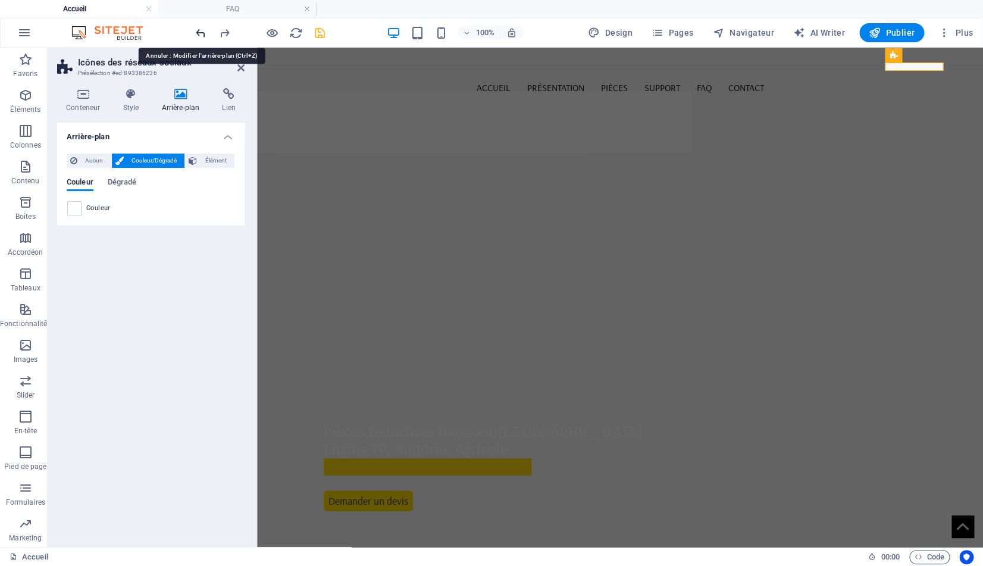
click at [203, 33] on icon "undo" at bounding box center [201, 33] width 14 height 14
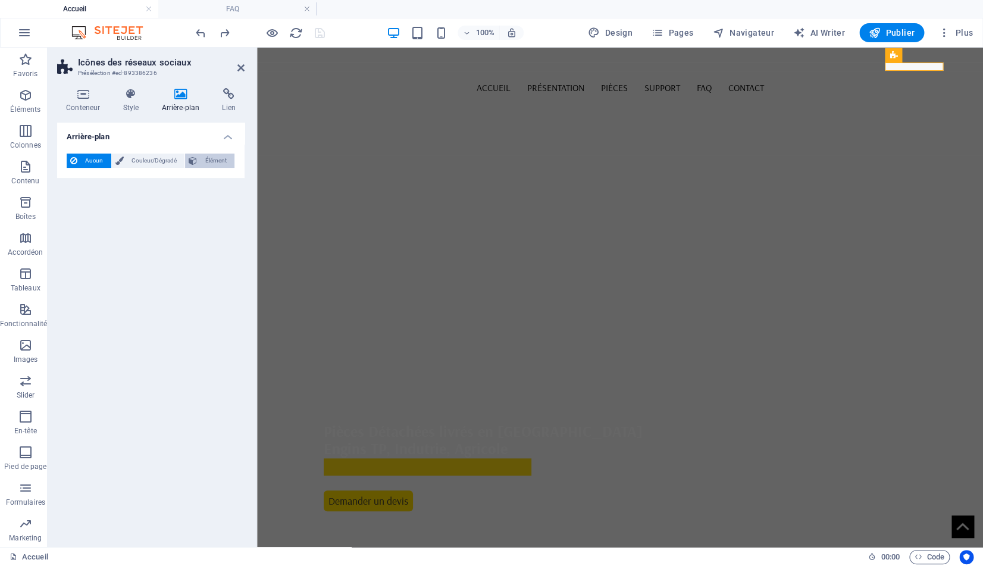
click at [203, 159] on span "Élément" at bounding box center [215, 160] width 30 height 14
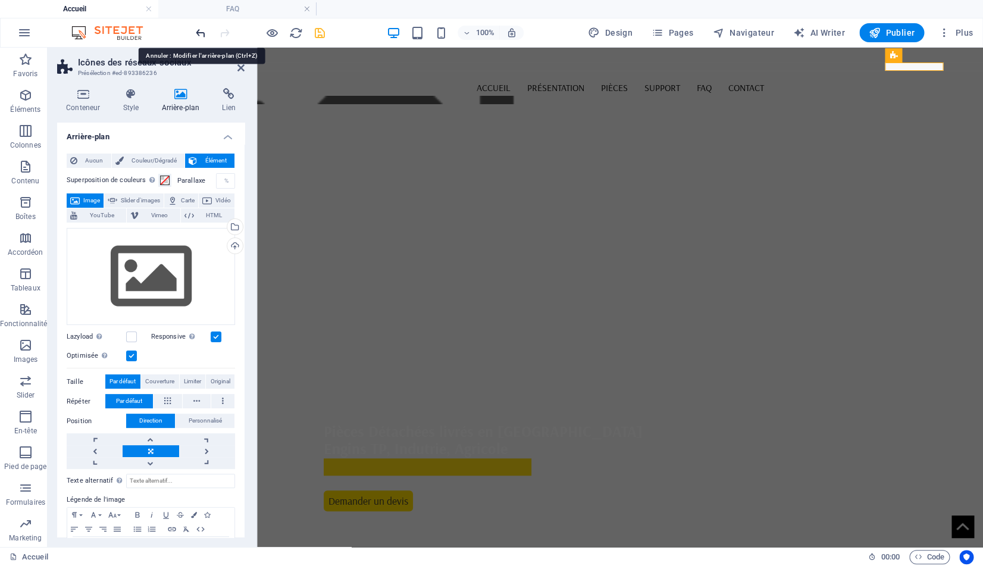
click at [199, 32] on icon "undo" at bounding box center [201, 33] width 14 height 14
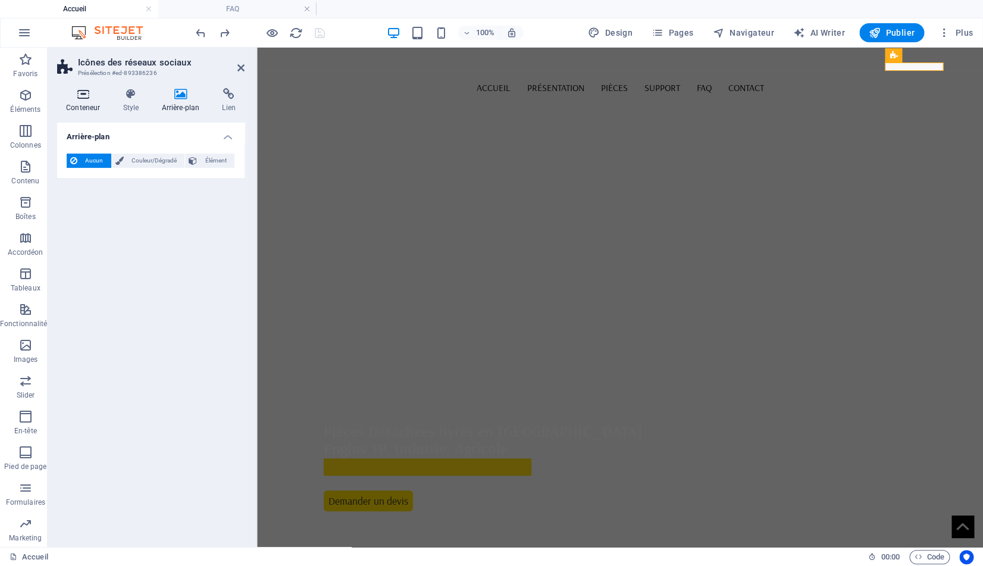
click at [87, 96] on icon at bounding box center [83, 94] width 52 height 12
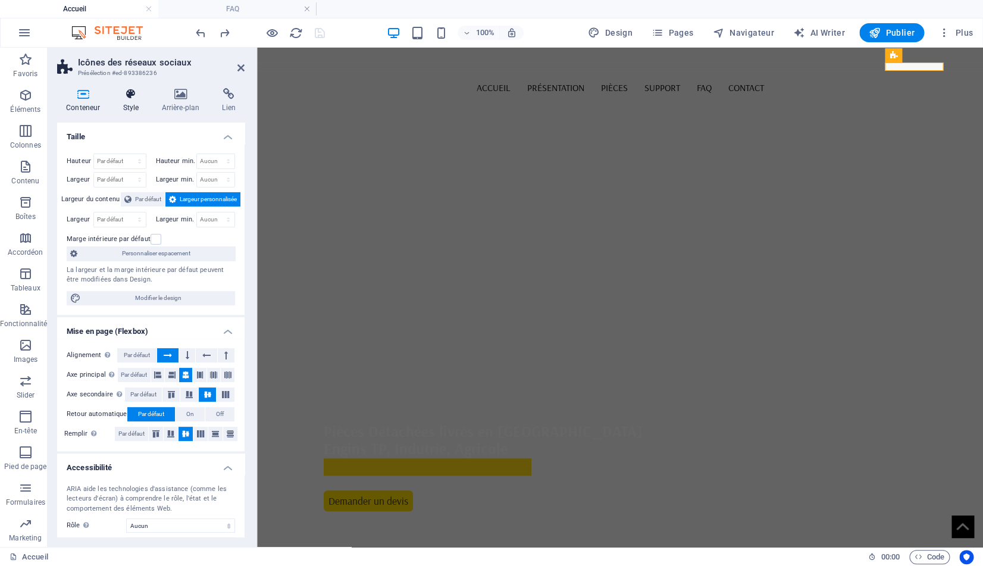
click at [133, 99] on icon at bounding box center [131, 94] width 34 height 12
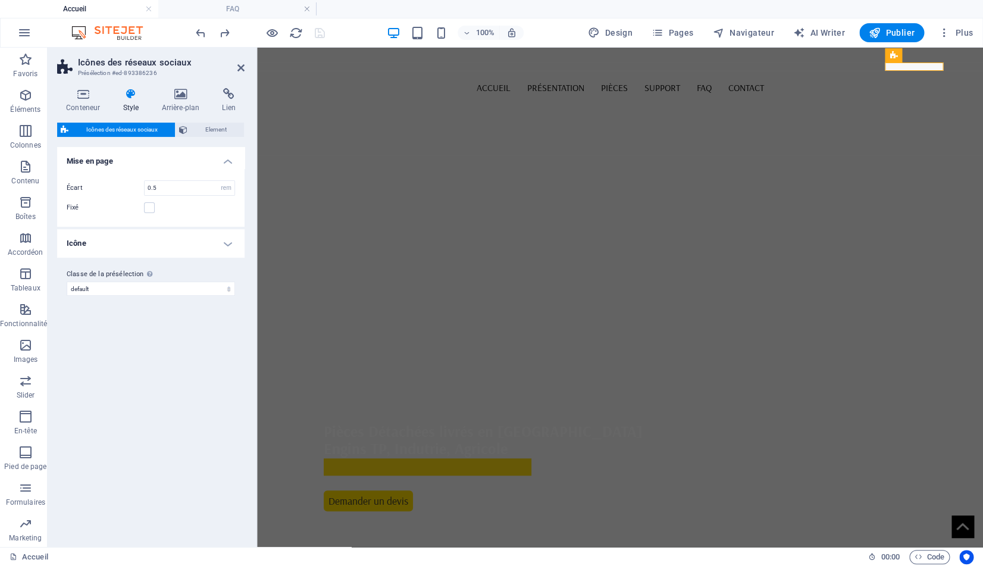
click at [188, 244] on h4 "Icône" at bounding box center [150, 243] width 187 height 29
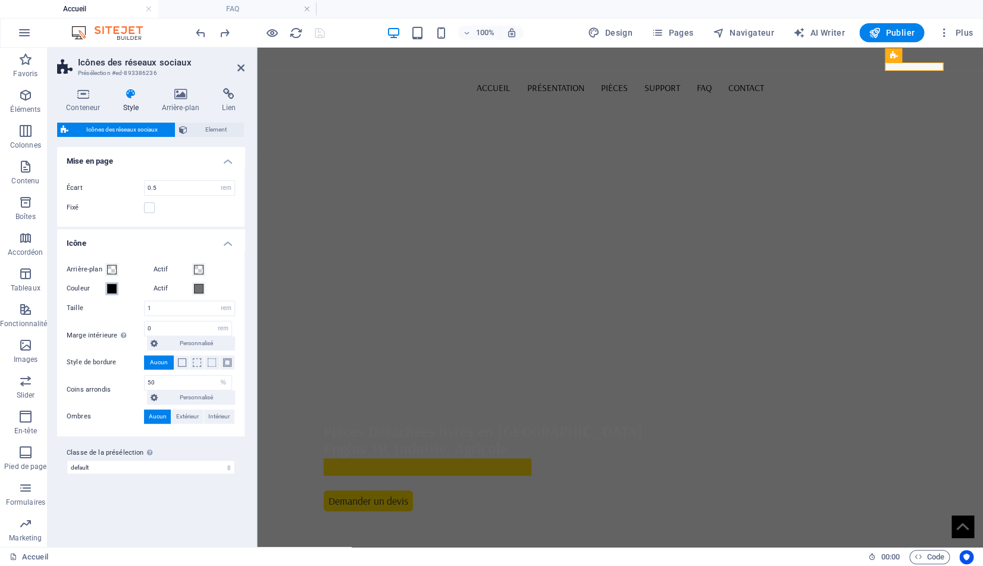
click at [112, 290] on span at bounding box center [112, 289] width 10 height 10
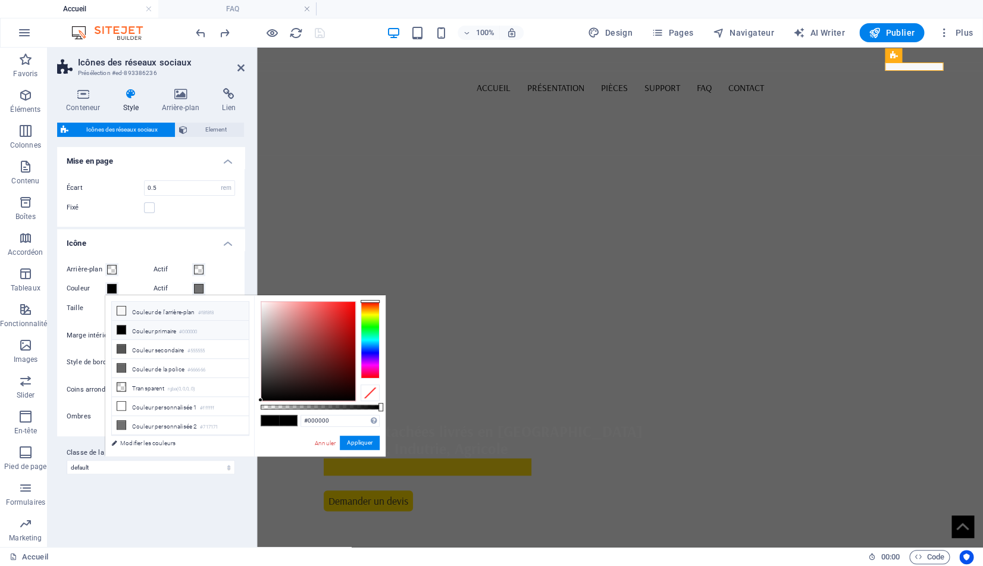
click at [128, 311] on li "Couleur de l'arrière-plan #f8f8f8" at bounding box center [180, 311] width 137 height 19
type input "#f8f8f8"
click at [367, 445] on button "Appliquer" at bounding box center [360, 442] width 40 height 14
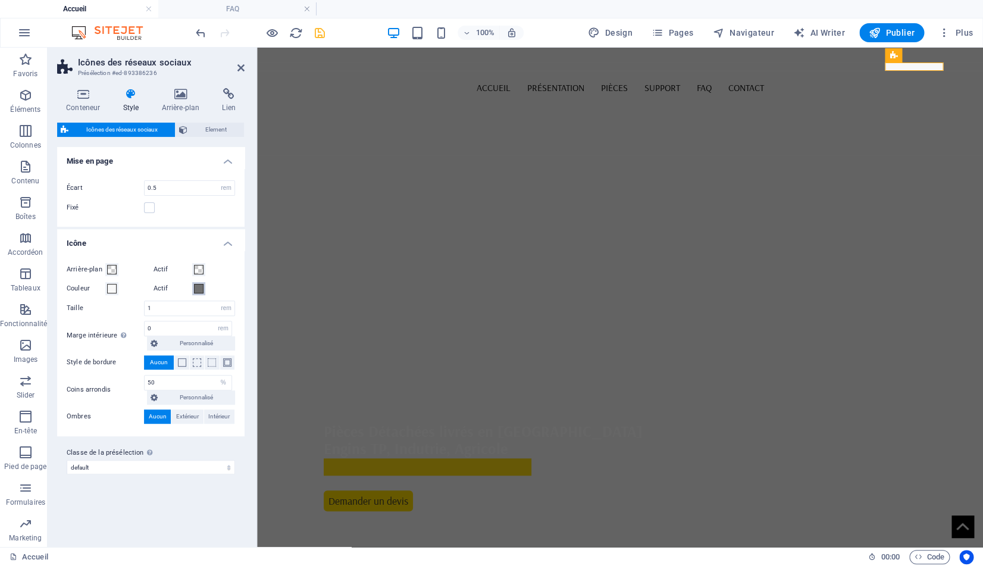
click at [196, 289] on span at bounding box center [199, 289] width 10 height 10
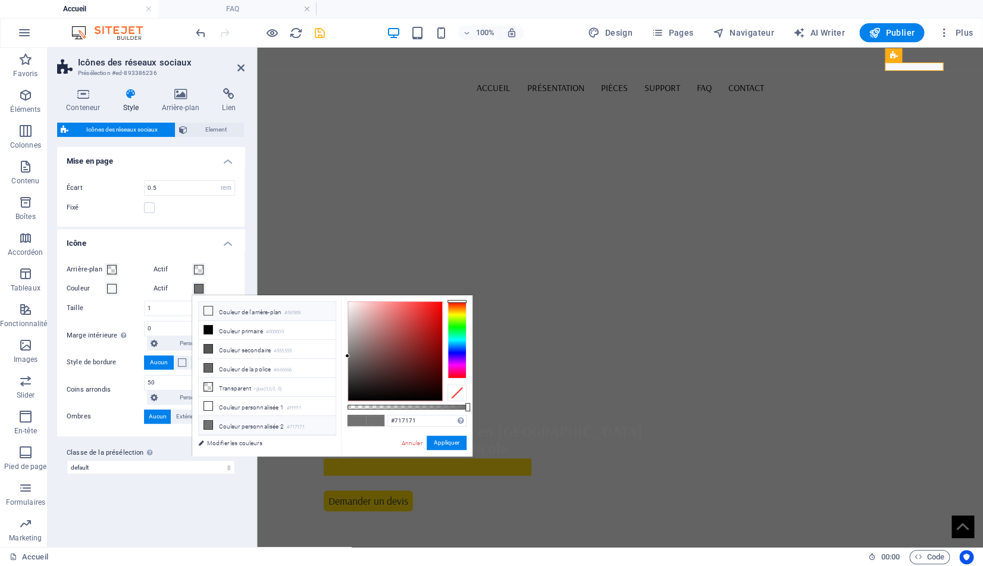
click at [225, 309] on li "Couleur de l'arrière-plan #f8f8f8" at bounding box center [267, 311] width 137 height 19
type input "#f8f8f8"
drag, startPoint x: 454, startPoint y: 446, endPoint x: 198, endPoint y: 399, distance: 260.8
click at [454, 446] on button "Appliquer" at bounding box center [447, 442] width 40 height 14
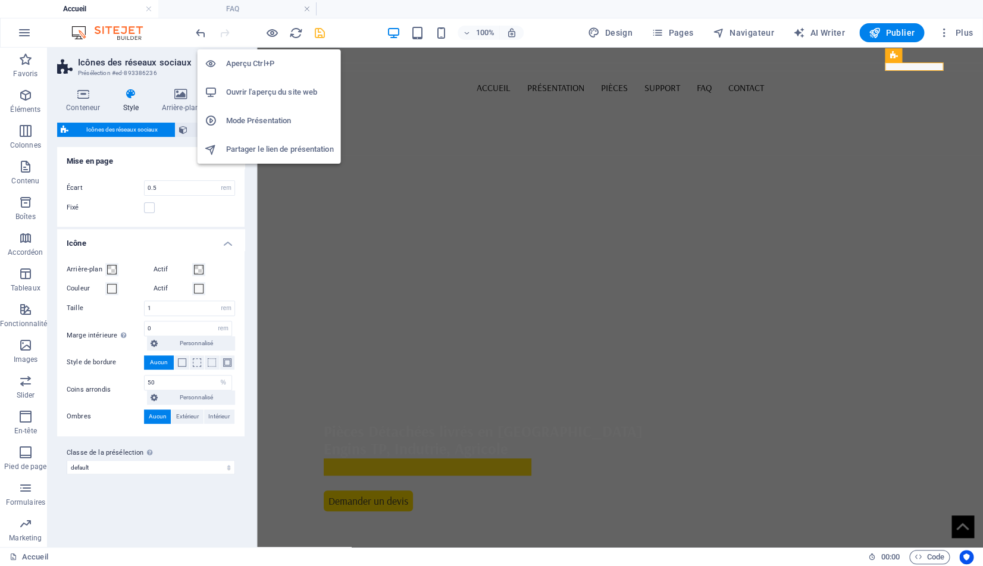
click at [253, 63] on h6 "Aperçu Ctrl+P" at bounding box center [280, 64] width 108 height 14
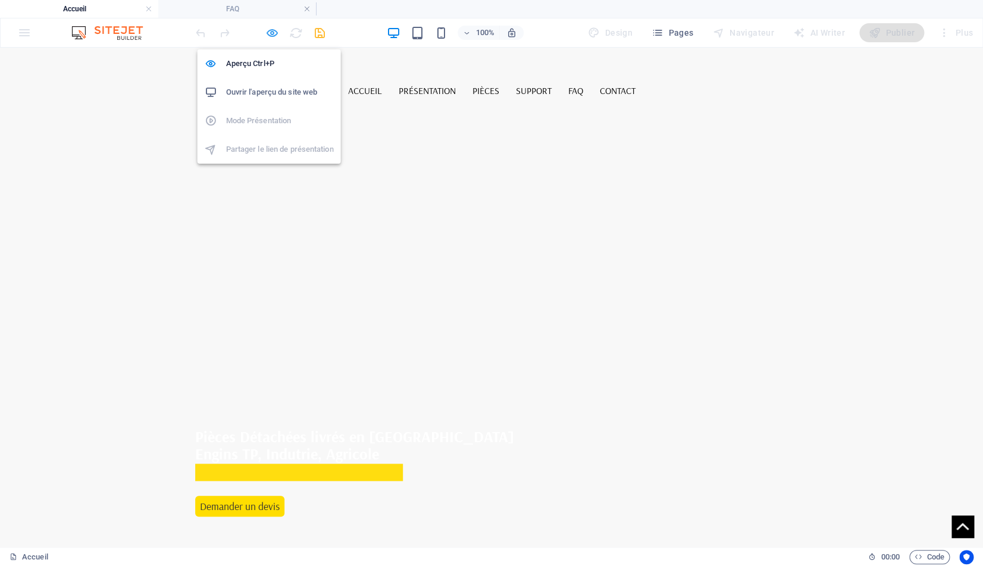
click at [270, 33] on icon "button" at bounding box center [272, 33] width 14 height 14
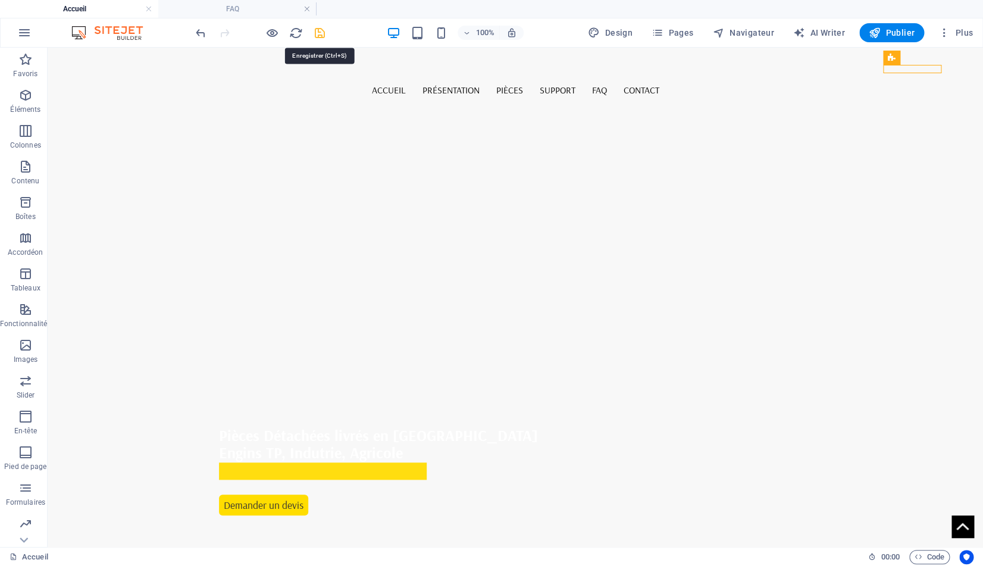
click at [318, 31] on icon "save" at bounding box center [320, 33] width 14 height 14
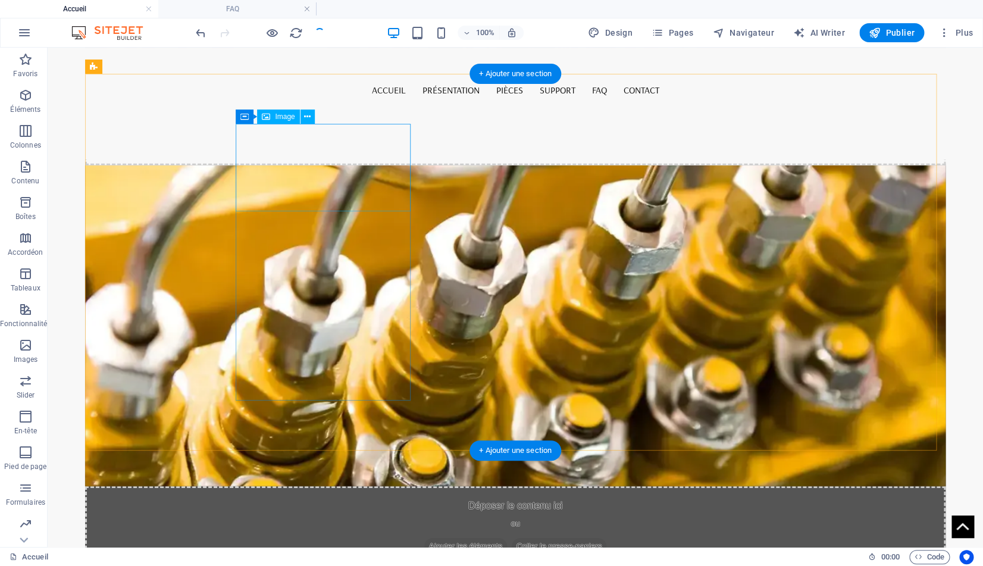
scroll to position [1857, 0]
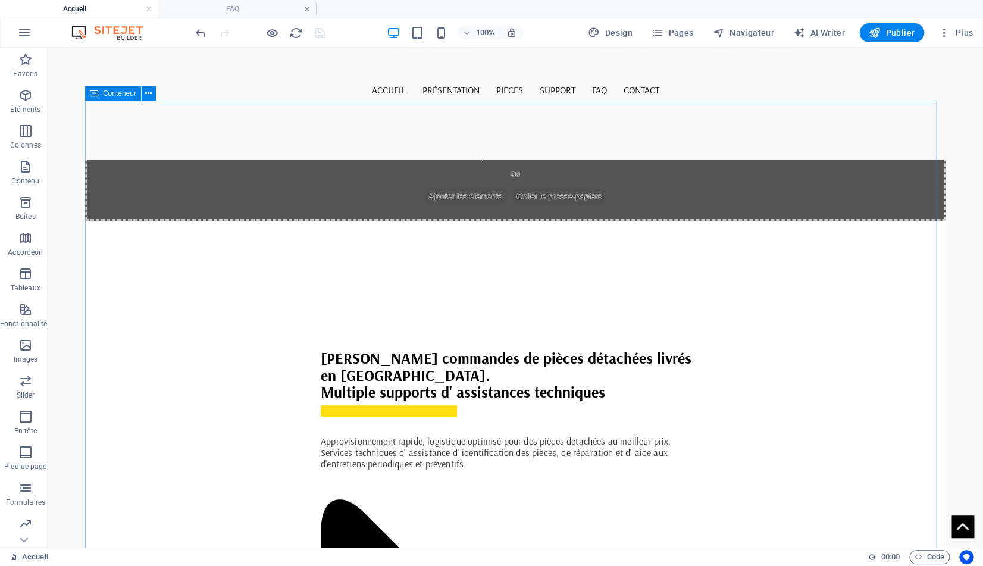
click at [117, 95] on span "Conteneur" at bounding box center [119, 93] width 33 height 7
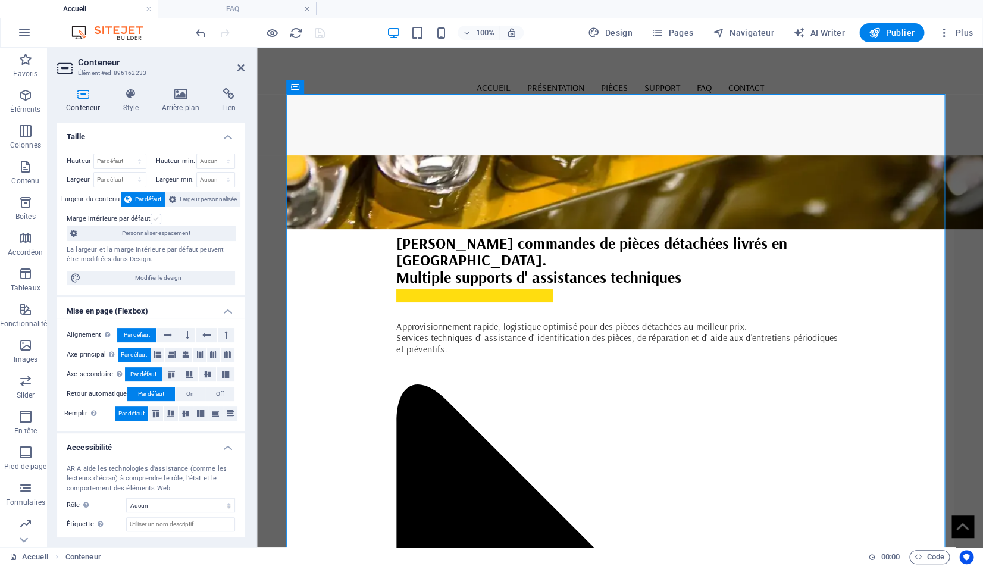
click at [155, 221] on label at bounding box center [156, 219] width 11 height 11
click at [0, 0] on input "Marge intérieure par défaut" at bounding box center [0, 0] width 0 height 0
click at [155, 221] on label at bounding box center [156, 219] width 11 height 11
click at [0, 0] on input "Marge intérieure par défaut" at bounding box center [0, 0] width 0 height 0
click at [372, 139] on span "Conteneur" at bounding box center [374, 136] width 33 height 7
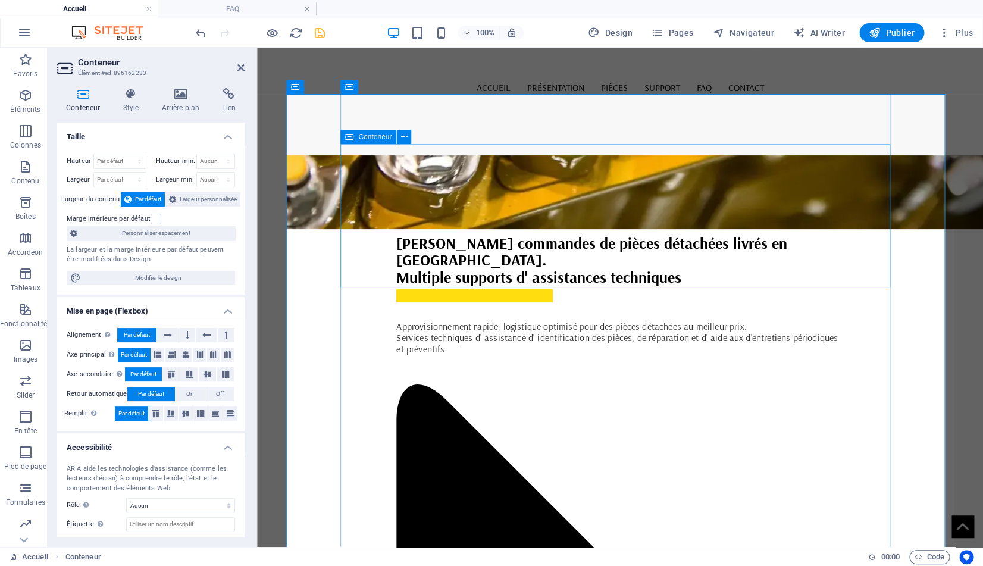
click at [372, 139] on span "Conteneur" at bounding box center [374, 136] width 33 height 7
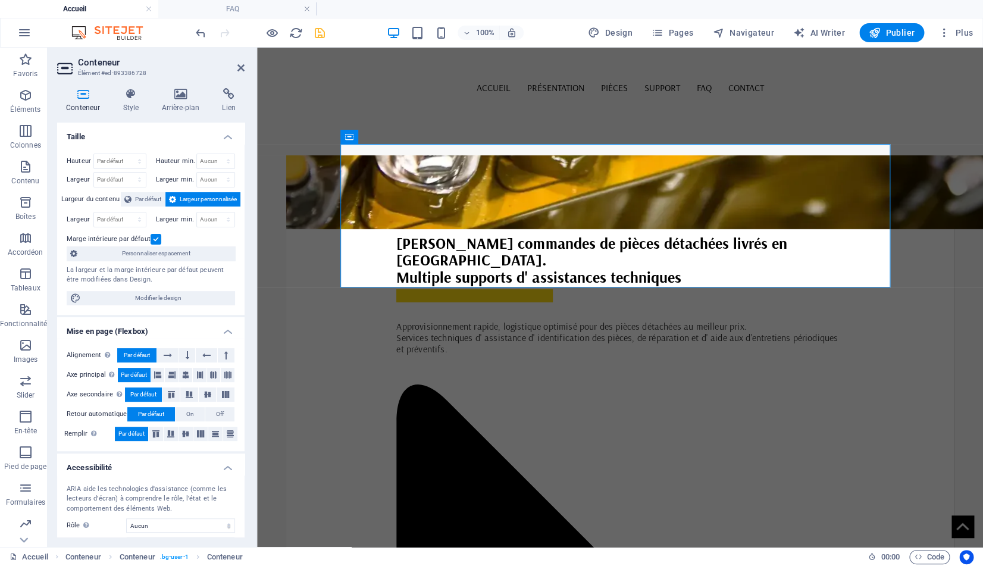
click at [153, 241] on label at bounding box center [156, 239] width 11 height 11
click at [155, 240] on label at bounding box center [156, 239] width 11 height 11
click at [0, 0] on input "Marge intérieure par défaut" at bounding box center [0, 0] width 0 height 0
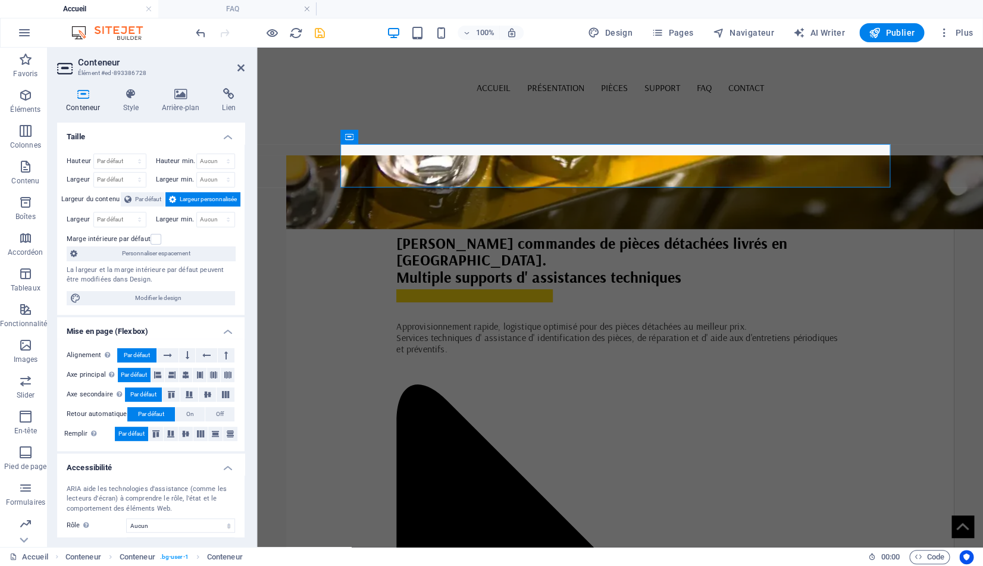
click at [237, 68] on header "Conteneur Élément #ed-893386728" at bounding box center [150, 63] width 187 height 31
click at [239, 69] on header "Conteneur Élément #ed-893386728" at bounding box center [150, 63] width 187 height 31
click at [243, 68] on icon at bounding box center [240, 68] width 7 height 10
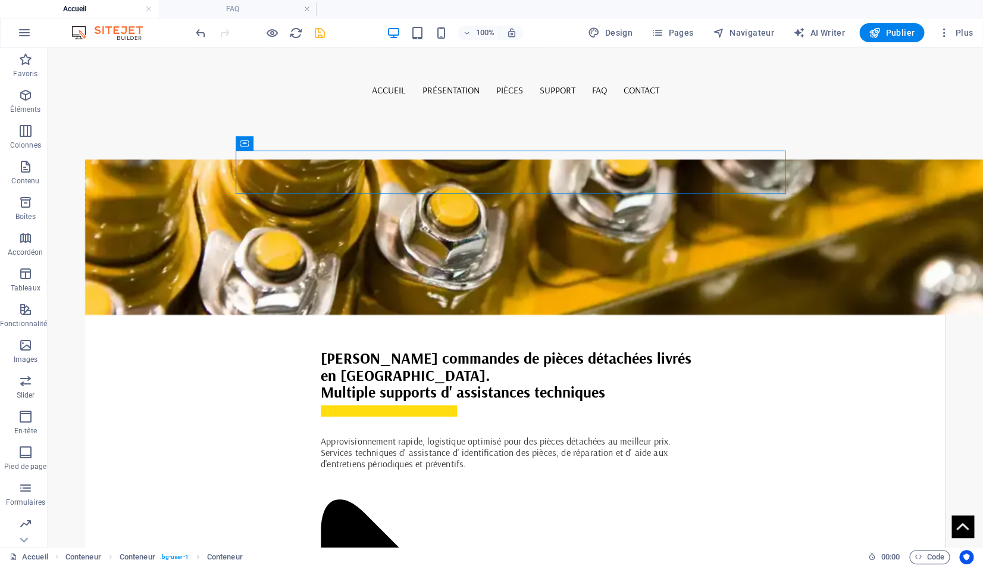
click at [325, 35] on span "save" at bounding box center [319, 33] width 14 height 14
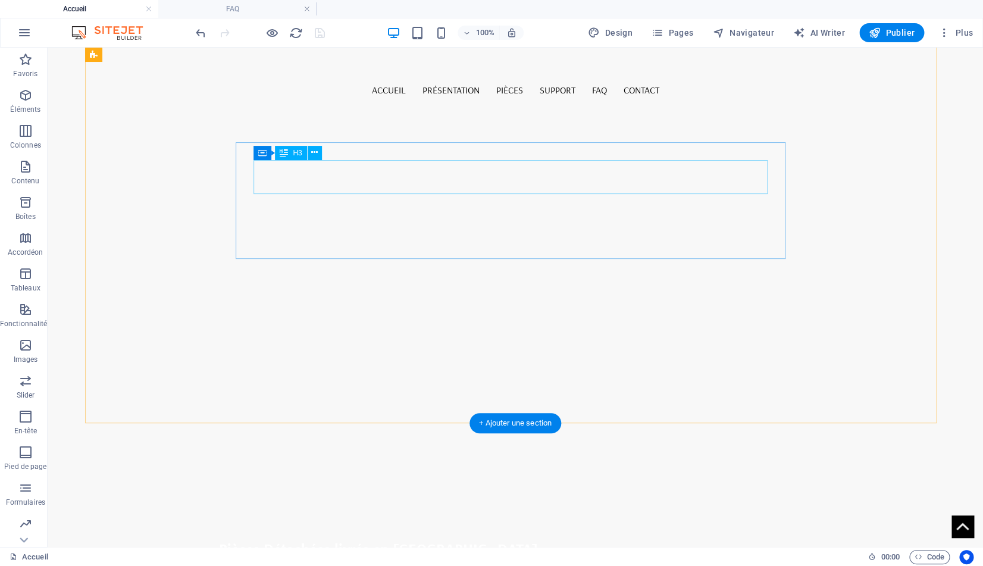
scroll to position [0, 0]
click at [891, 34] on span "Publier" at bounding box center [892, 33] width 46 height 12
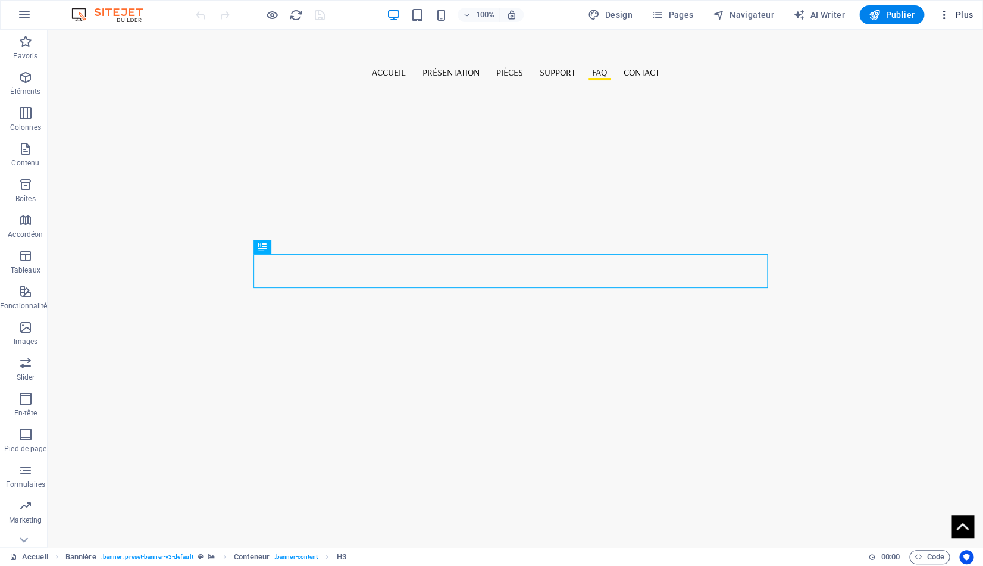
click at [947, 17] on icon "button" at bounding box center [944, 15] width 12 height 12
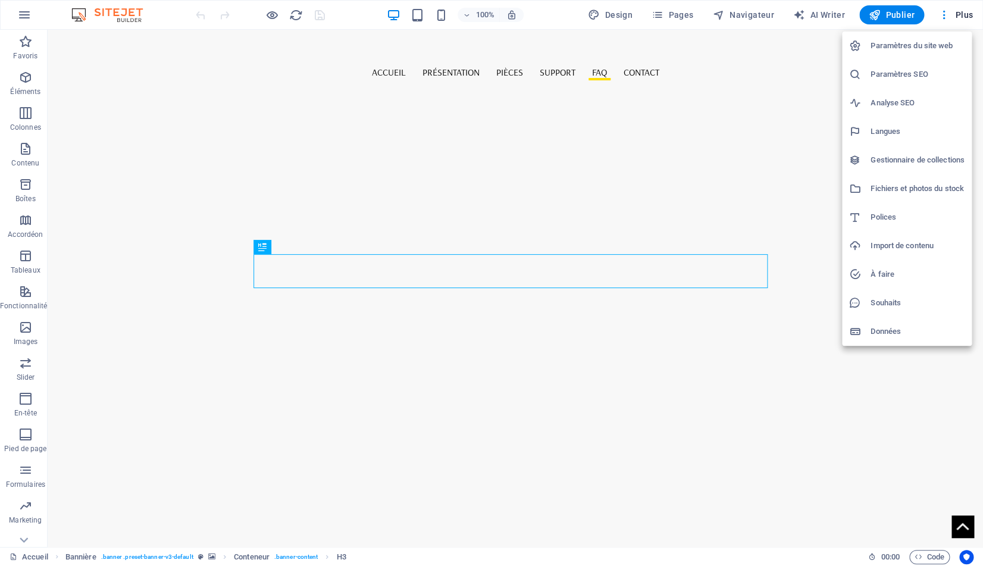
click at [951, 45] on h6 "Paramètres du site web" at bounding box center [917, 46] width 94 height 14
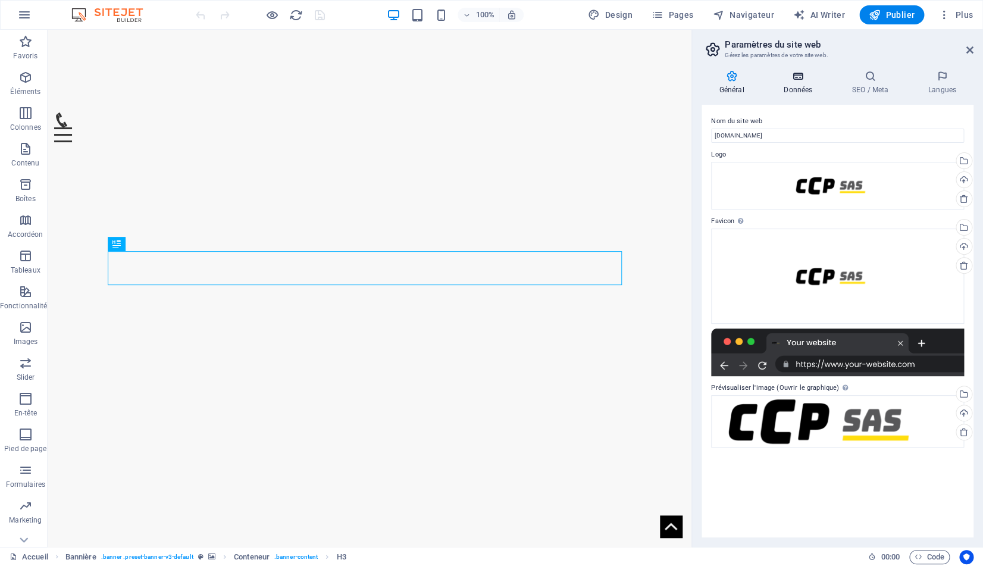
click at [801, 82] on icon at bounding box center [798, 76] width 64 height 12
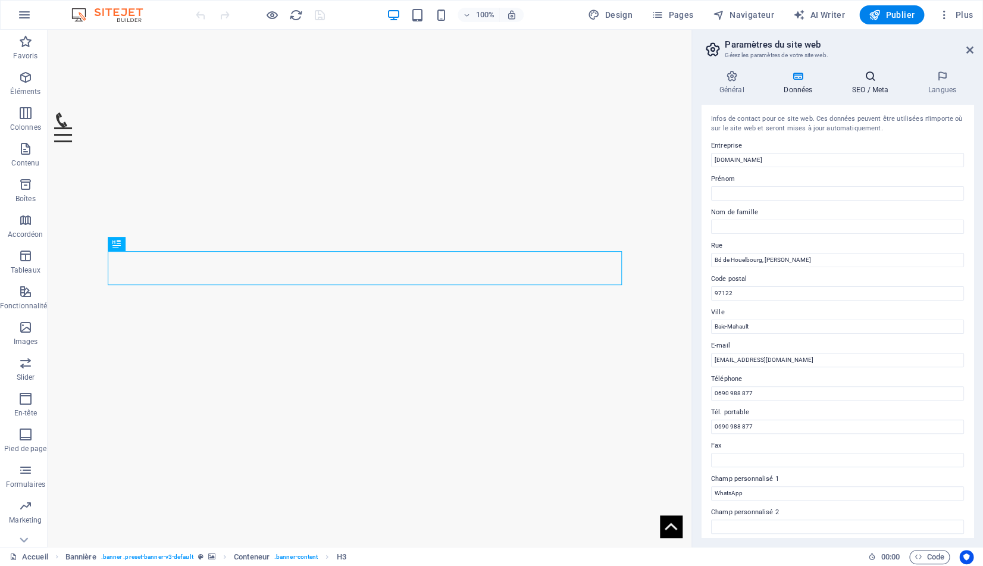
click at [869, 83] on h4 "SEO / Meta" at bounding box center [872, 82] width 76 height 25
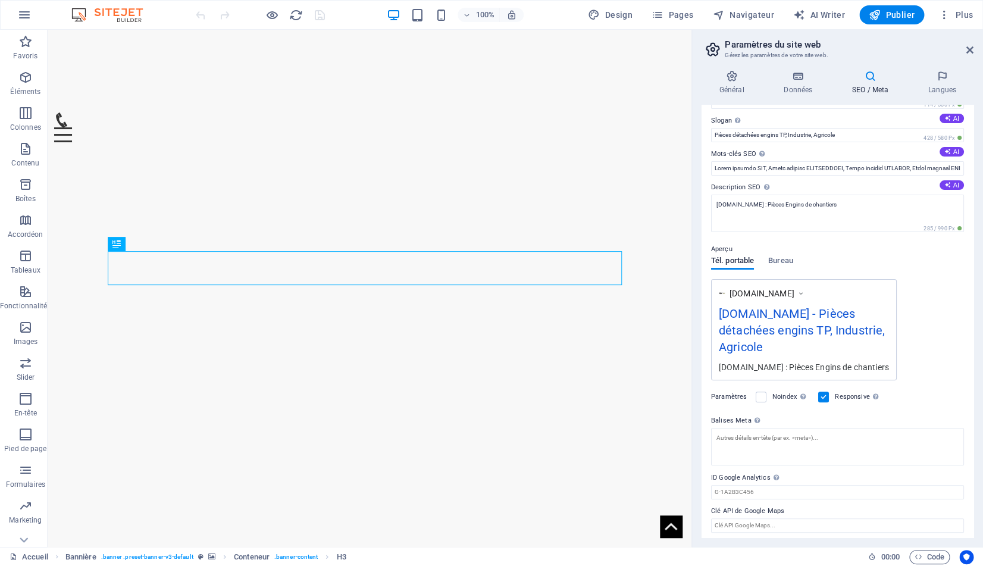
scroll to position [39, 0]
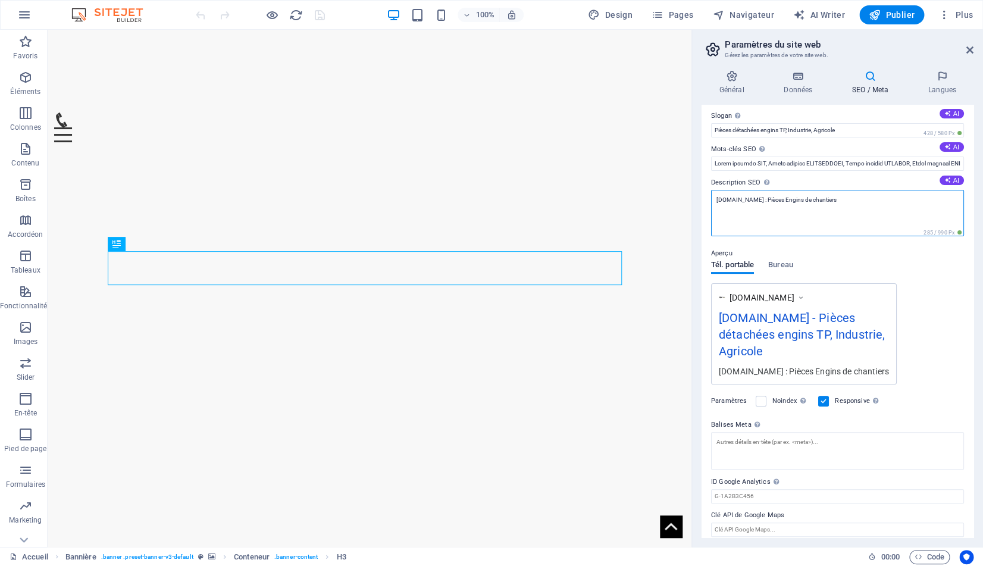
click at [808, 200] on textarea "[DOMAIN_NAME] : Pièces Engins de chantiers" at bounding box center [837, 213] width 253 height 46
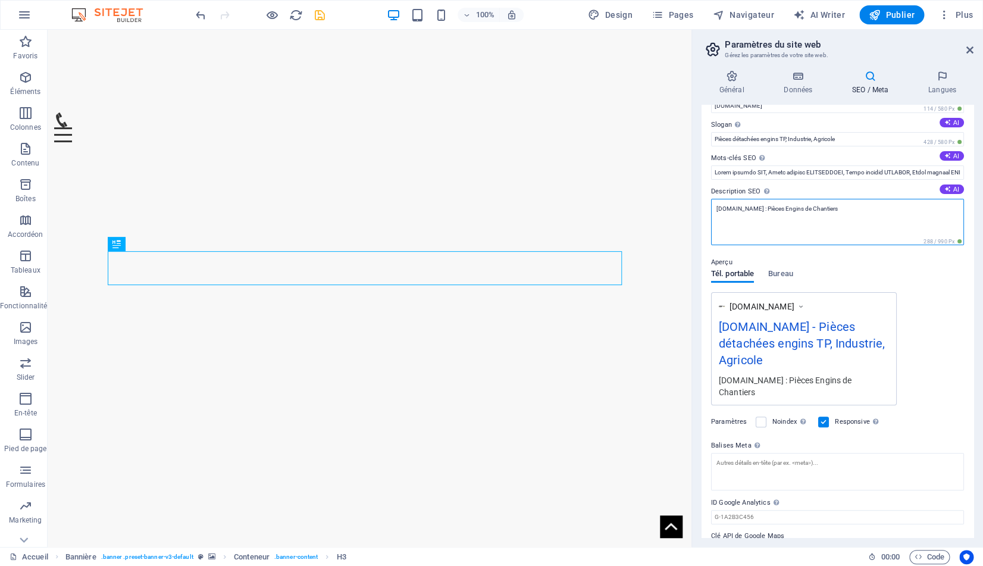
type textarea "CCP-SAS.COM : Pièces Engins de Chantiers"
click at [313, 15] on icon "save" at bounding box center [320, 15] width 14 height 14
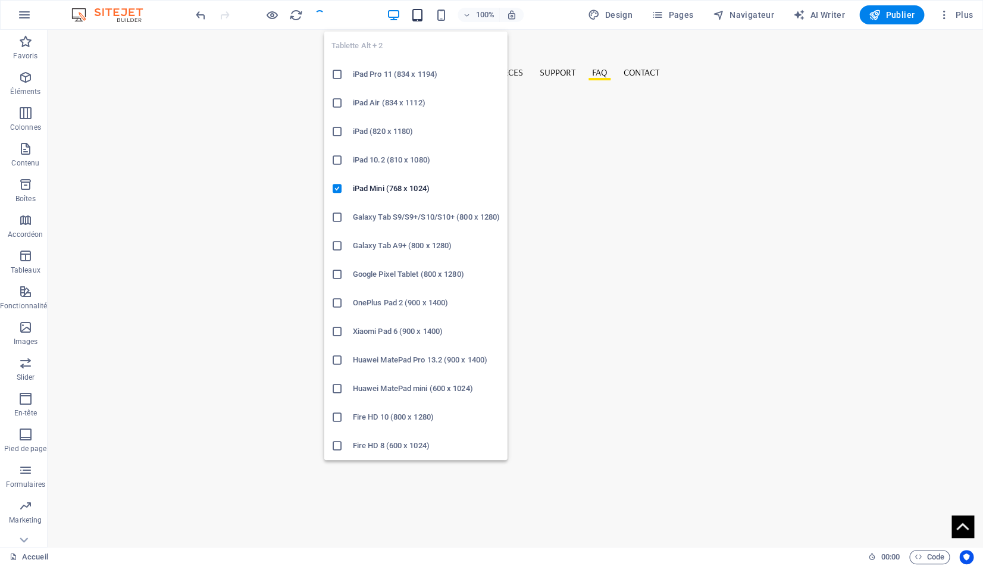
click at [418, 16] on icon "button" at bounding box center [417, 15] width 14 height 14
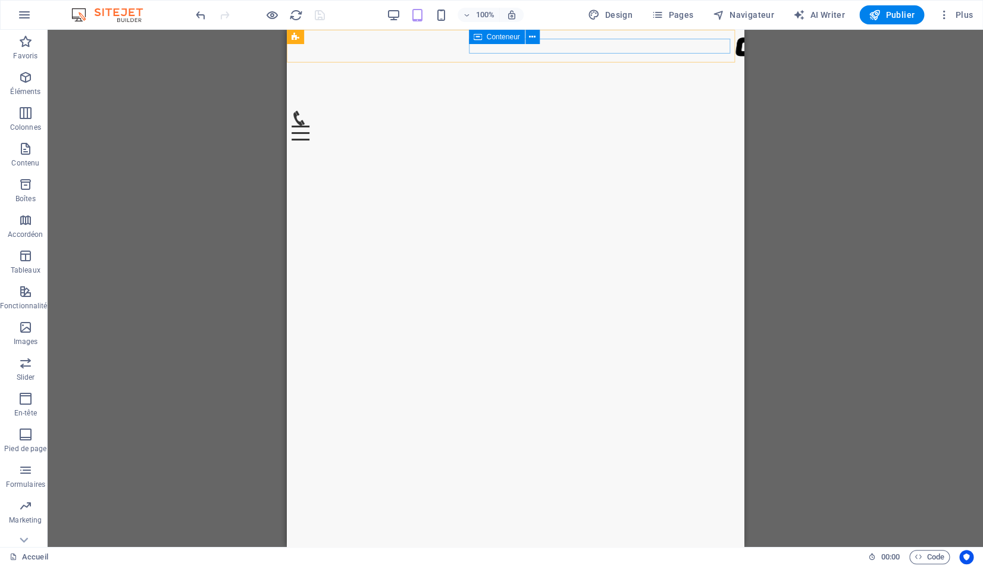
click at [672, 111] on div at bounding box center [516, 126] width 448 height 30
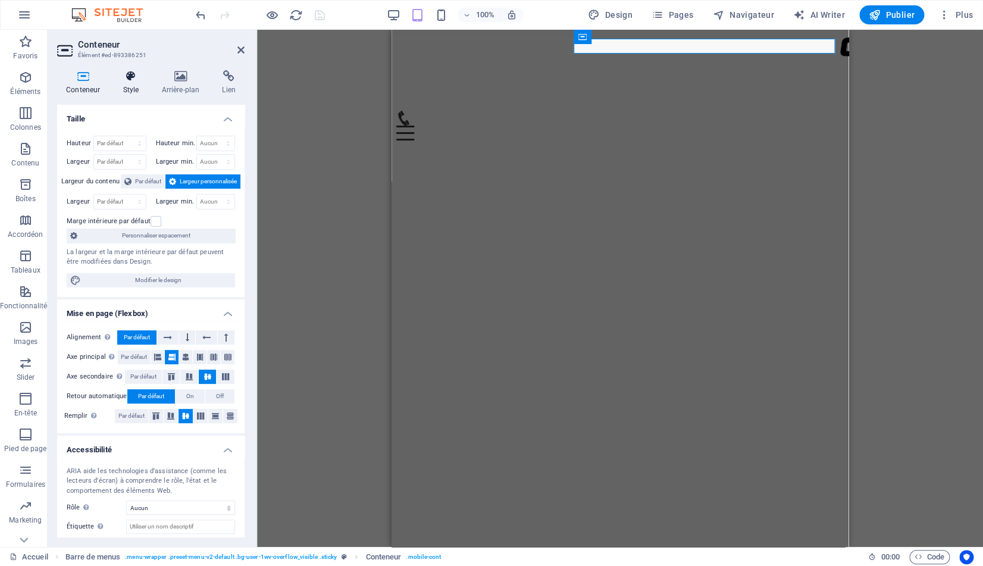
click at [136, 82] on icon at bounding box center [131, 76] width 34 height 12
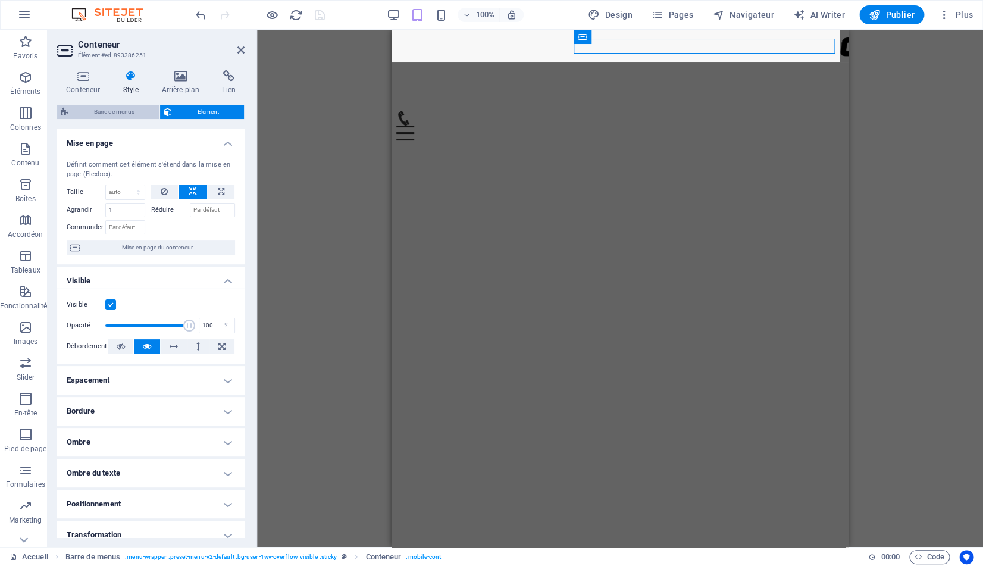
click at [101, 111] on span "Barre de menus" at bounding box center [114, 112] width 84 height 14
select select "rem"
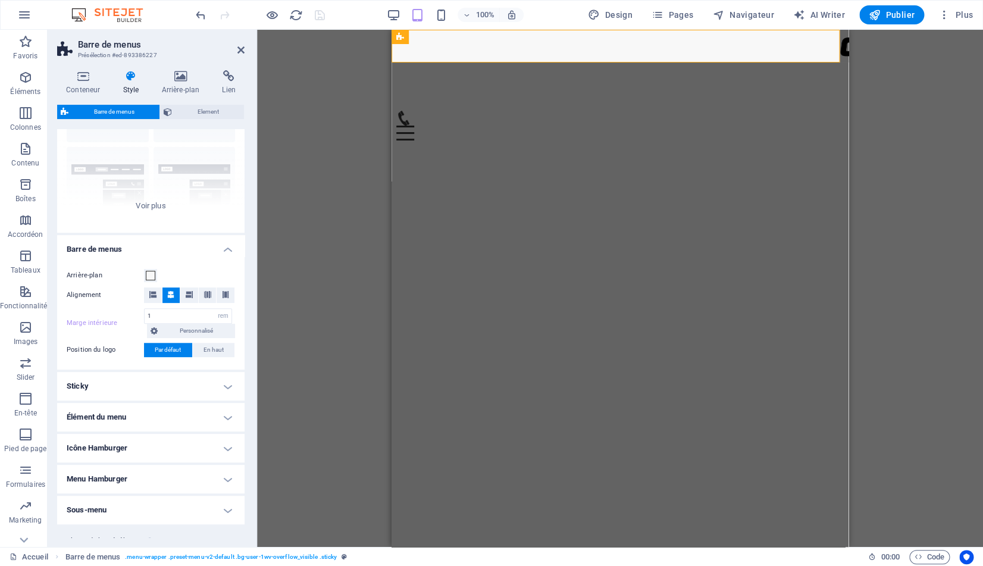
scroll to position [131, 0]
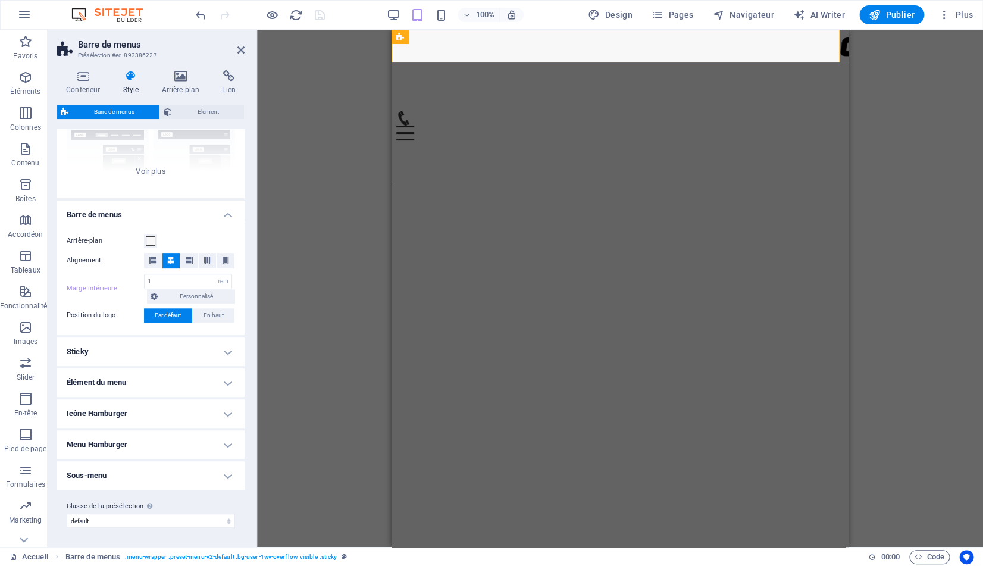
click at [208, 413] on h4 "Icône Hamburger" at bounding box center [150, 413] width 187 height 29
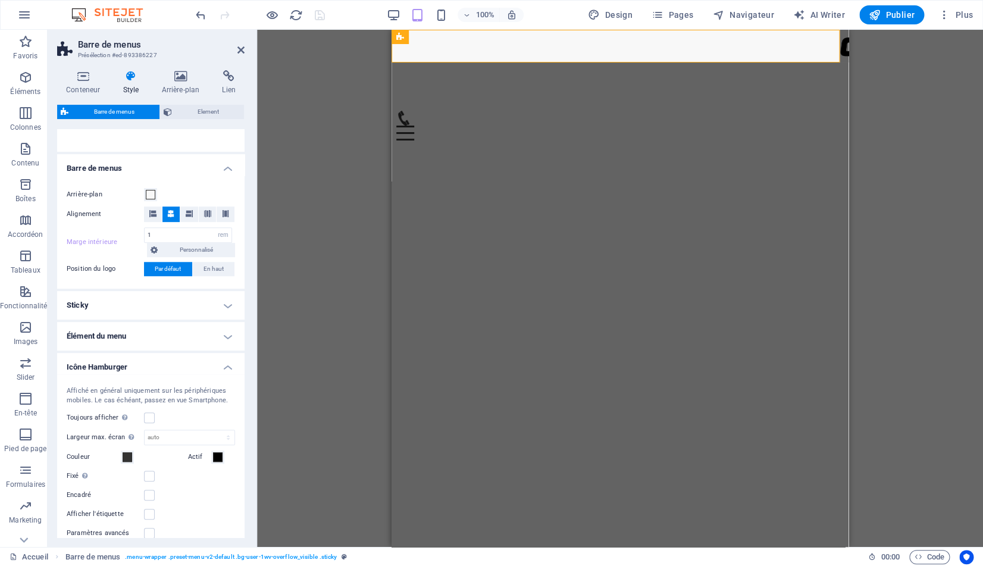
scroll to position [302, 0]
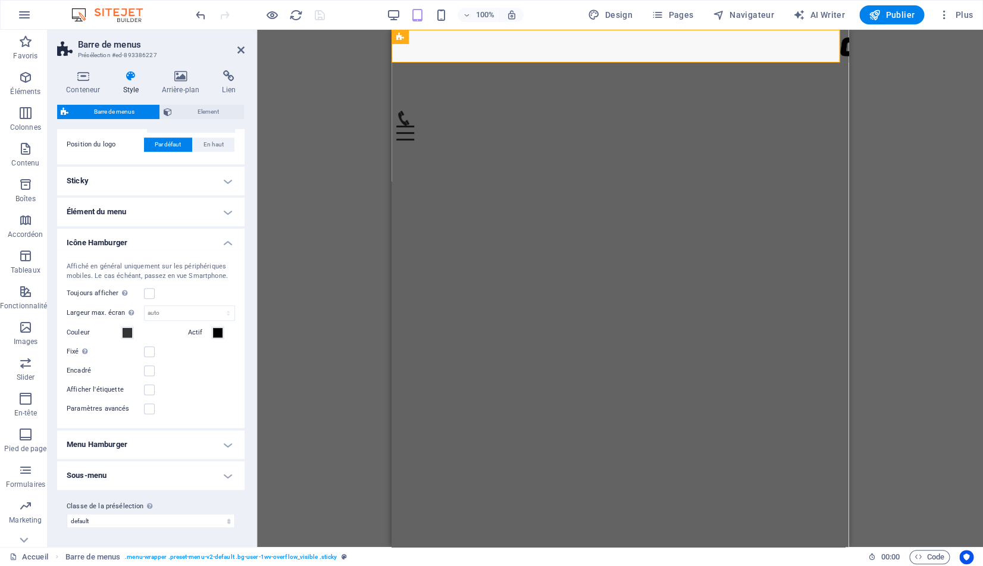
click at [214, 436] on h4 "Menu Hamburger" at bounding box center [150, 444] width 187 height 29
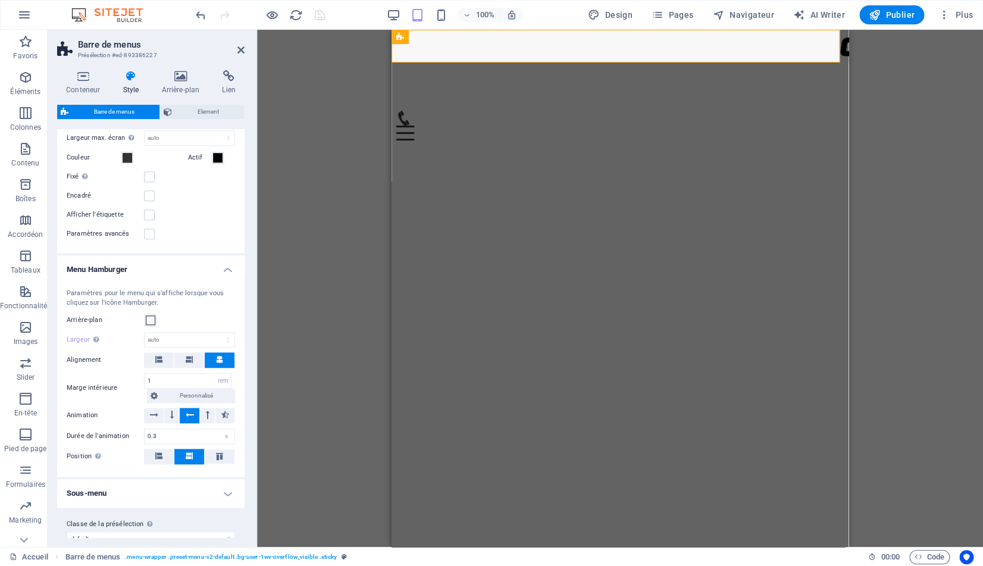
scroll to position [482, 0]
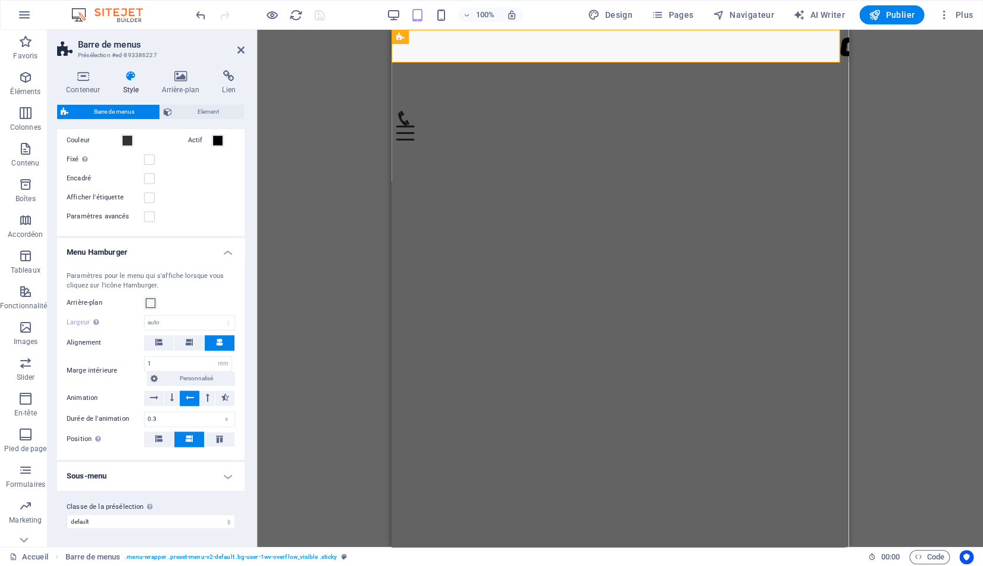
click at [177, 474] on h4 "Sous-menu" at bounding box center [150, 476] width 187 height 29
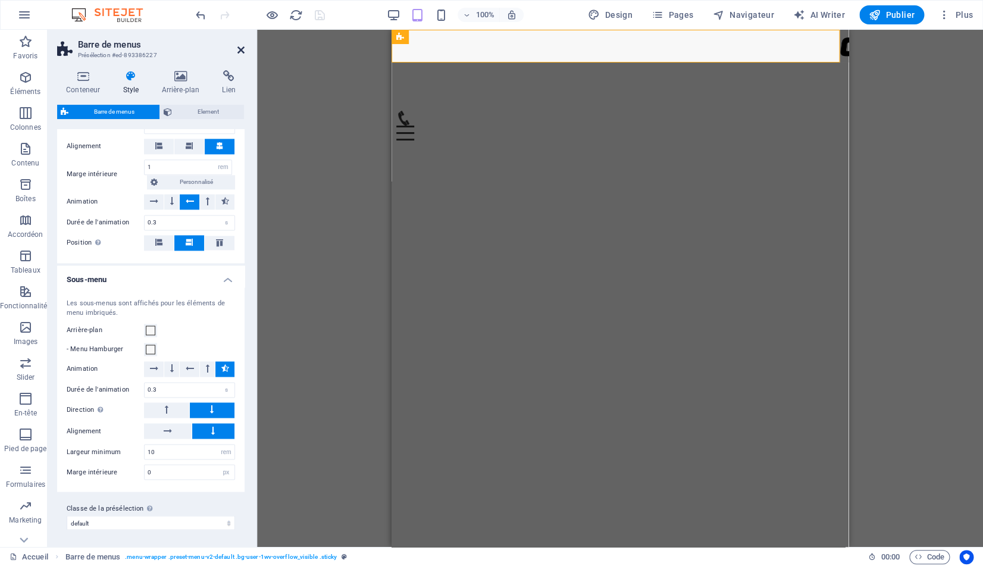
click at [241, 49] on icon at bounding box center [240, 50] width 7 height 10
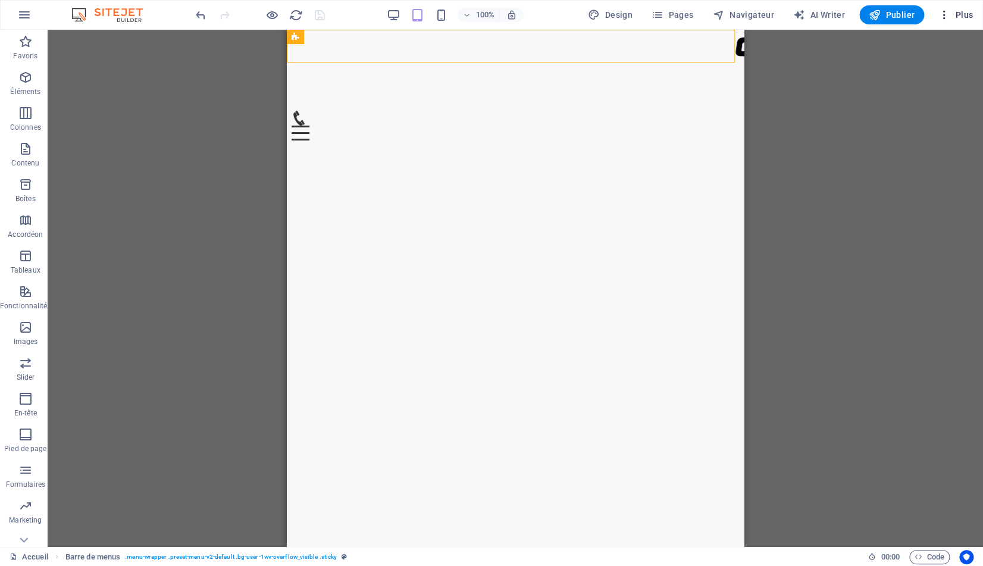
click at [958, 17] on span "Plus" at bounding box center [955, 15] width 35 height 12
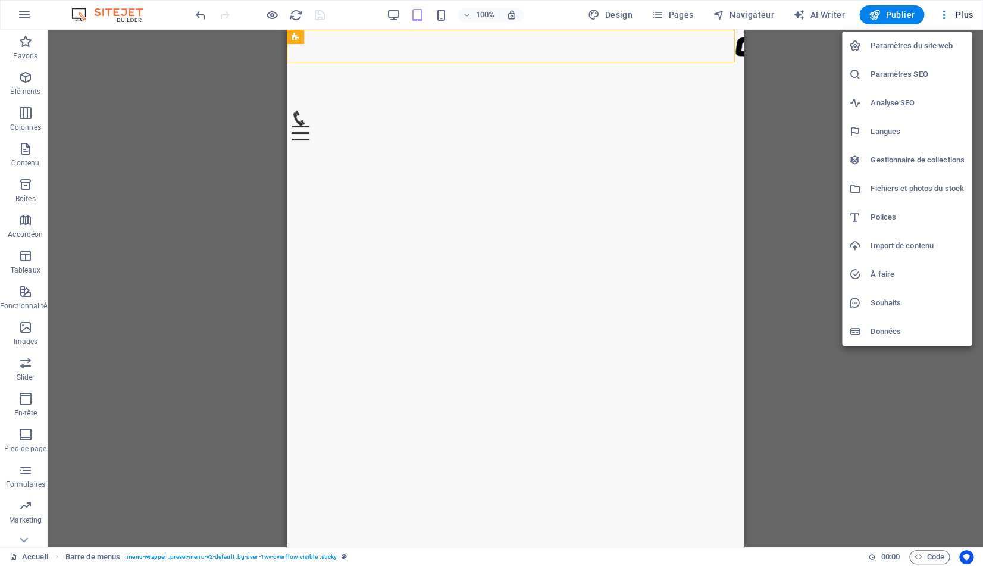
click at [917, 51] on h6 "Paramètres du site web" at bounding box center [917, 46] width 94 height 14
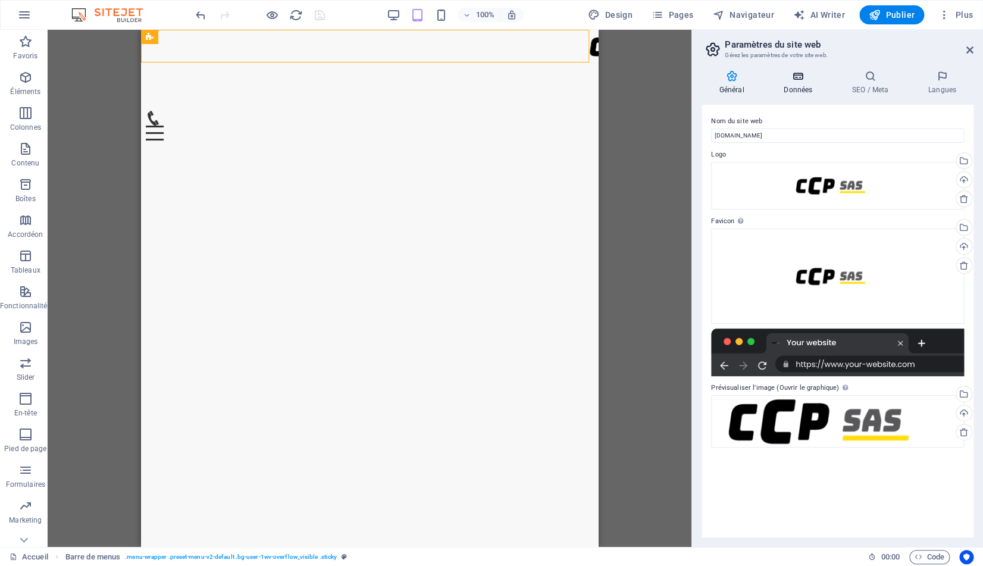
click at [803, 74] on icon at bounding box center [798, 76] width 64 height 12
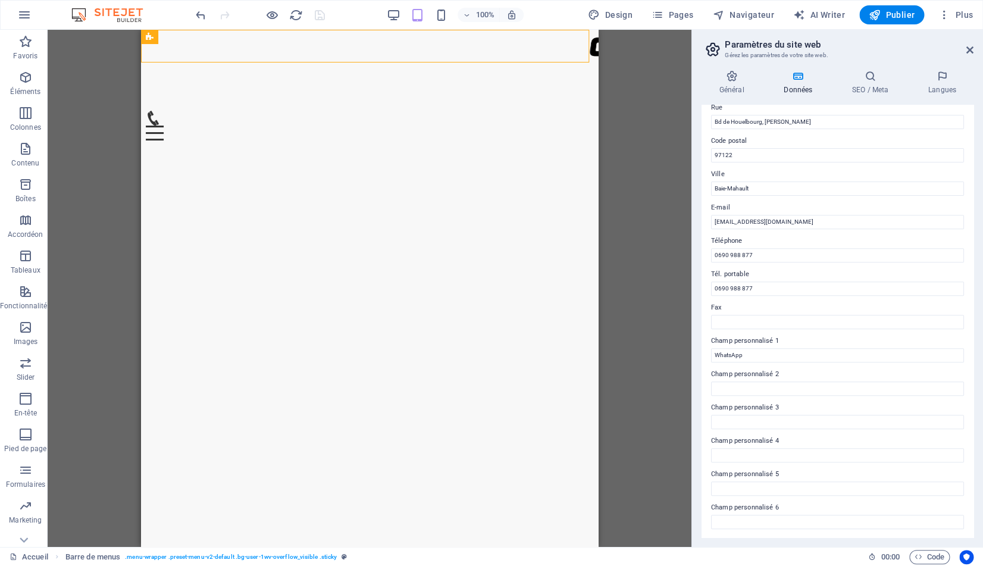
scroll to position [139, 0]
click at [262, 45] on h6 "Aperçu Ctrl+P" at bounding box center [280, 46] width 108 height 14
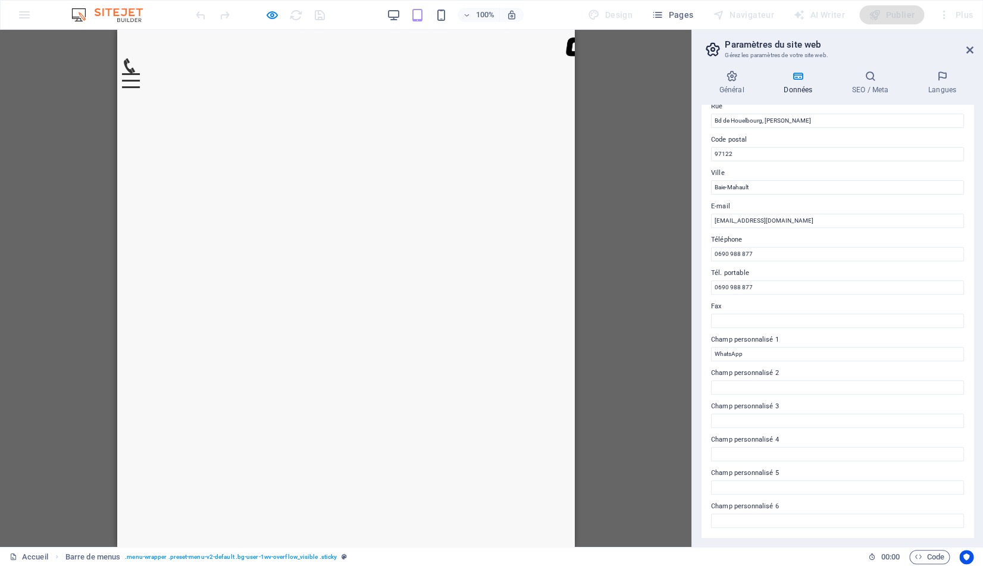
click at [135, 58] on icon at bounding box center [129, 65] width 11 height 15
click at [865, 89] on h4 "SEO / Meta" at bounding box center [872, 82] width 76 height 25
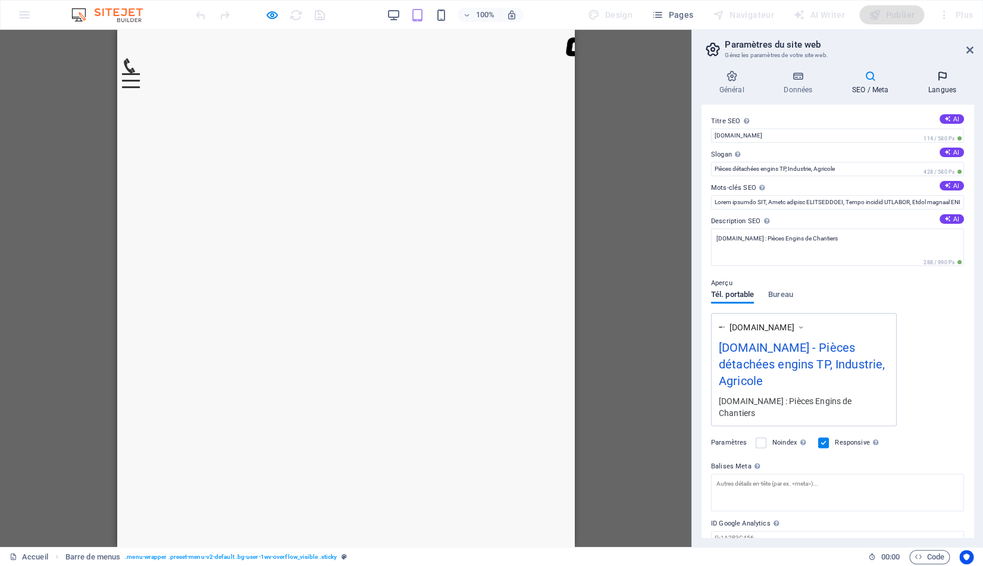
click at [941, 85] on h4 "Langues" at bounding box center [941, 82] width 63 height 25
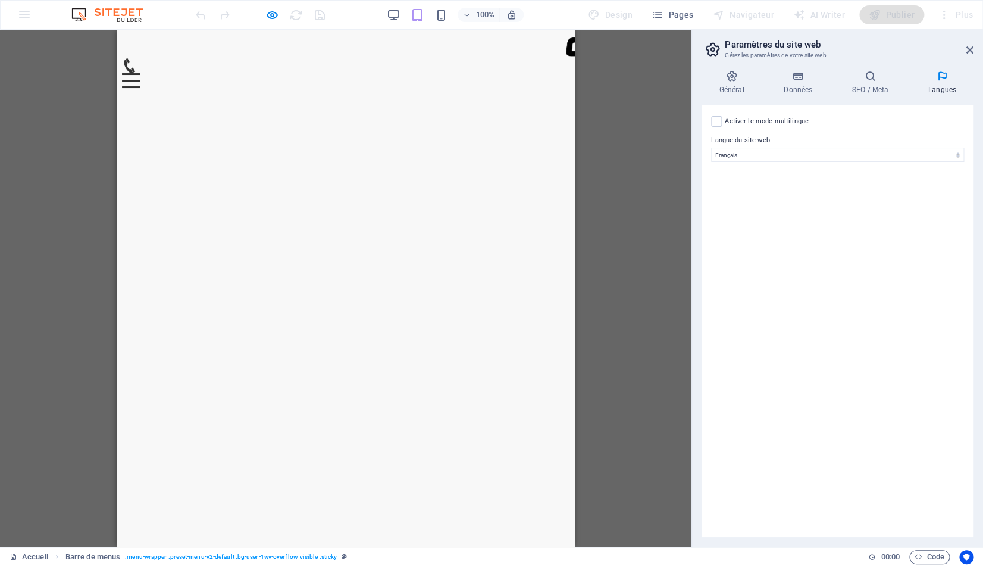
click at [970, 44] on h2 "Paramètres du site web" at bounding box center [849, 44] width 249 height 11
click at [970, 51] on icon at bounding box center [969, 50] width 7 height 10
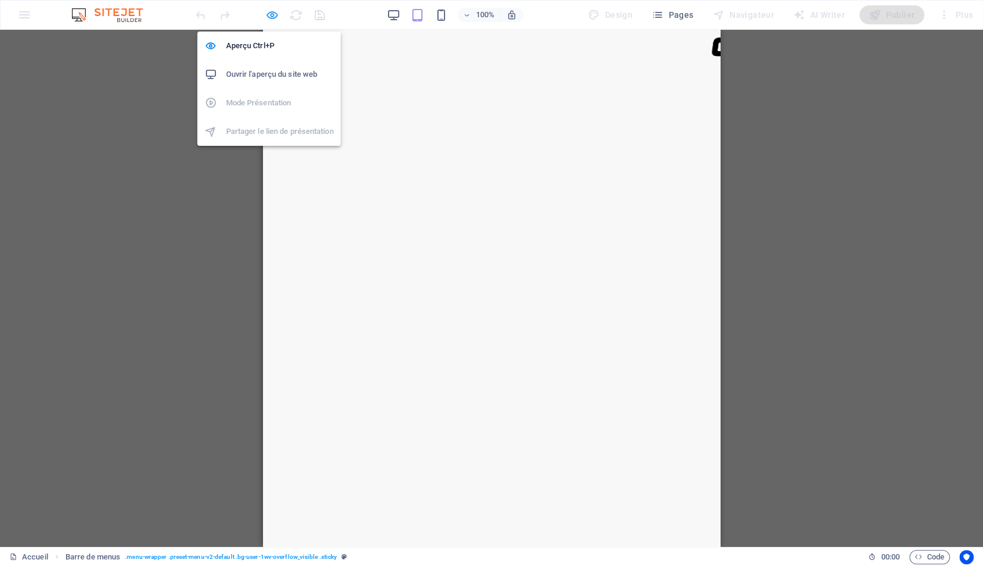
click at [271, 17] on icon "button" at bounding box center [272, 15] width 14 height 14
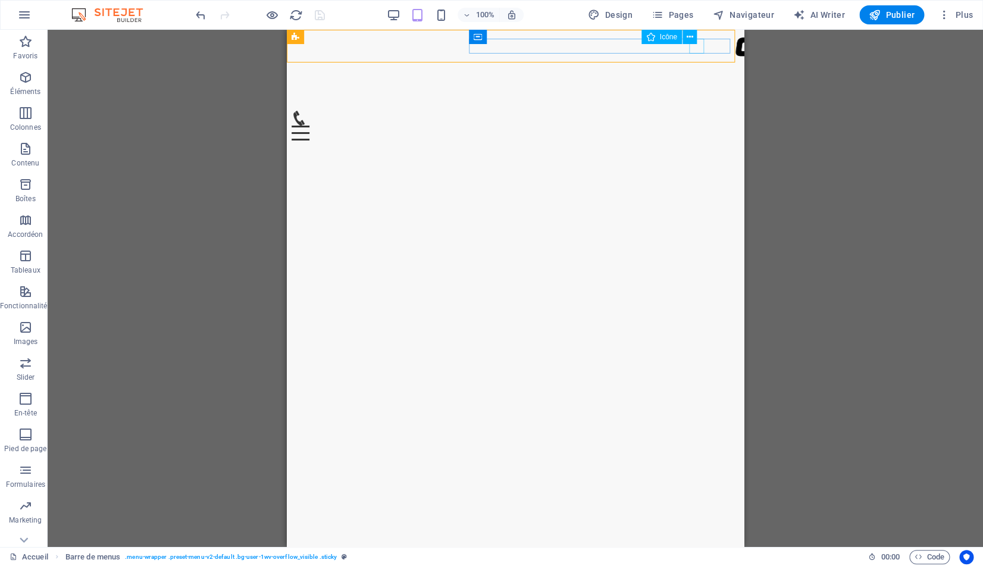
click at [698, 111] on figure at bounding box center [511, 118] width 438 height 15
select select "xMidYMid"
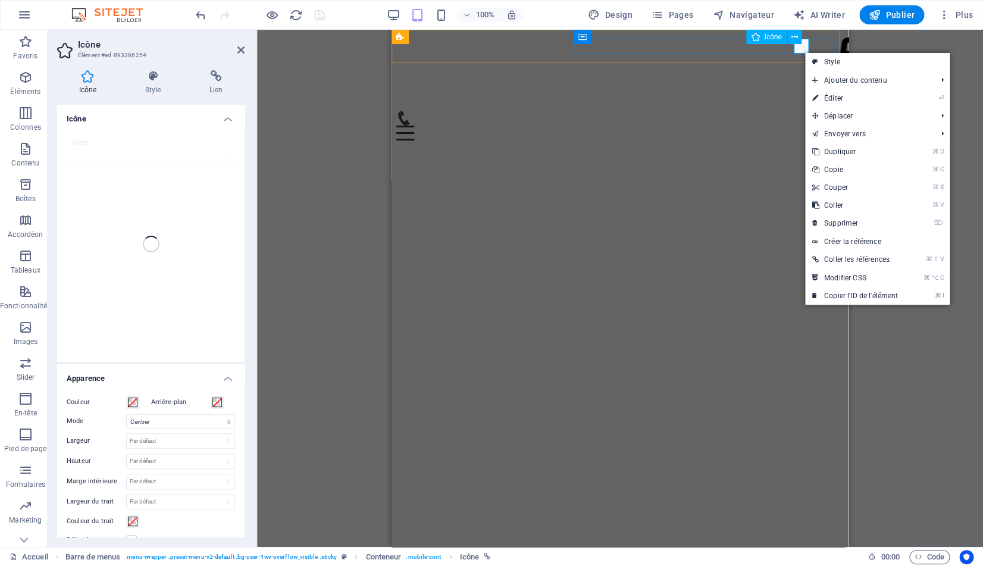
click at [803, 111] on figure at bounding box center [615, 118] width 438 height 15
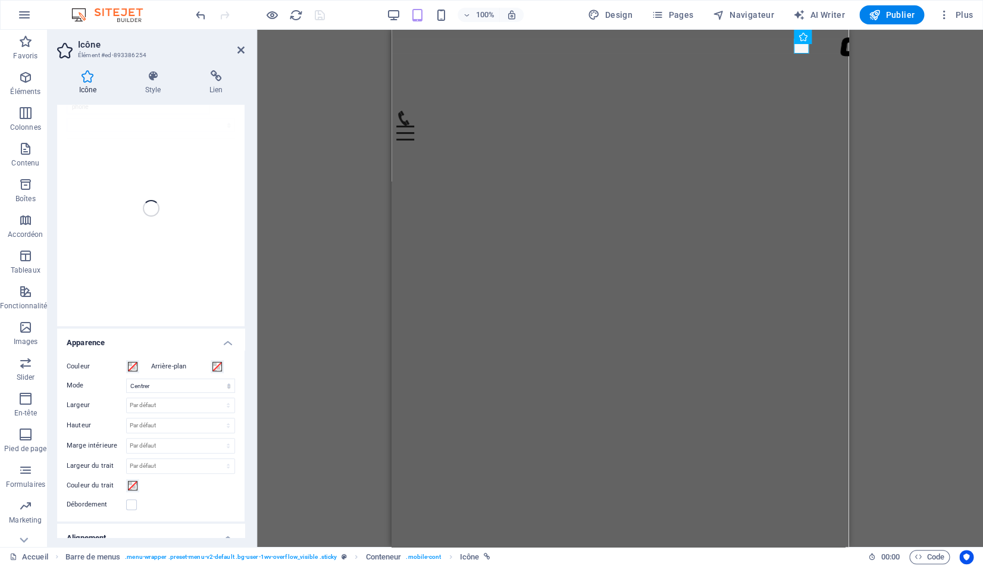
scroll to position [0, 0]
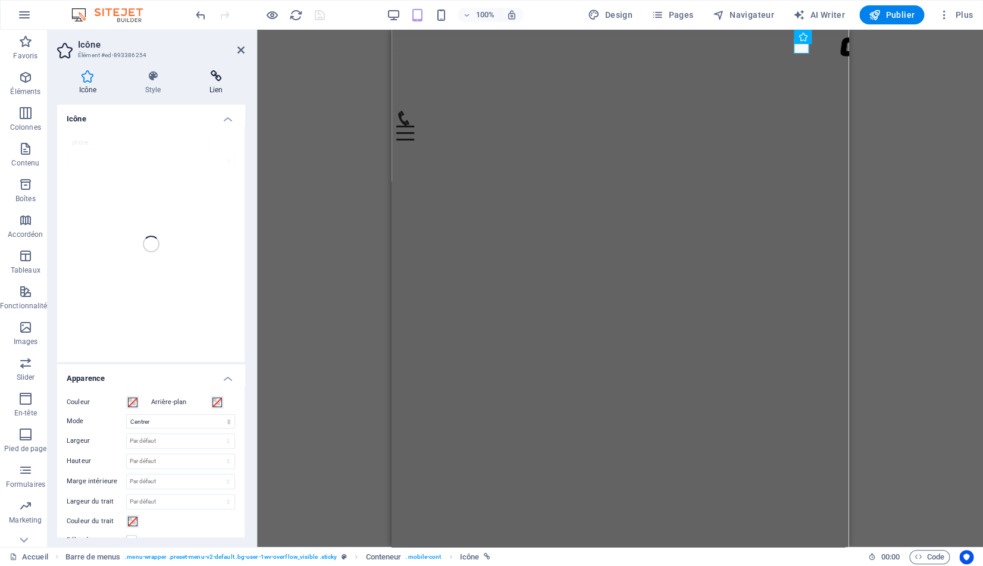
click at [216, 86] on h4 "Lien" at bounding box center [215, 82] width 57 height 25
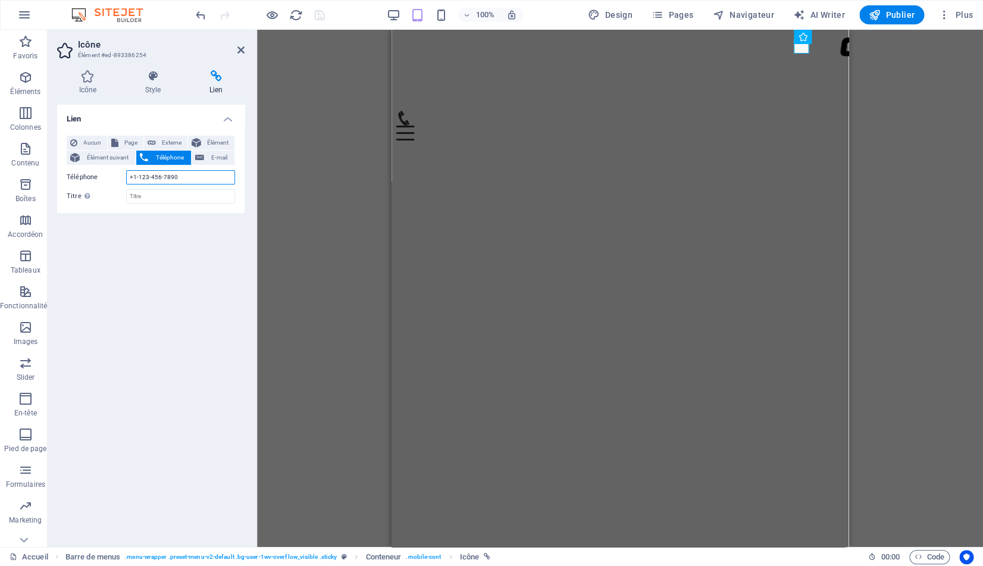
drag, startPoint x: 183, startPoint y: 177, endPoint x: 72, endPoint y: 167, distance: 111.1
click at [126, 170] on input "+1-123-456-7890" at bounding box center [180, 177] width 109 height 14
type input "0690 988 877"
click at [318, 15] on icon "save" at bounding box center [320, 15] width 14 height 14
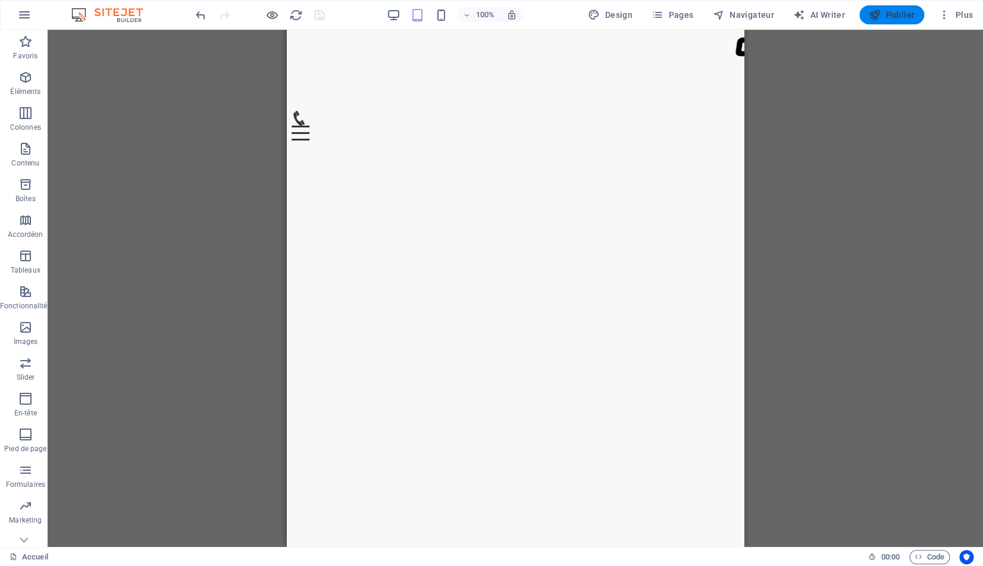
click at [887, 19] on span "Publier" at bounding box center [892, 15] width 46 height 12
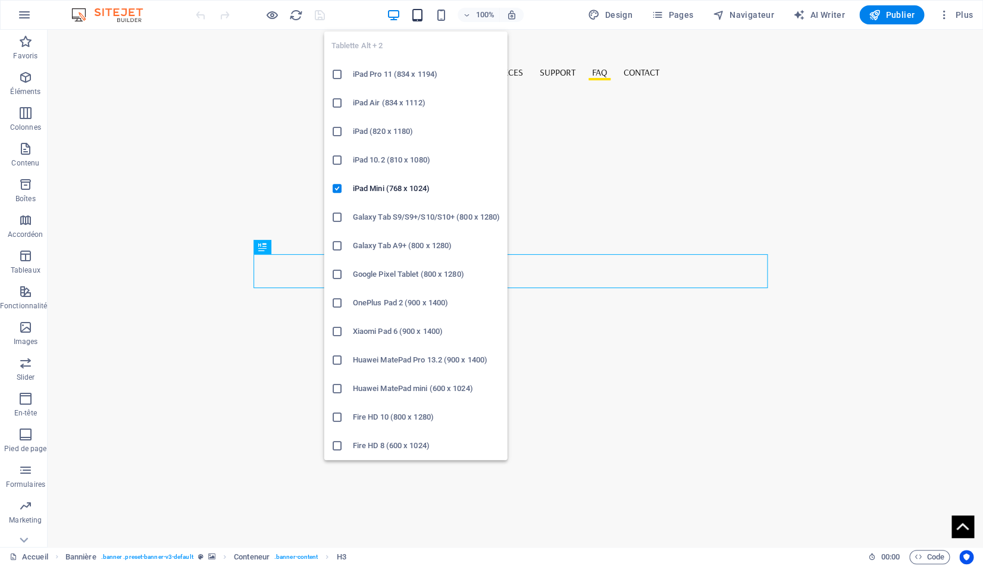
click at [422, 14] on icon "button" at bounding box center [417, 15] width 14 height 14
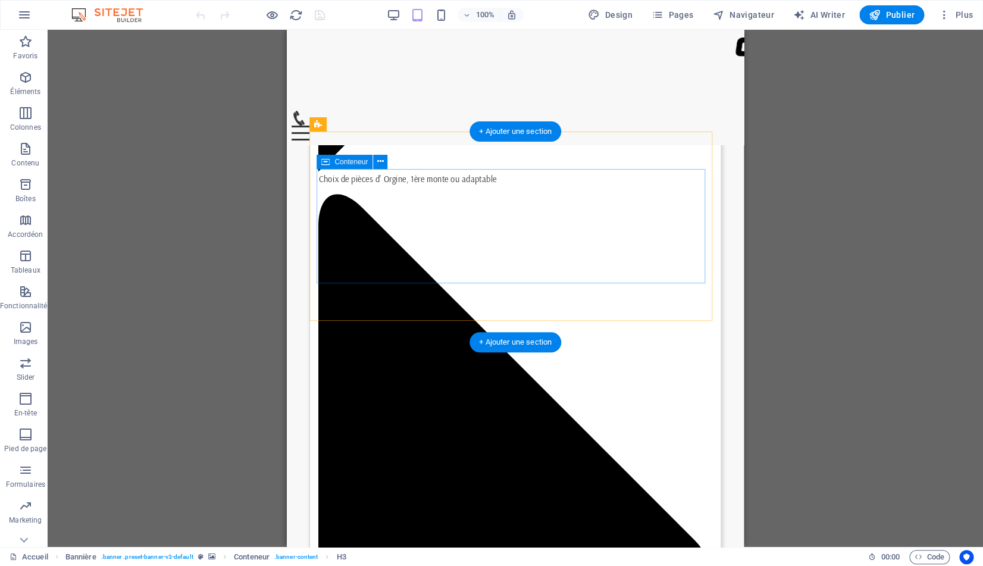
scroll to position [3848, 0]
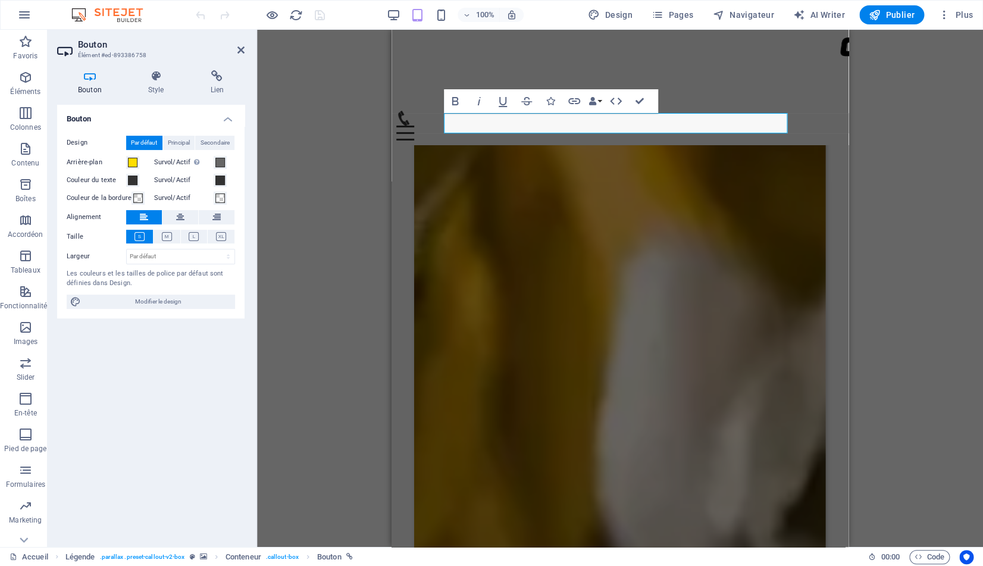
click at [137, 236] on icon at bounding box center [139, 236] width 10 height 9
click at [136, 236] on icon at bounding box center [139, 236] width 10 height 9
click at [136, 237] on icon at bounding box center [139, 236] width 10 height 9
click at [135, 237] on icon at bounding box center [139, 236] width 10 height 9
click at [134, 237] on icon at bounding box center [139, 236] width 10 height 9
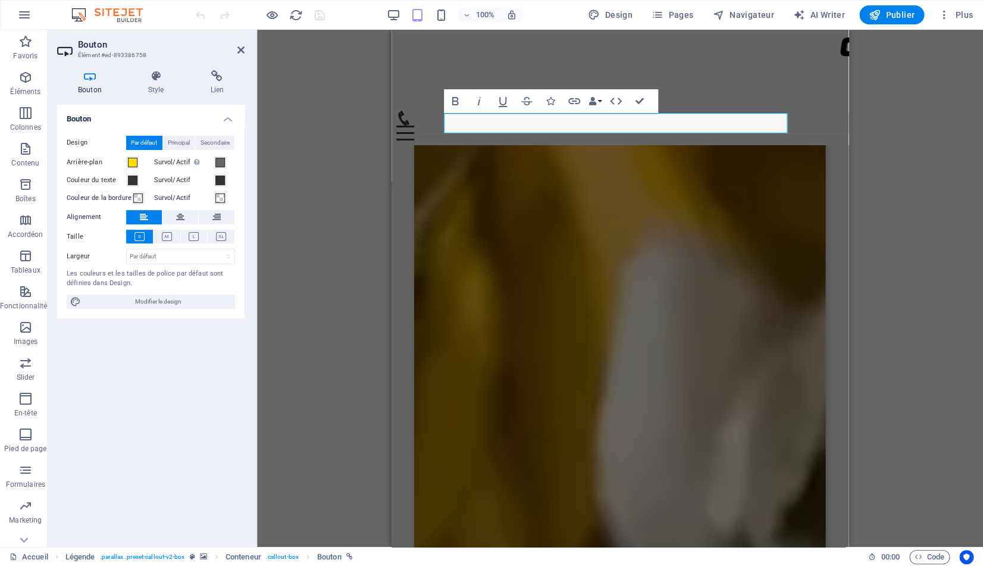
click at [95, 82] on icon at bounding box center [89, 76] width 65 height 12
click at [155, 73] on icon at bounding box center [156, 76] width 58 height 12
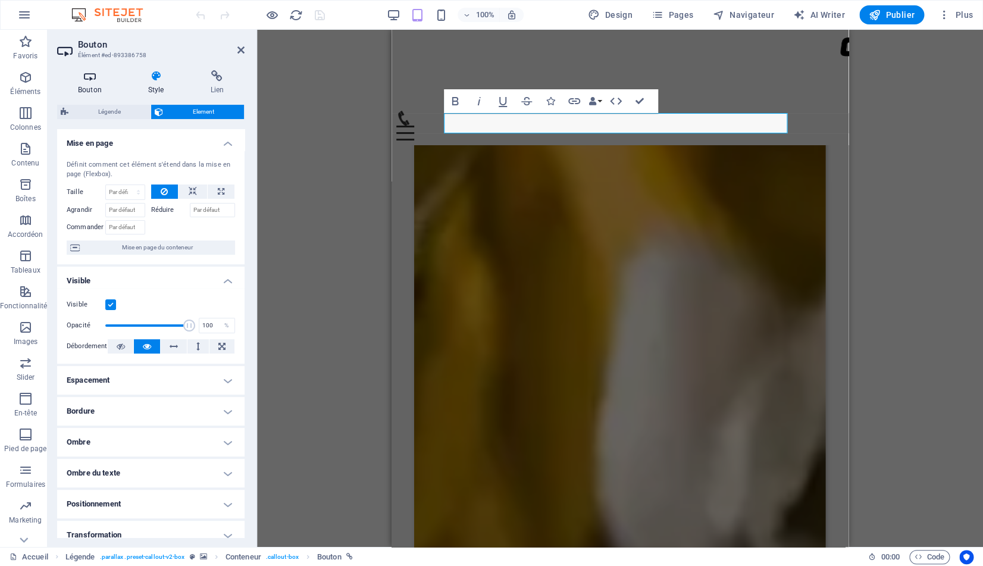
click at [91, 77] on icon at bounding box center [89, 76] width 65 height 12
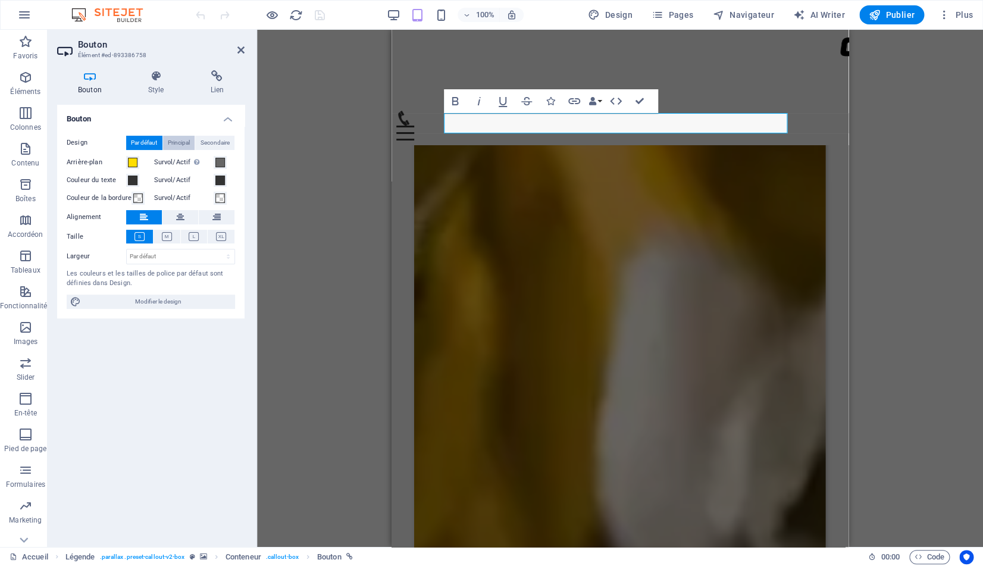
click at [190, 145] on span "Principal" at bounding box center [179, 143] width 22 height 14
click at [218, 146] on span "Secondaire" at bounding box center [214, 143] width 29 height 14
click at [180, 141] on span "Principal" at bounding box center [179, 143] width 22 height 14
click at [146, 140] on span "Par défaut" at bounding box center [144, 143] width 26 height 14
click at [180, 140] on span "Principal" at bounding box center [179, 143] width 22 height 14
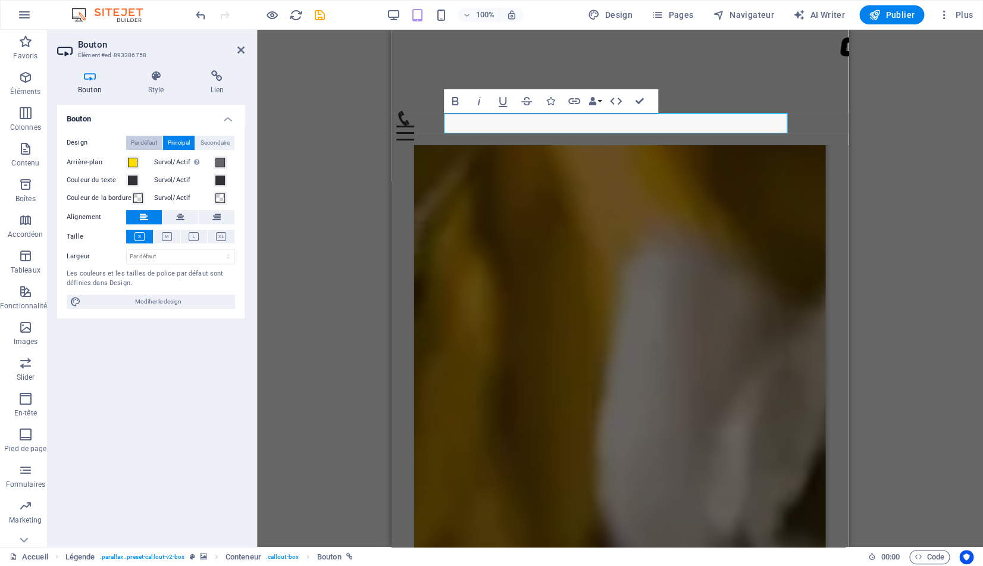
click at [148, 140] on span "Par défaut" at bounding box center [144, 143] width 26 height 14
click at [161, 81] on icon at bounding box center [156, 76] width 58 height 12
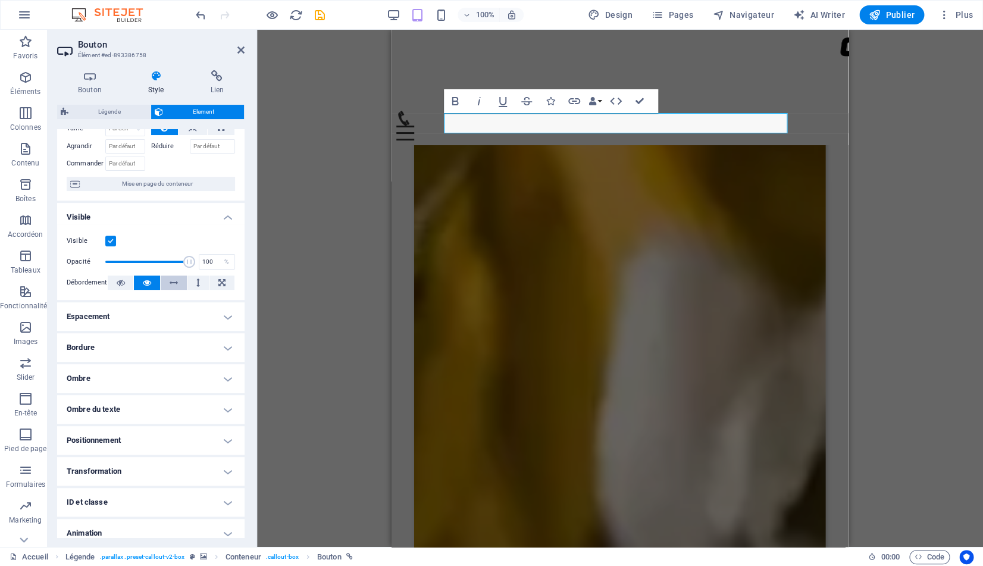
scroll to position [105, 0]
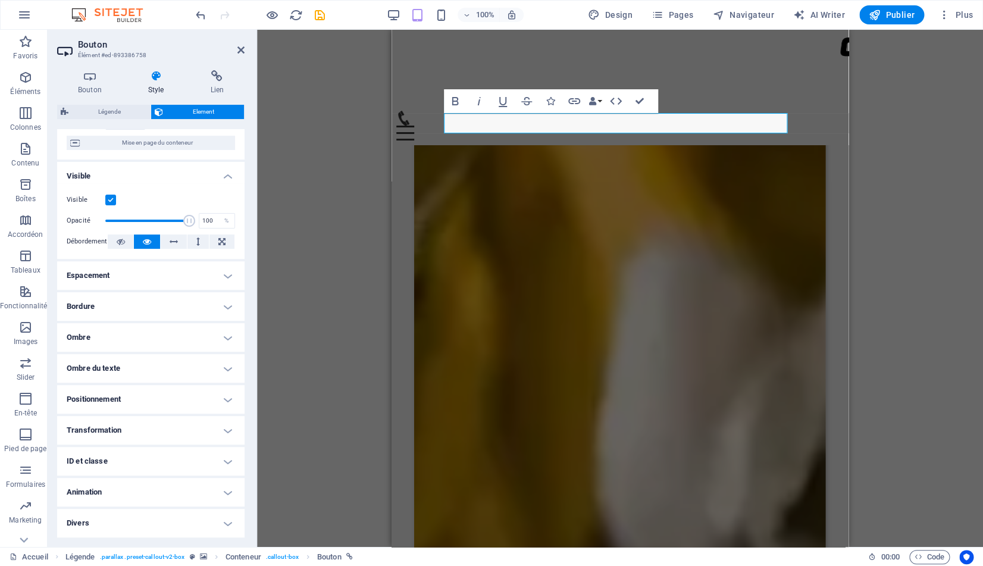
click at [187, 427] on h4 "Transformation" at bounding box center [150, 430] width 187 height 29
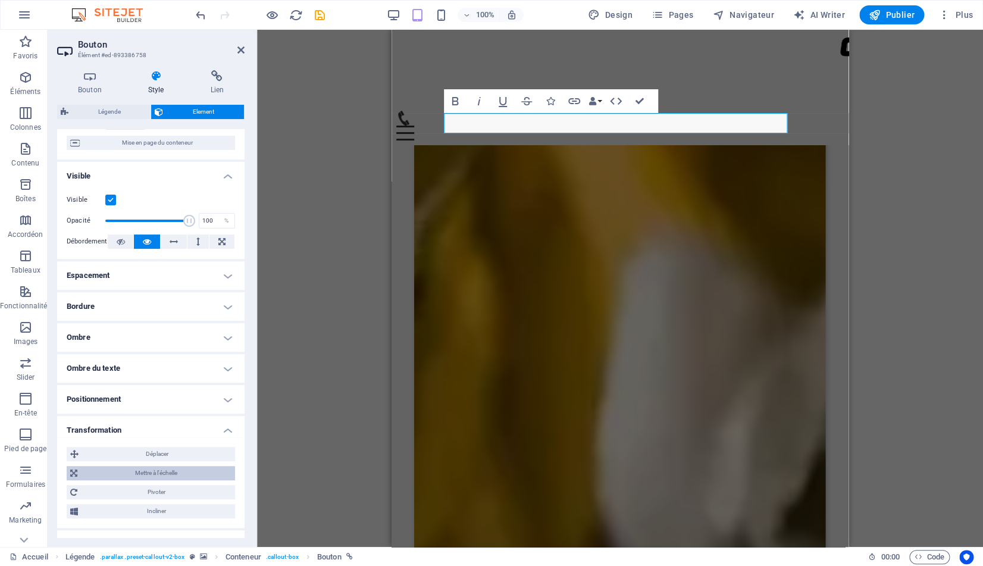
click at [171, 471] on span "Mettre à l'échelle" at bounding box center [156, 473] width 151 height 14
drag, startPoint x: 143, startPoint y: 491, endPoint x: 101, endPoint y: 491, distance: 42.8
click at [111, 491] on input "100" at bounding box center [173, 495] width 124 height 14
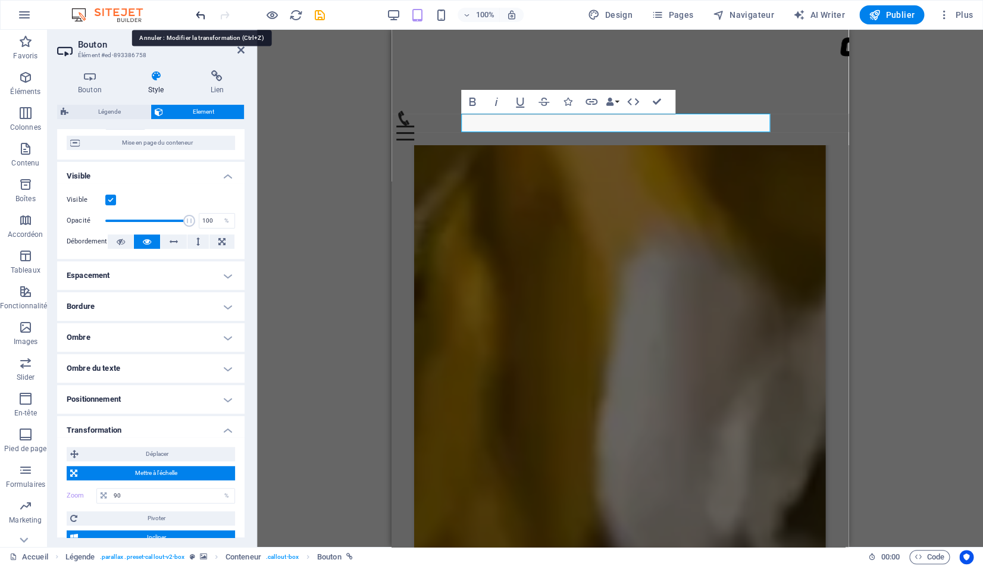
click at [199, 15] on icon "undo" at bounding box center [201, 15] width 14 height 14
type input "100"
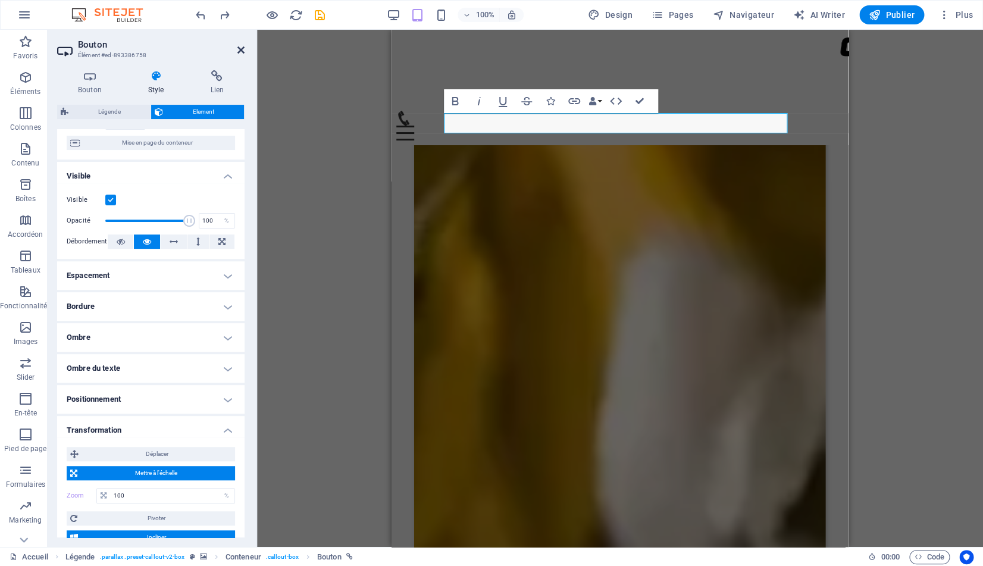
click at [242, 51] on icon at bounding box center [240, 50] width 7 height 10
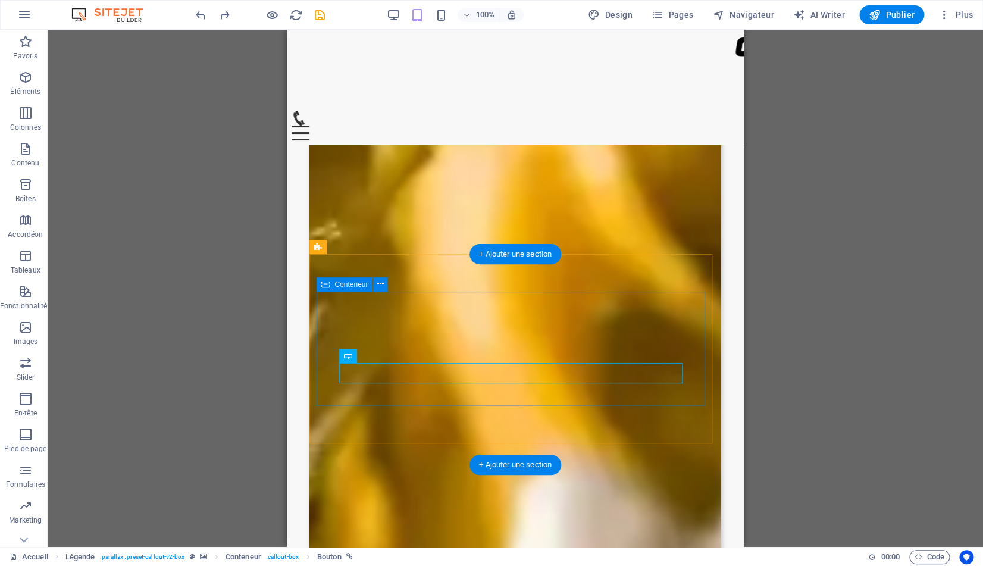
scroll to position [3575, 0]
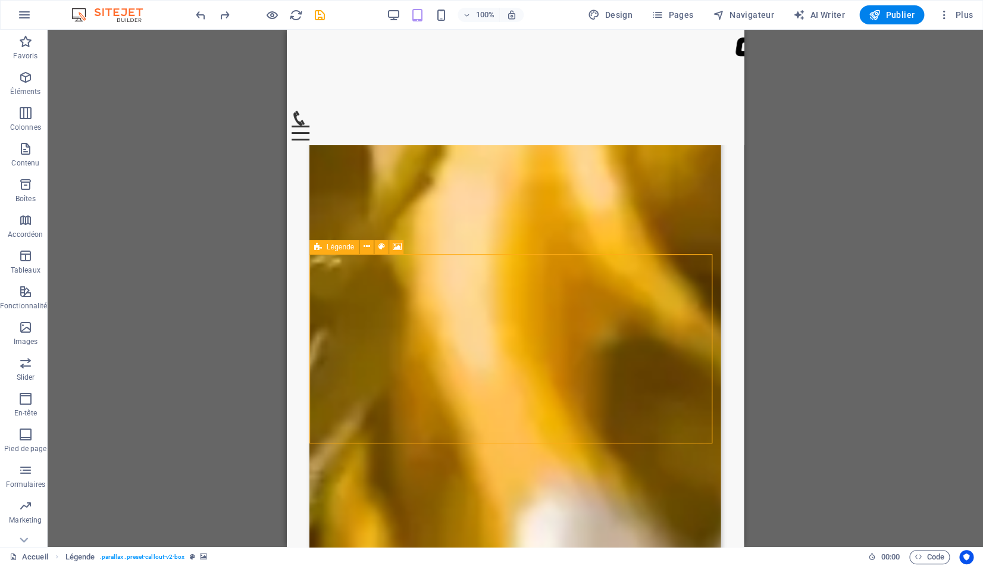
click at [319, 247] on icon at bounding box center [318, 247] width 8 height 14
select select "%"
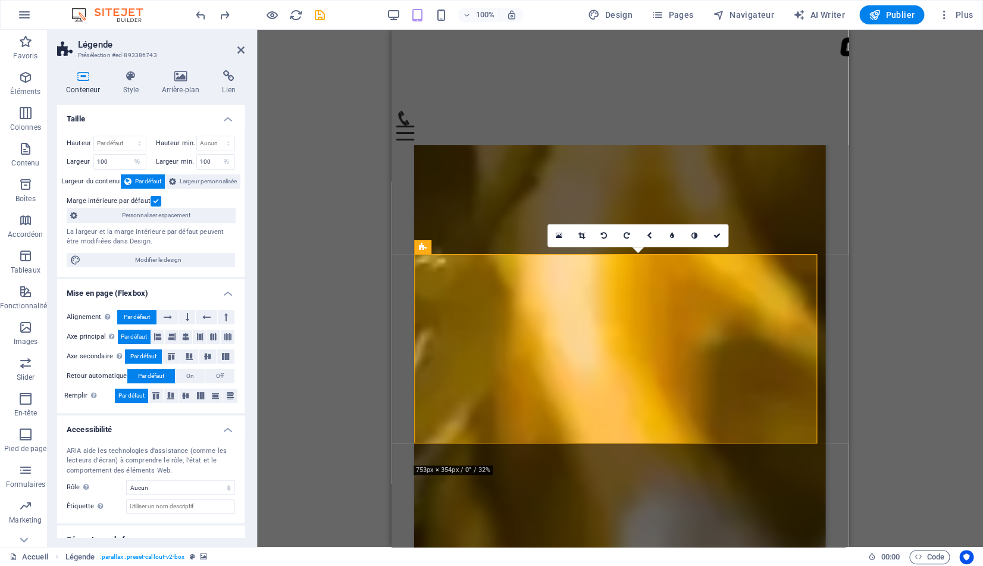
select select "rem"
select select "px"
click at [130, 70] on div "Conteneur Style Arrière-plan Lien Taille Hauteur Par défaut px rem % vh vw Haut…" at bounding box center [151, 304] width 206 height 486
click at [130, 77] on icon at bounding box center [131, 76] width 34 height 12
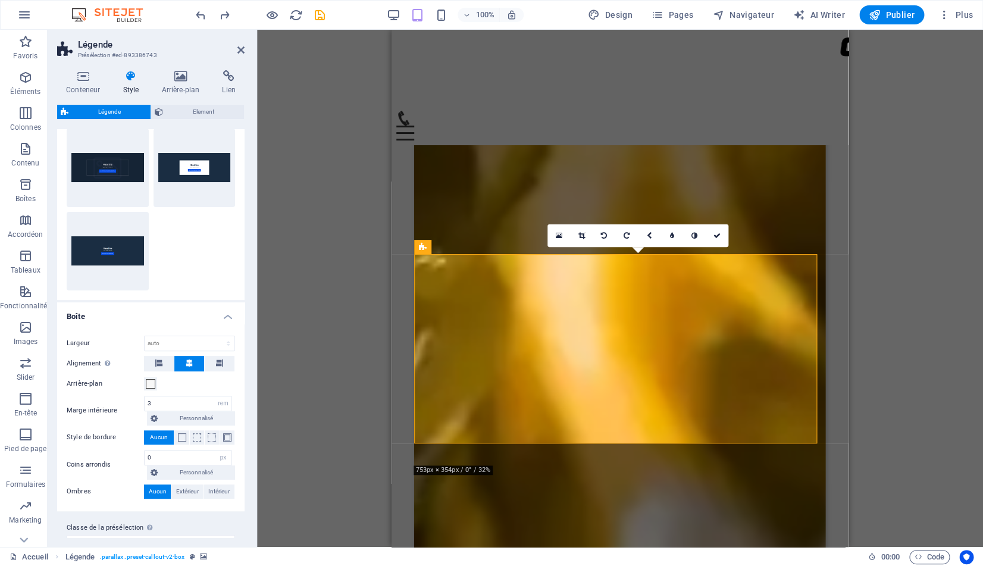
scroll to position [24, 0]
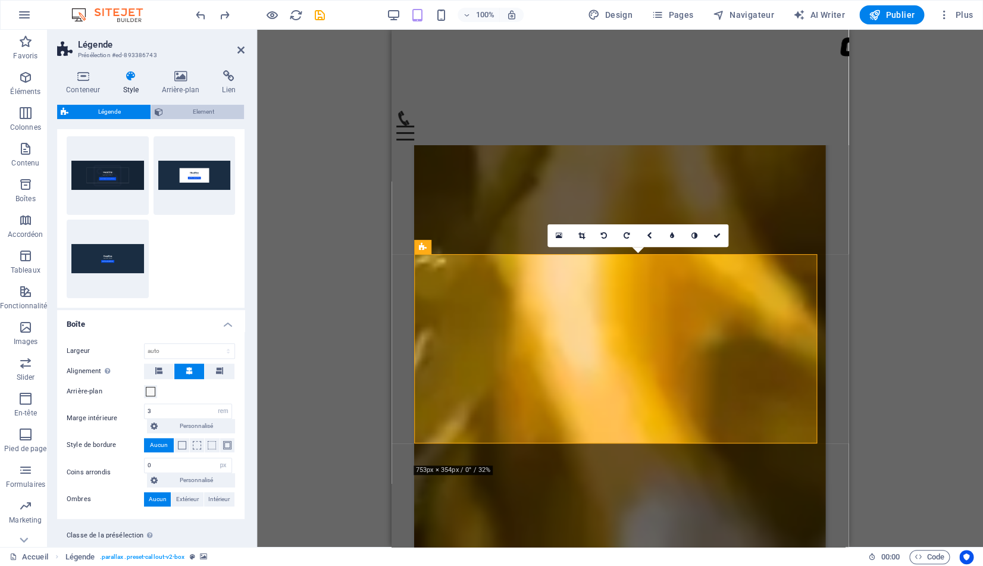
click at [200, 111] on span "Element" at bounding box center [204, 112] width 74 height 14
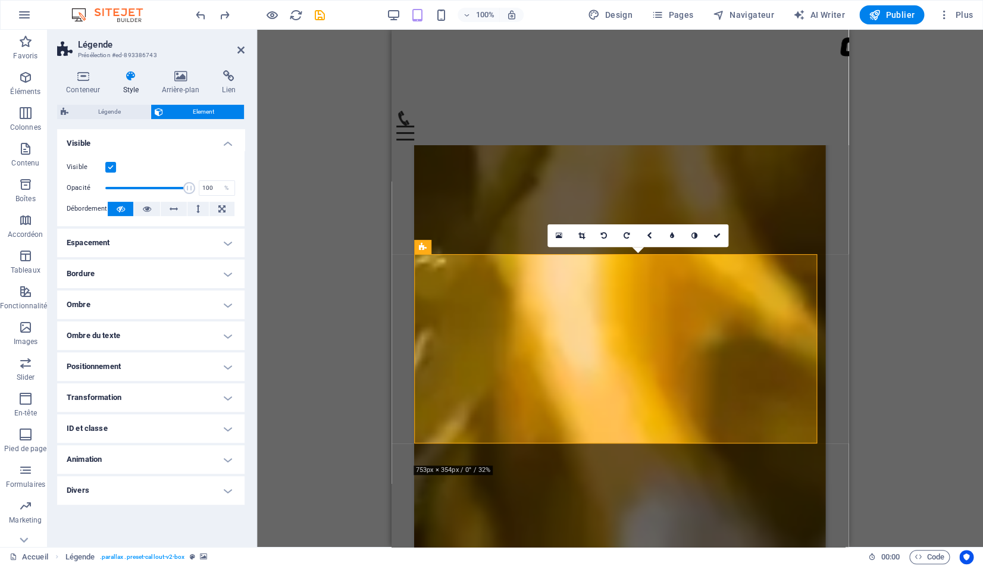
click at [180, 394] on h4 "Transformation" at bounding box center [150, 397] width 187 height 29
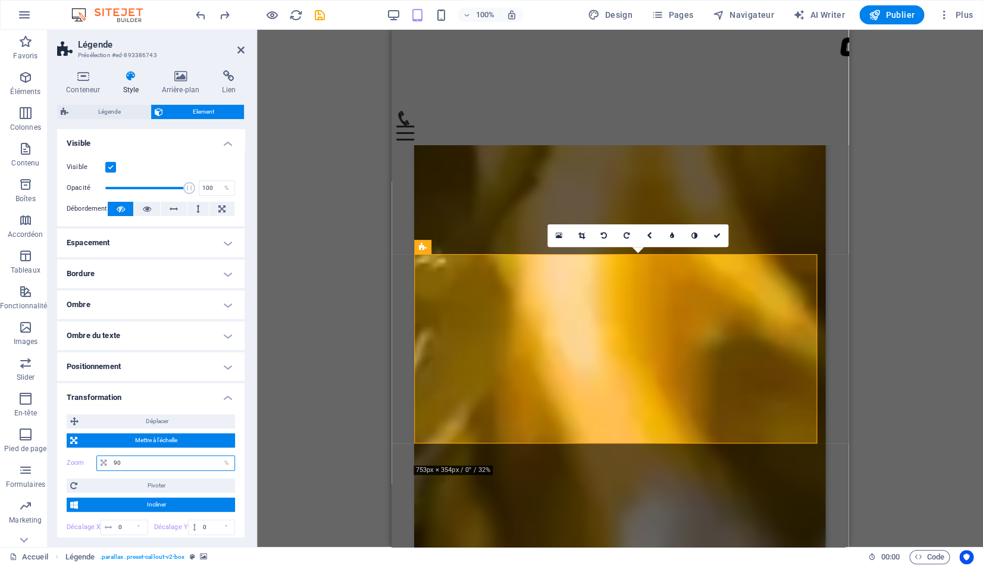
drag, startPoint x: 133, startPoint y: 459, endPoint x: 96, endPoint y: 454, distance: 37.3
click at [111, 456] on input "90" at bounding box center [173, 463] width 124 height 14
click at [240, 50] on icon at bounding box center [240, 50] width 7 height 10
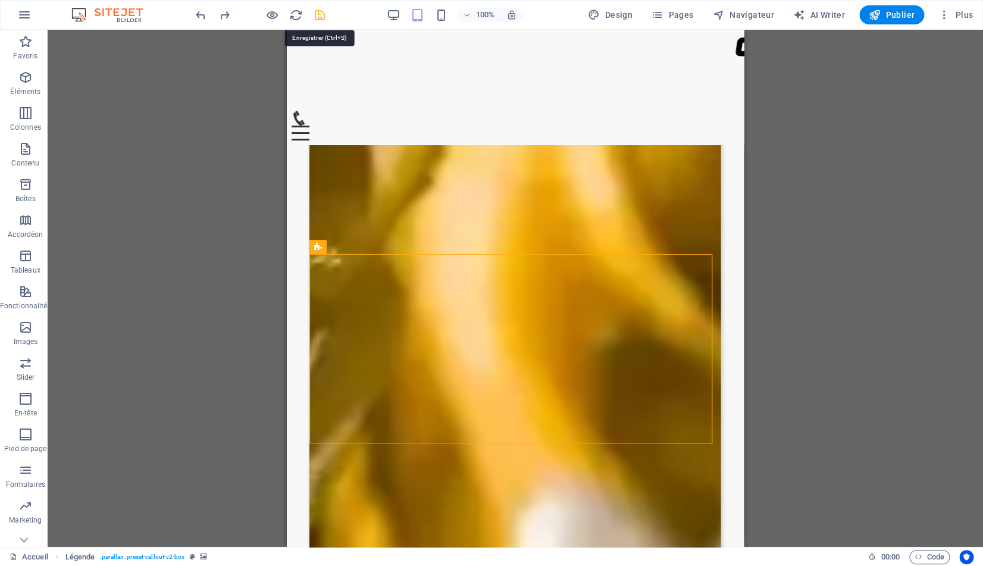
click at [316, 14] on icon "save" at bounding box center [320, 15] width 14 height 14
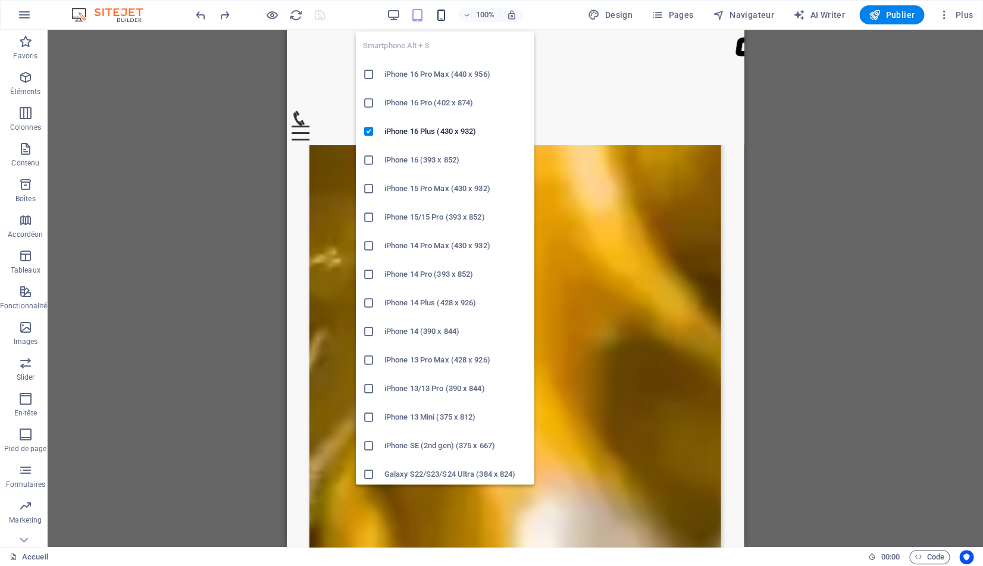
click at [446, 14] on icon "button" at bounding box center [441, 15] width 14 height 14
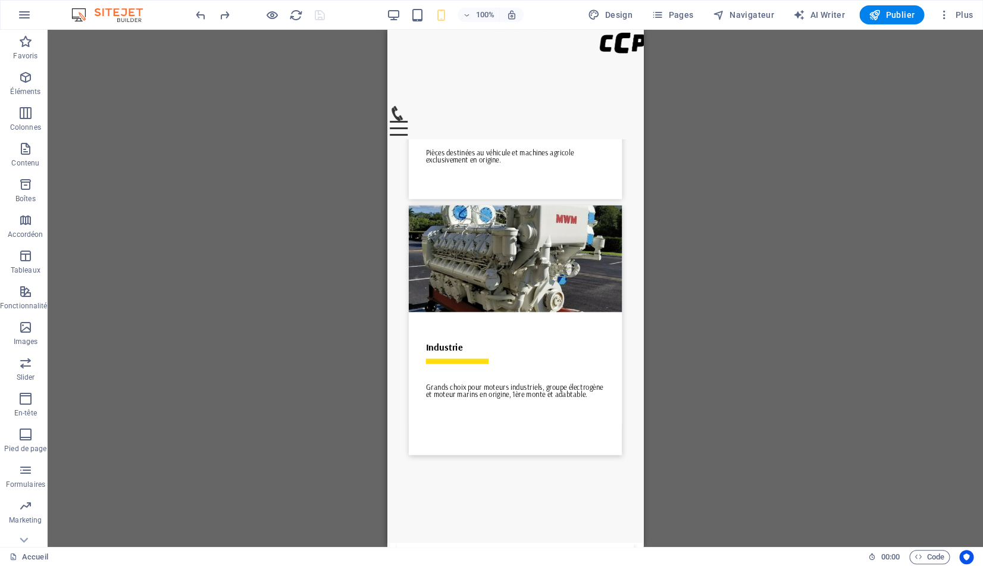
scroll to position [4114, 0]
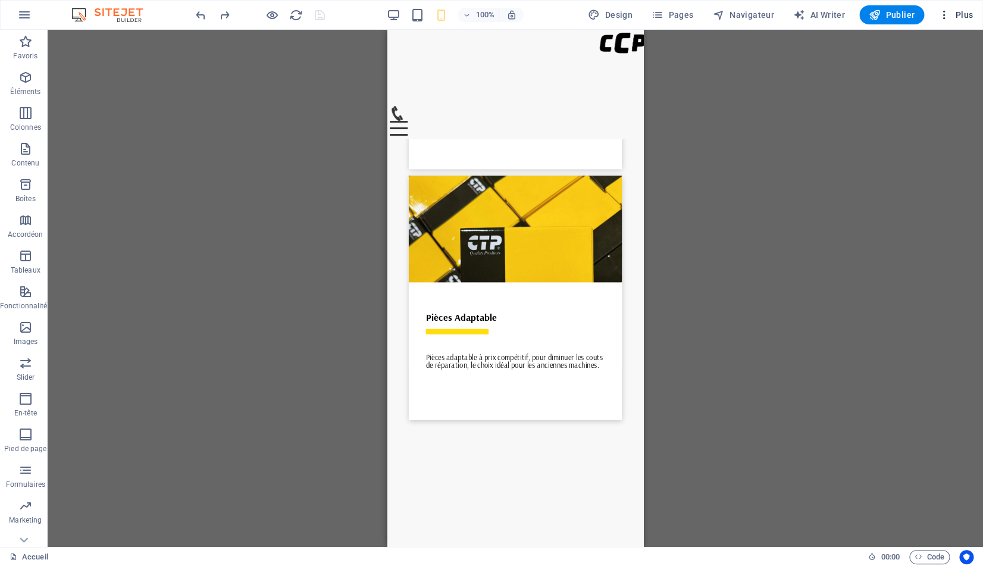
click at [963, 18] on span "Plus" at bounding box center [955, 15] width 35 height 12
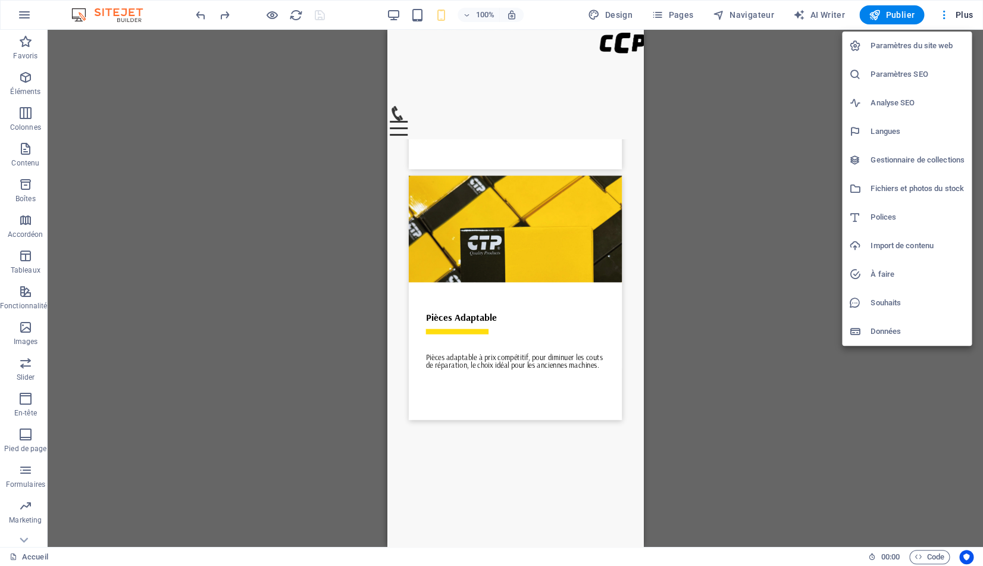
click at [916, 48] on h6 "Paramètres du site web" at bounding box center [917, 46] width 94 height 14
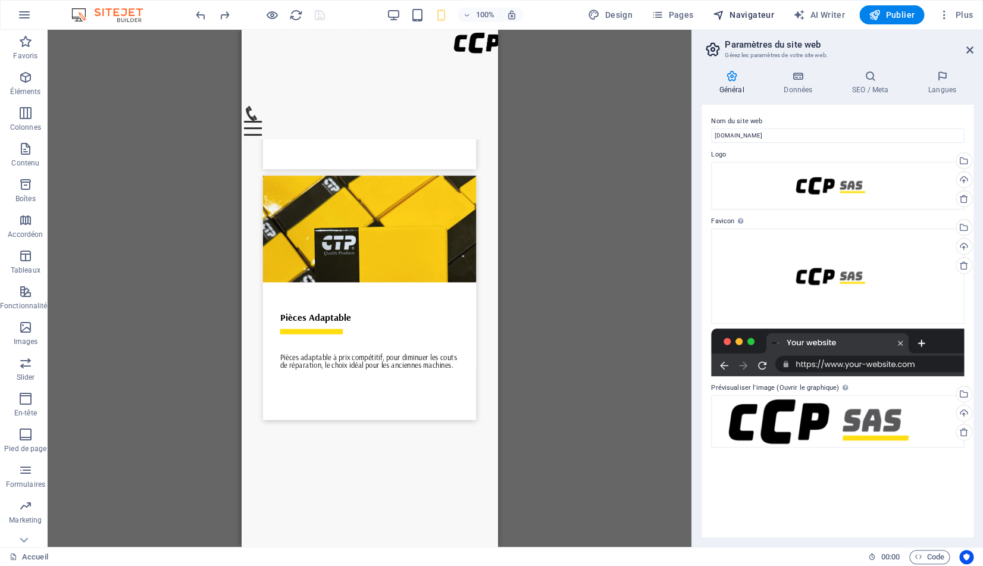
click at [746, 12] on span "Navigateur" at bounding box center [742, 15] width 61 height 12
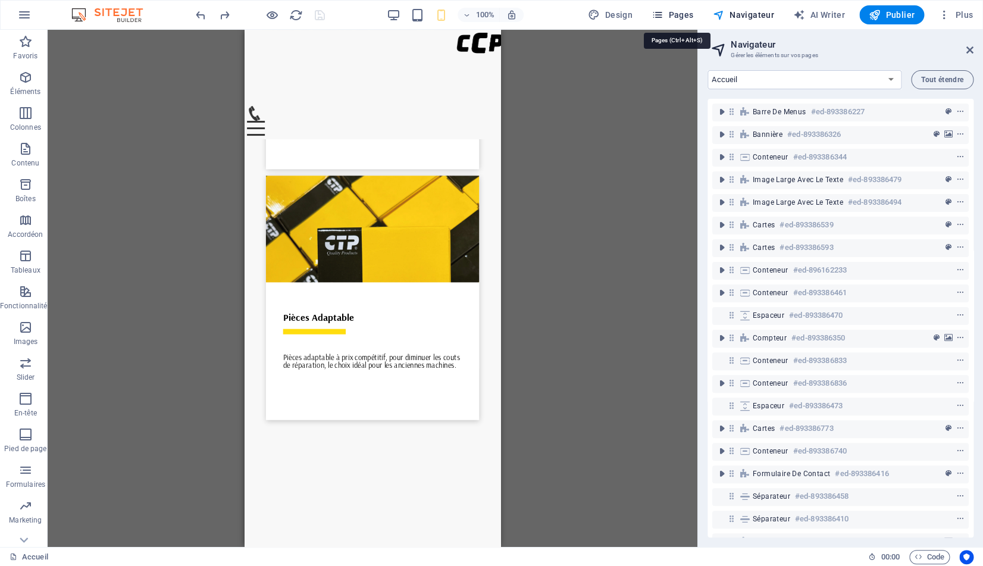
click at [687, 17] on span "Pages" at bounding box center [672, 15] width 42 height 12
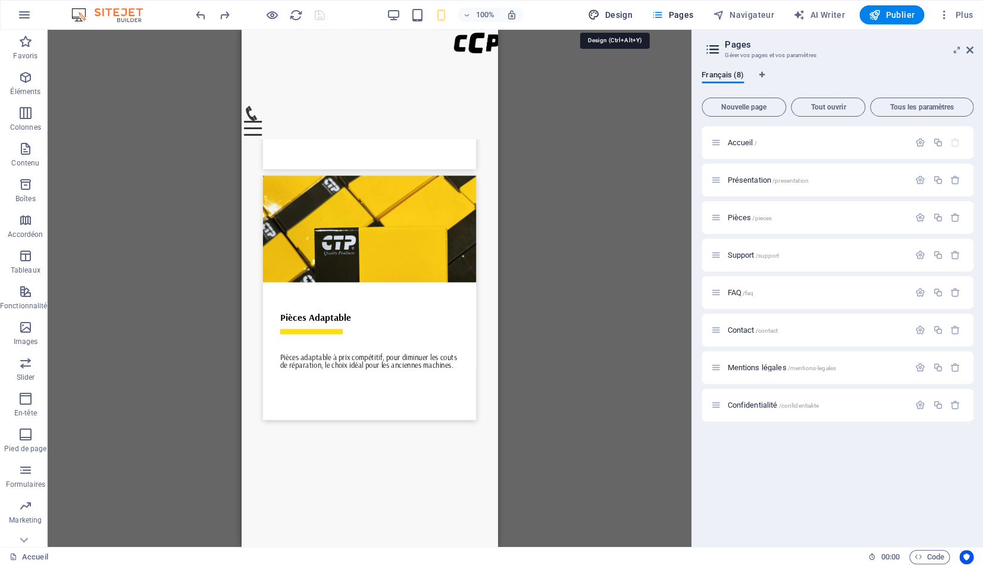
click at [623, 19] on span "Design" at bounding box center [610, 15] width 45 height 12
select select "rem"
select select "400"
select select "px"
select select "rem"
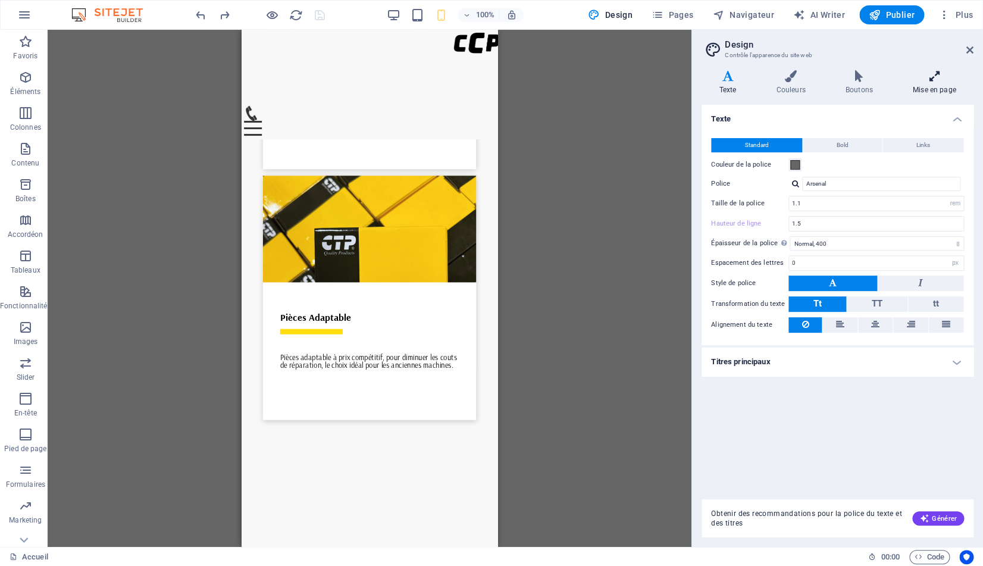
click at [935, 87] on h4 "Mise en page" at bounding box center [934, 82] width 79 height 25
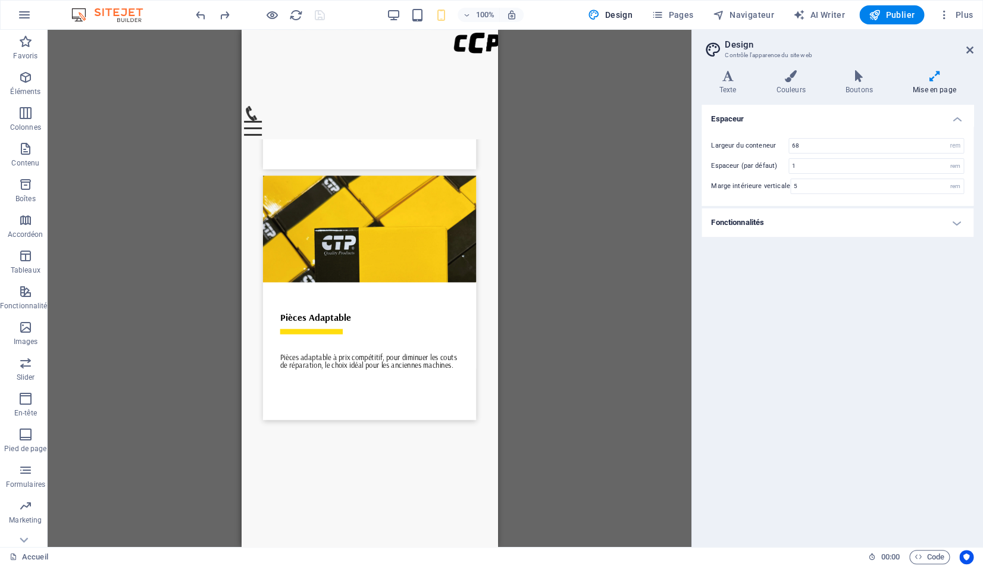
click at [898, 220] on h4 "Fonctionnalités" at bounding box center [837, 222] width 272 height 29
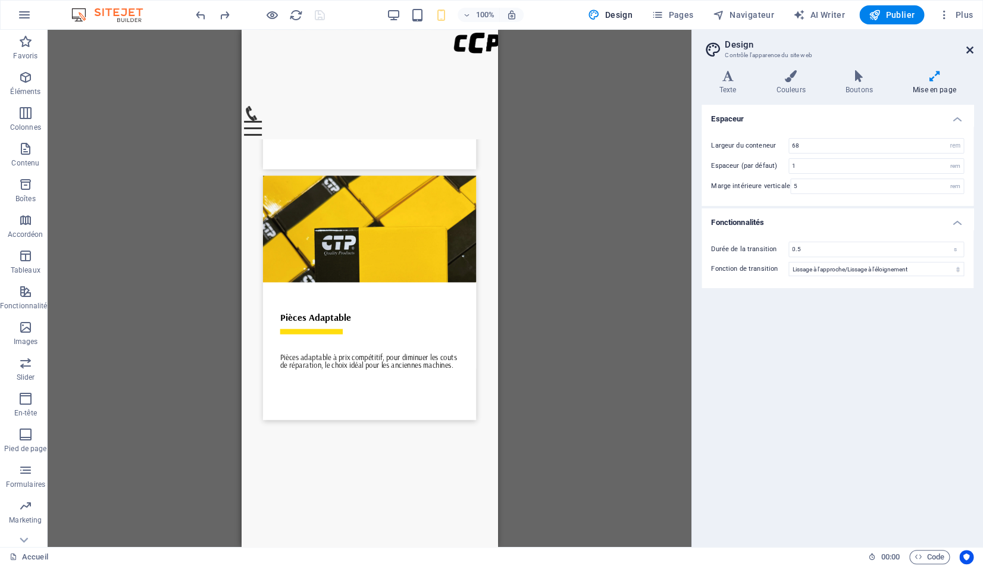
click at [970, 50] on icon at bounding box center [969, 50] width 7 height 10
